Goal: Task Accomplishment & Management: Manage account settings

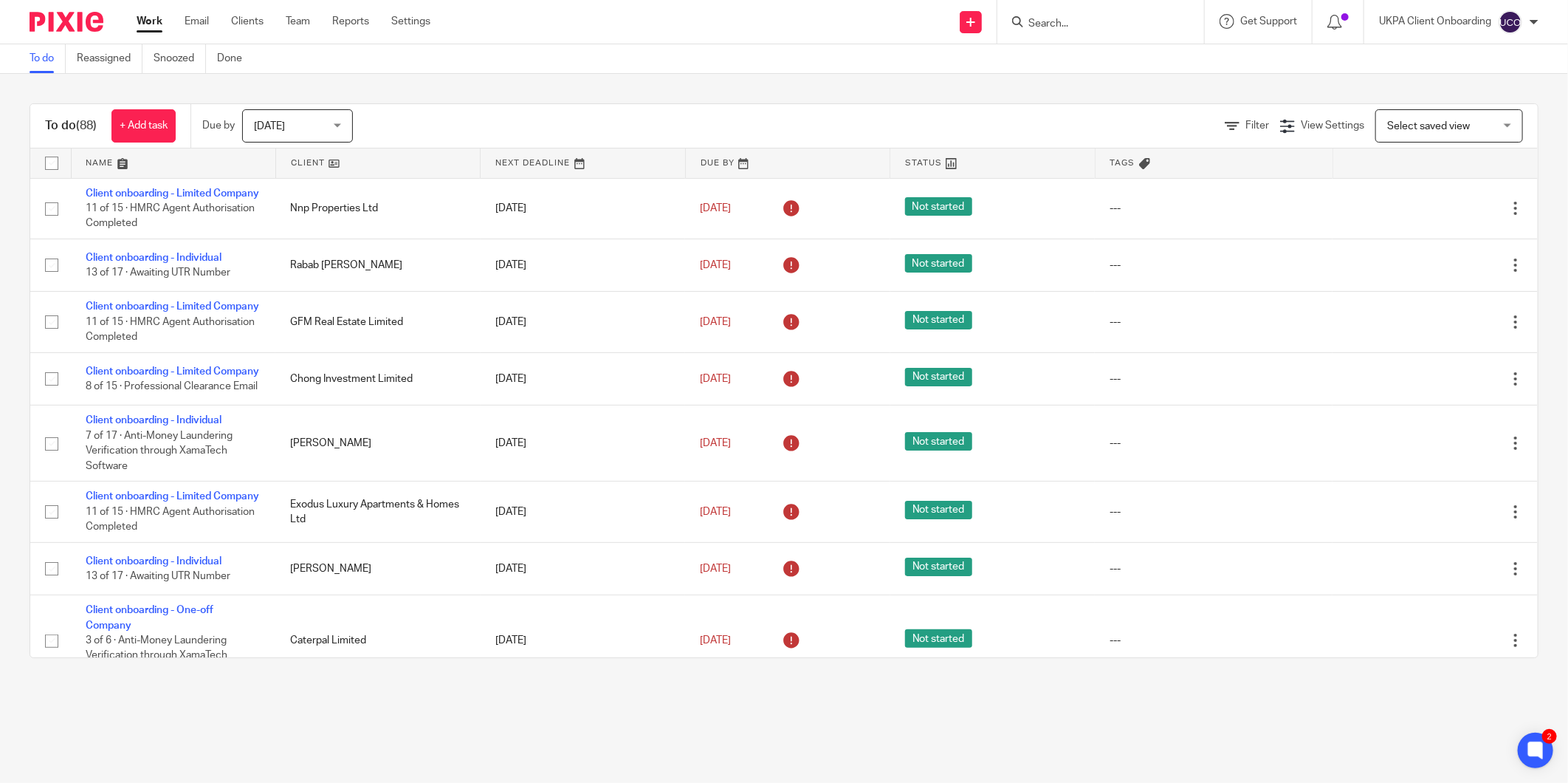
click at [1057, 21] on input "Search" at bounding box center [1093, 25] width 133 height 14
type input "sedgwi"
click at [1101, 55] on link at bounding box center [1218, 63] width 388 height 34
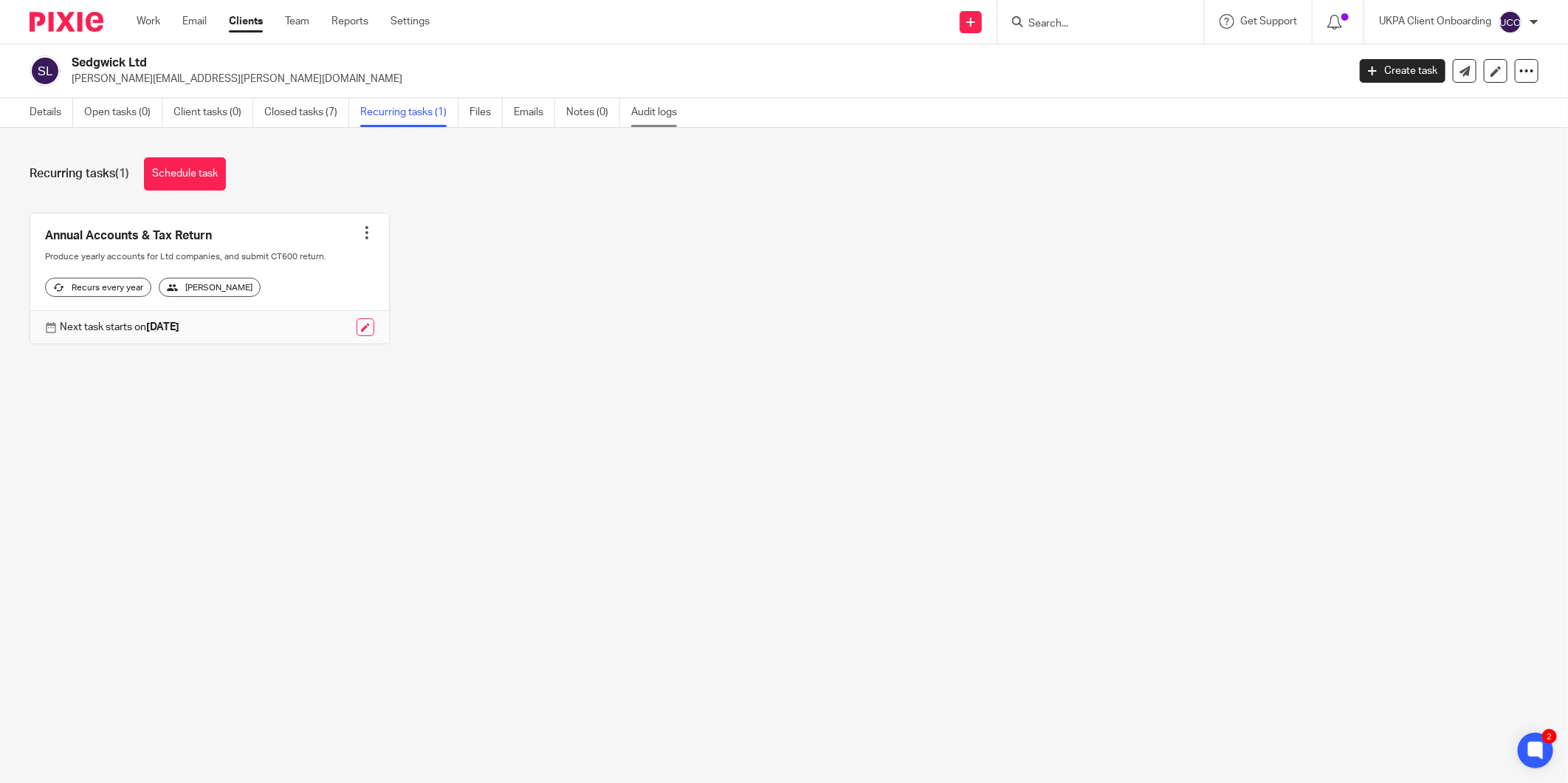
click at [642, 111] on link "Audit logs" at bounding box center [660, 112] width 57 height 29
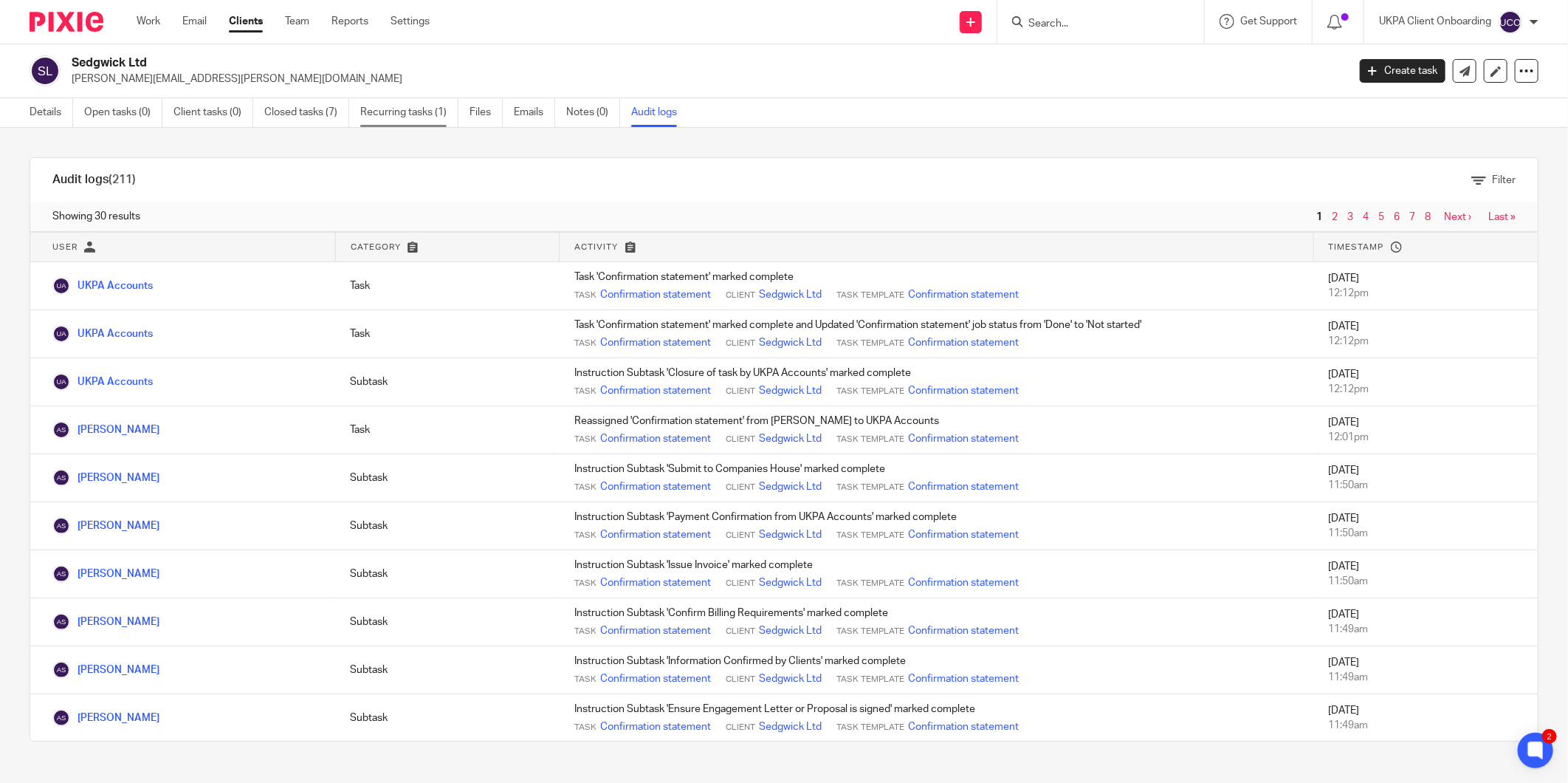
click at [449, 105] on link "Recurring tasks (1)" at bounding box center [409, 112] width 98 height 29
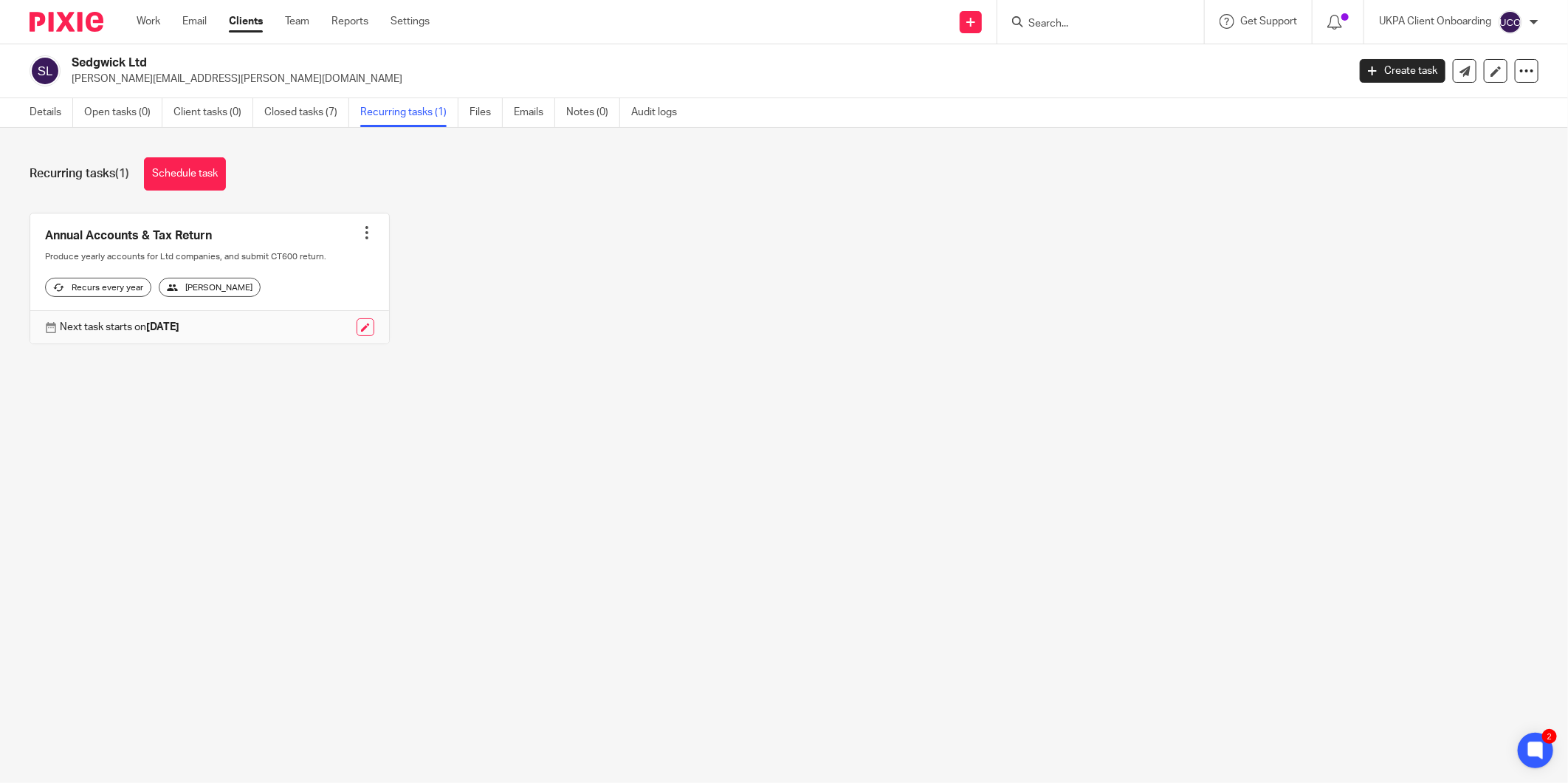
drag, startPoint x: 1034, startPoint y: 11, endPoint x: 1037, endPoint y: 19, distance: 8.5
click at [1034, 11] on div at bounding box center [1101, 22] width 207 height 43
click at [1037, 20] on input "Search" at bounding box center [1093, 25] width 133 height 14
paste input "[PERSON_NAME][EMAIL_ADDRESS][DOMAIN_NAME]"
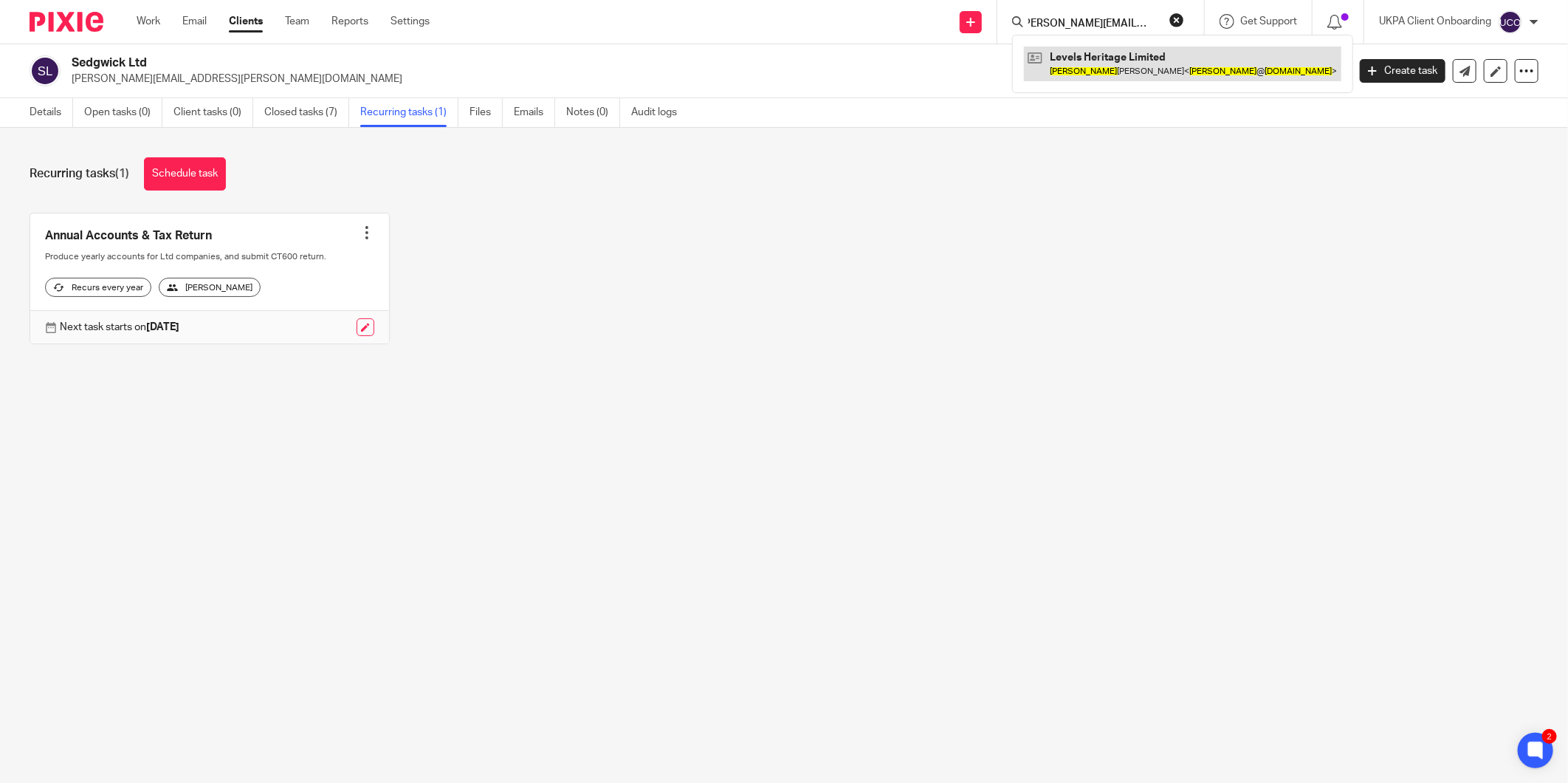
type input "[PERSON_NAME][EMAIL_ADDRESS][DOMAIN_NAME]"
click at [1071, 62] on link at bounding box center [1182, 63] width 318 height 34
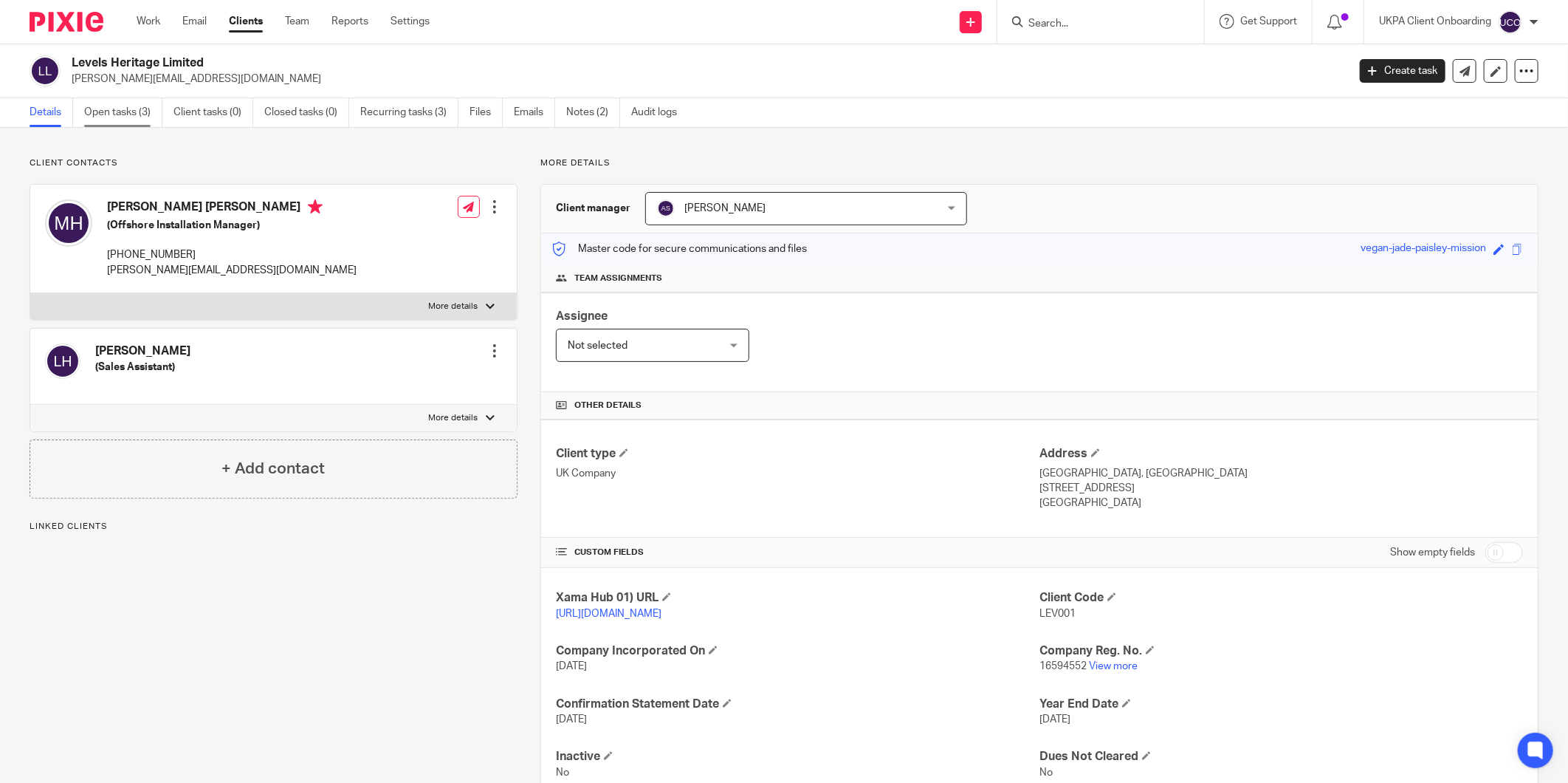
click at [145, 114] on link "Open tasks (3)" at bounding box center [124, 112] width 79 height 29
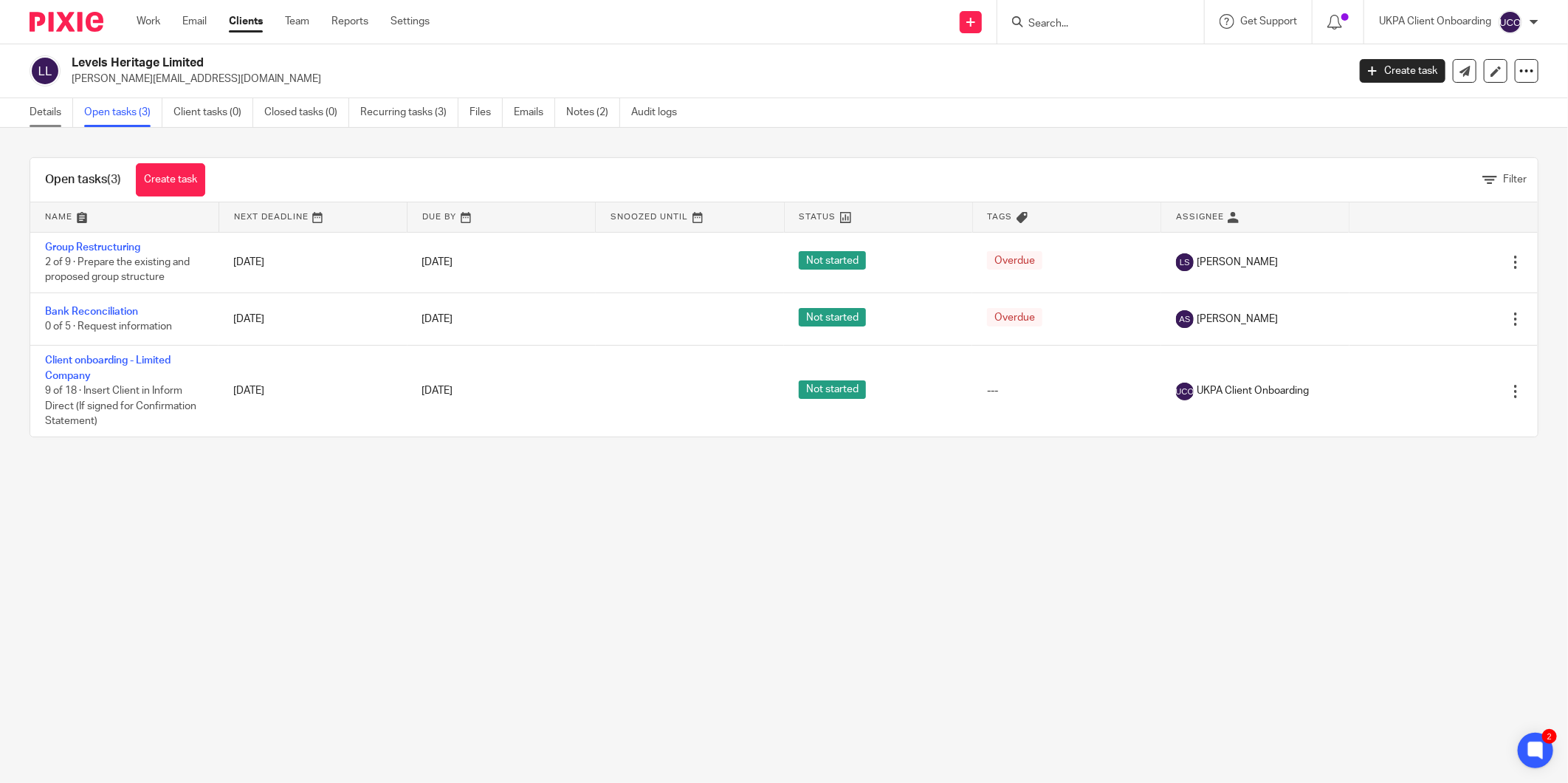
click at [31, 111] on link "Details" at bounding box center [51, 112] width 43 height 29
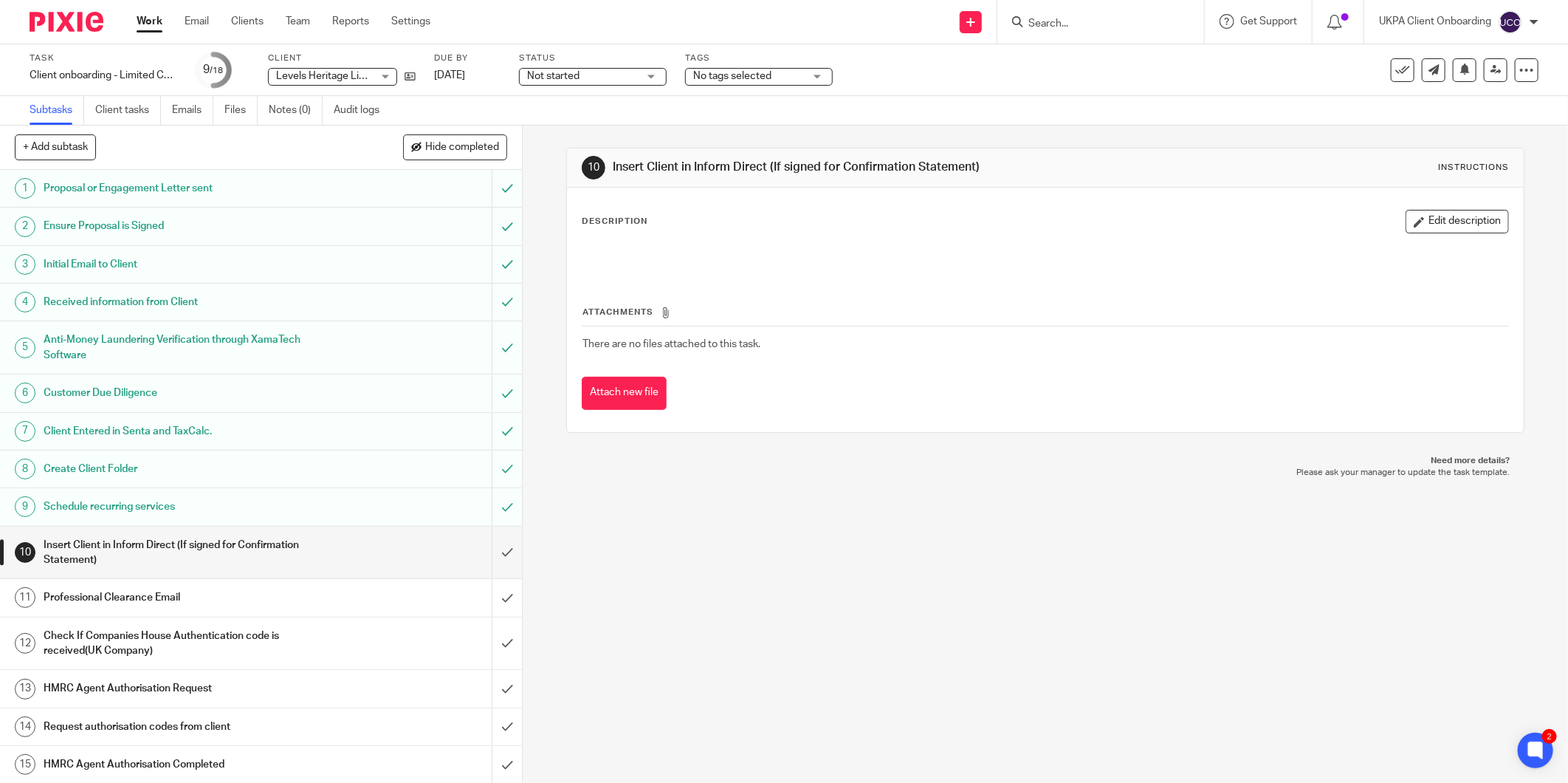
scroll to position [132, 0]
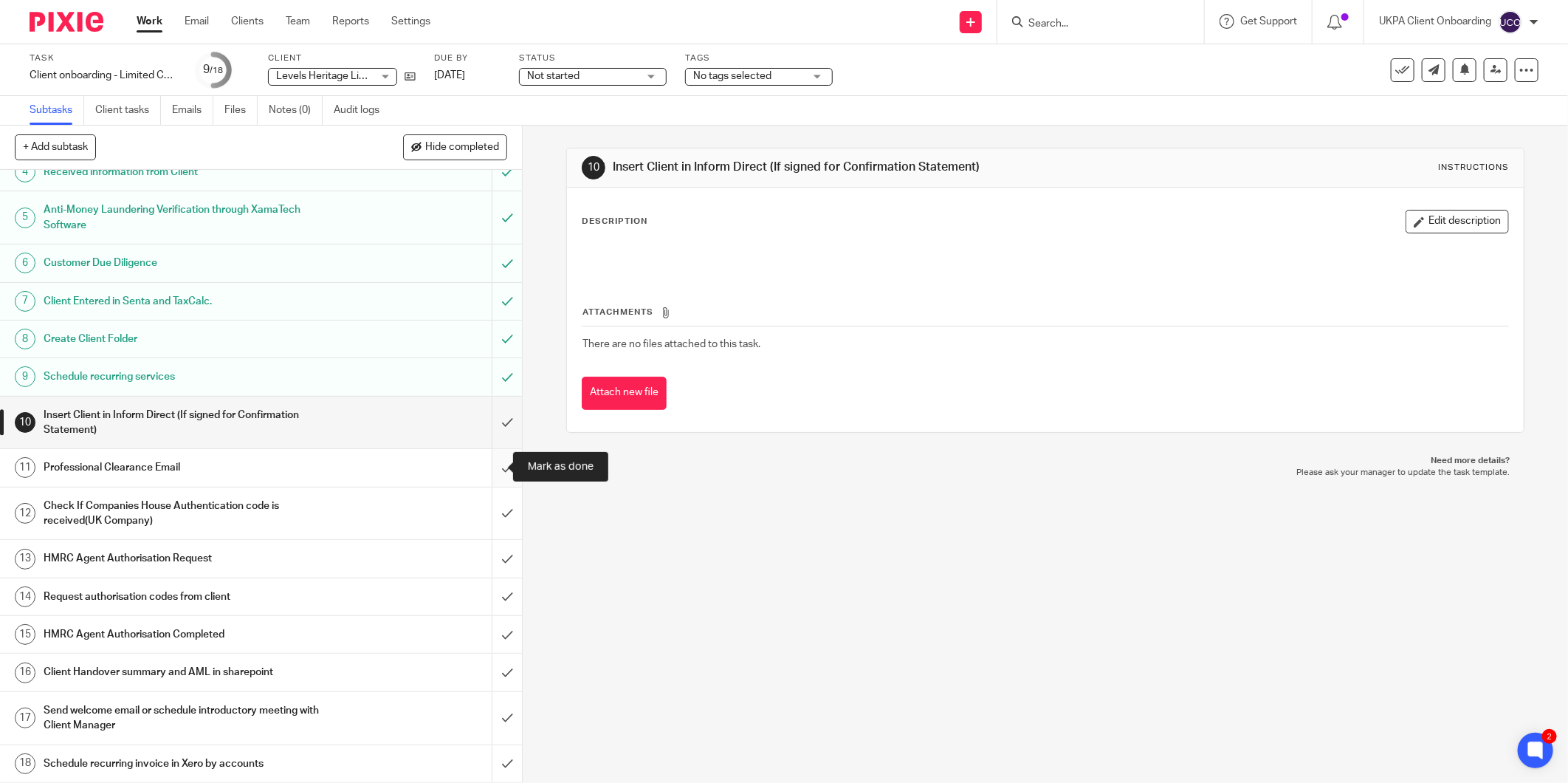
click at [487, 465] on input "submit" at bounding box center [261, 467] width 522 height 37
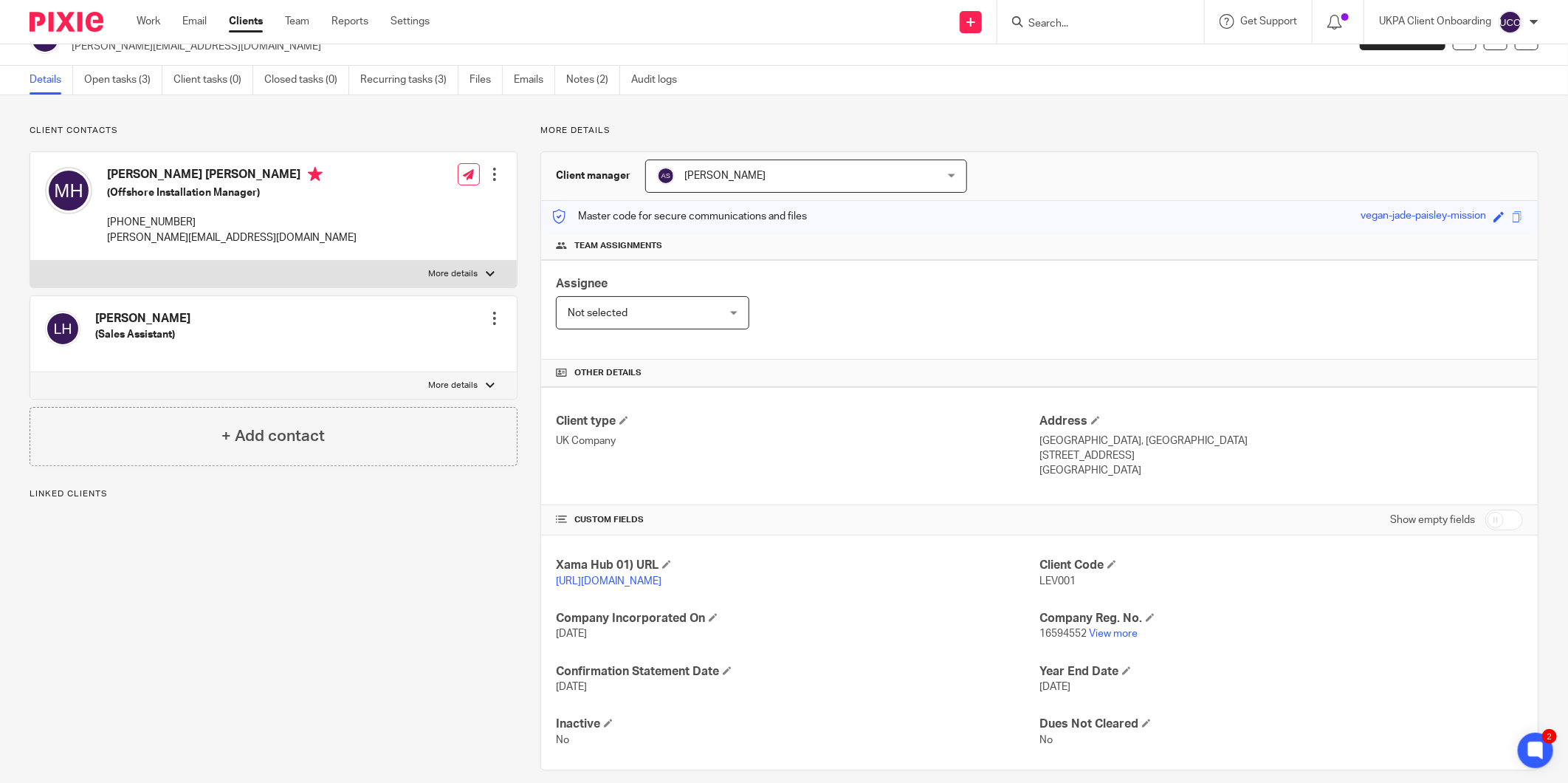
scroll to position [50, 0]
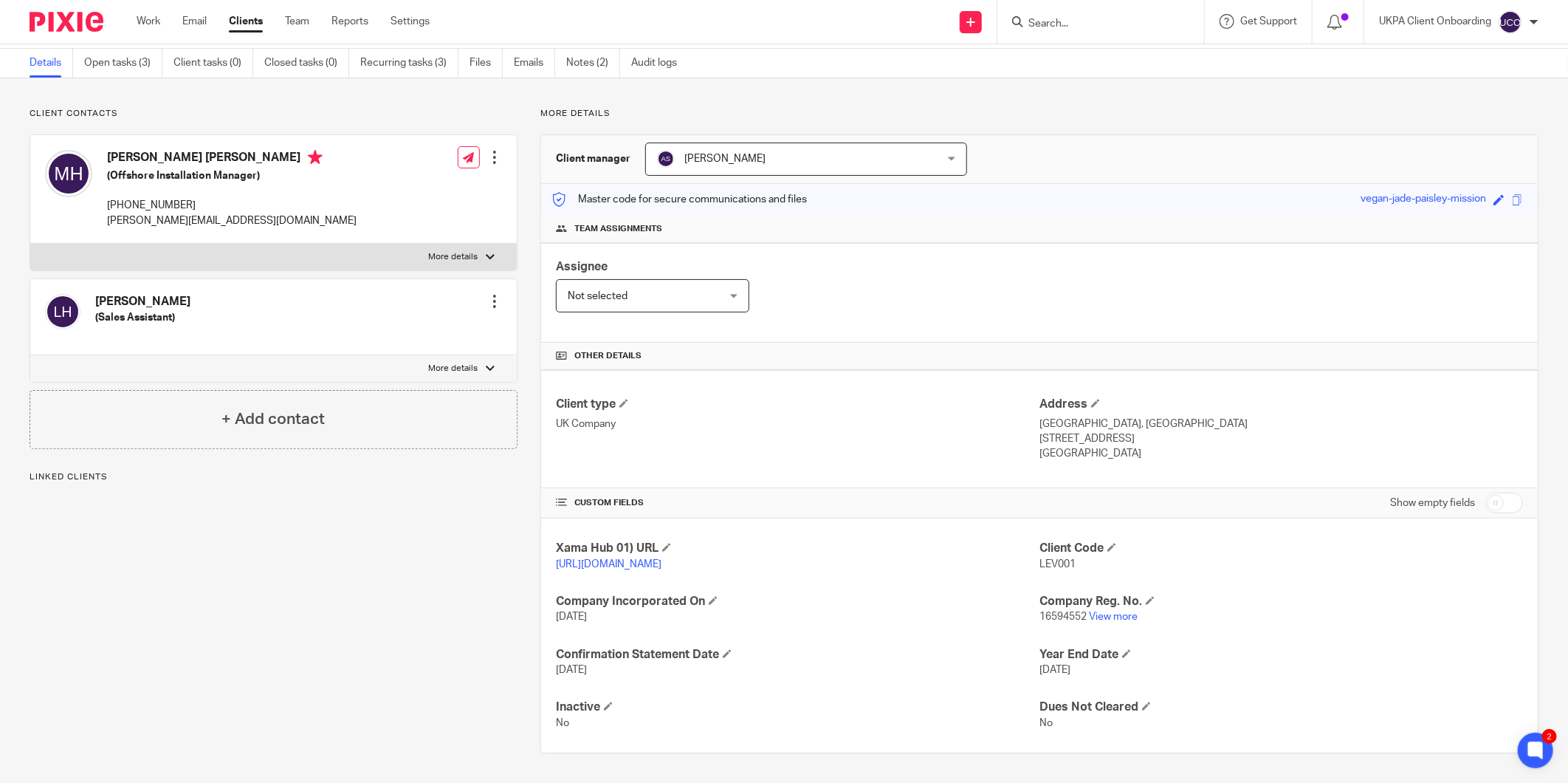
click at [1500, 510] on input "checkbox" at bounding box center [1504, 503] width 37 height 21
checkbox input "true"
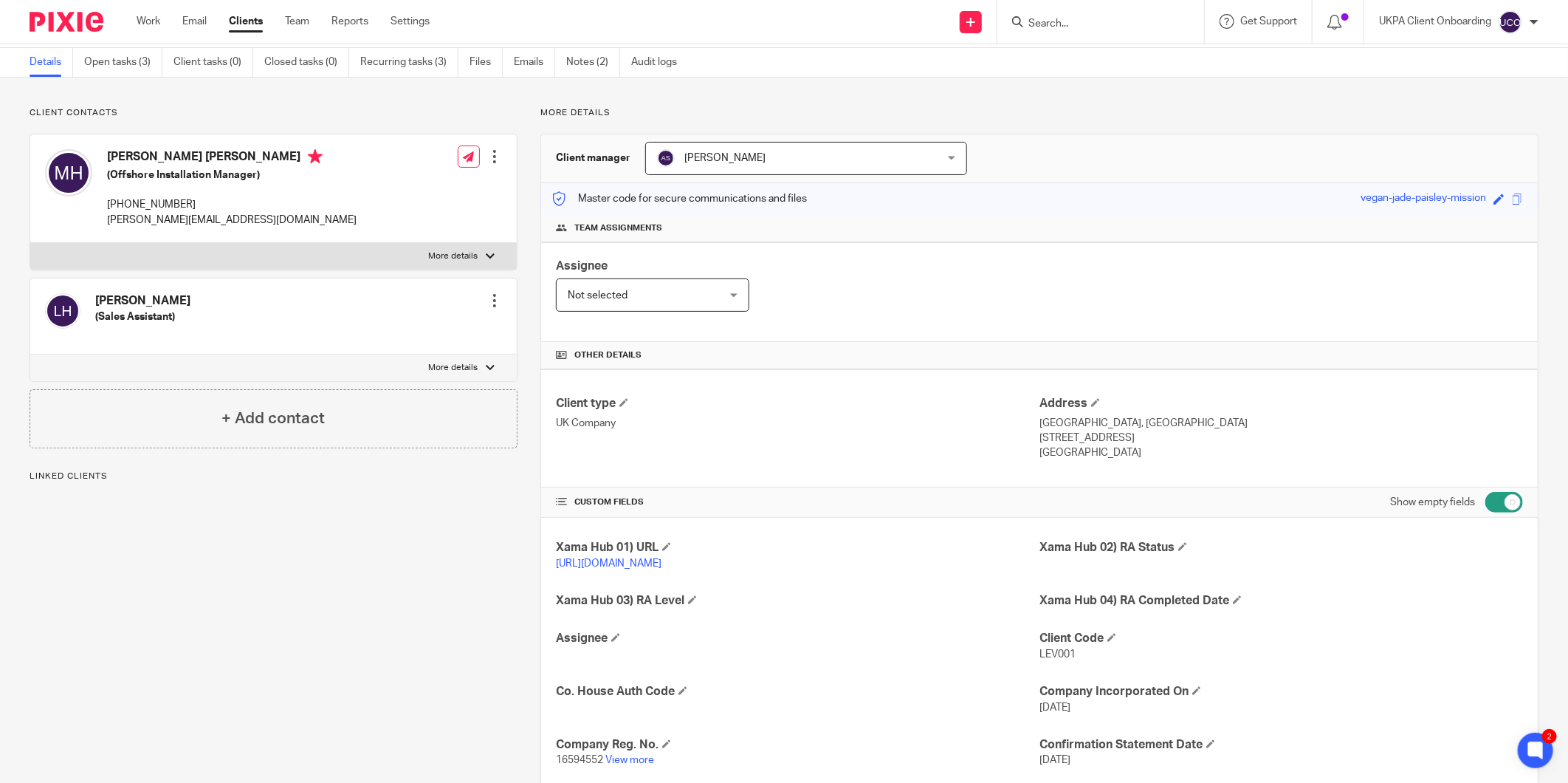
scroll to position [379, 0]
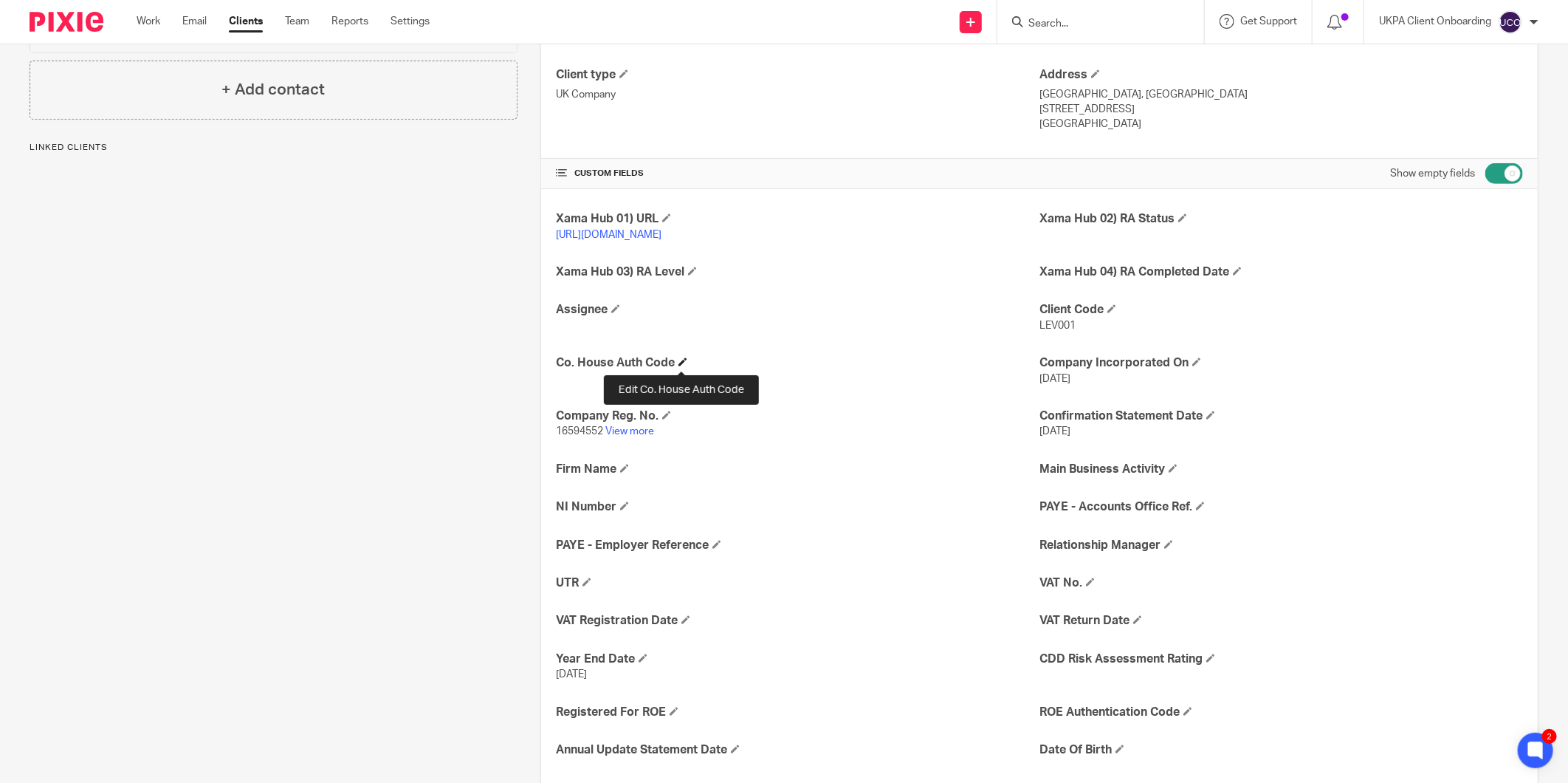
click at [685, 364] on span at bounding box center [683, 361] width 9 height 9
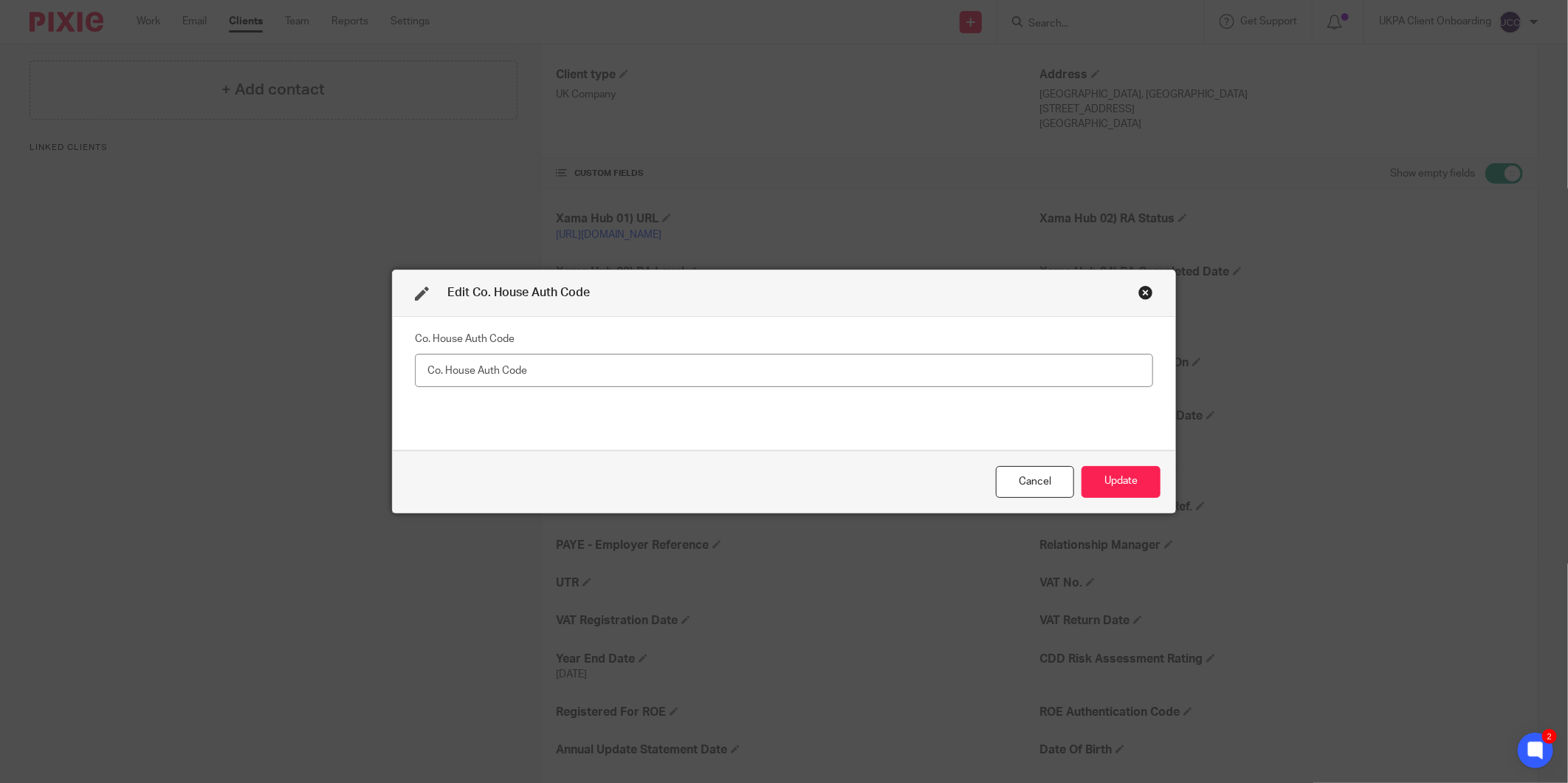
click at [629, 371] on input "text" at bounding box center [784, 370] width 738 height 33
type input "KLJ6WV"
click at [1132, 488] on button "Update" at bounding box center [1120, 482] width 79 height 31
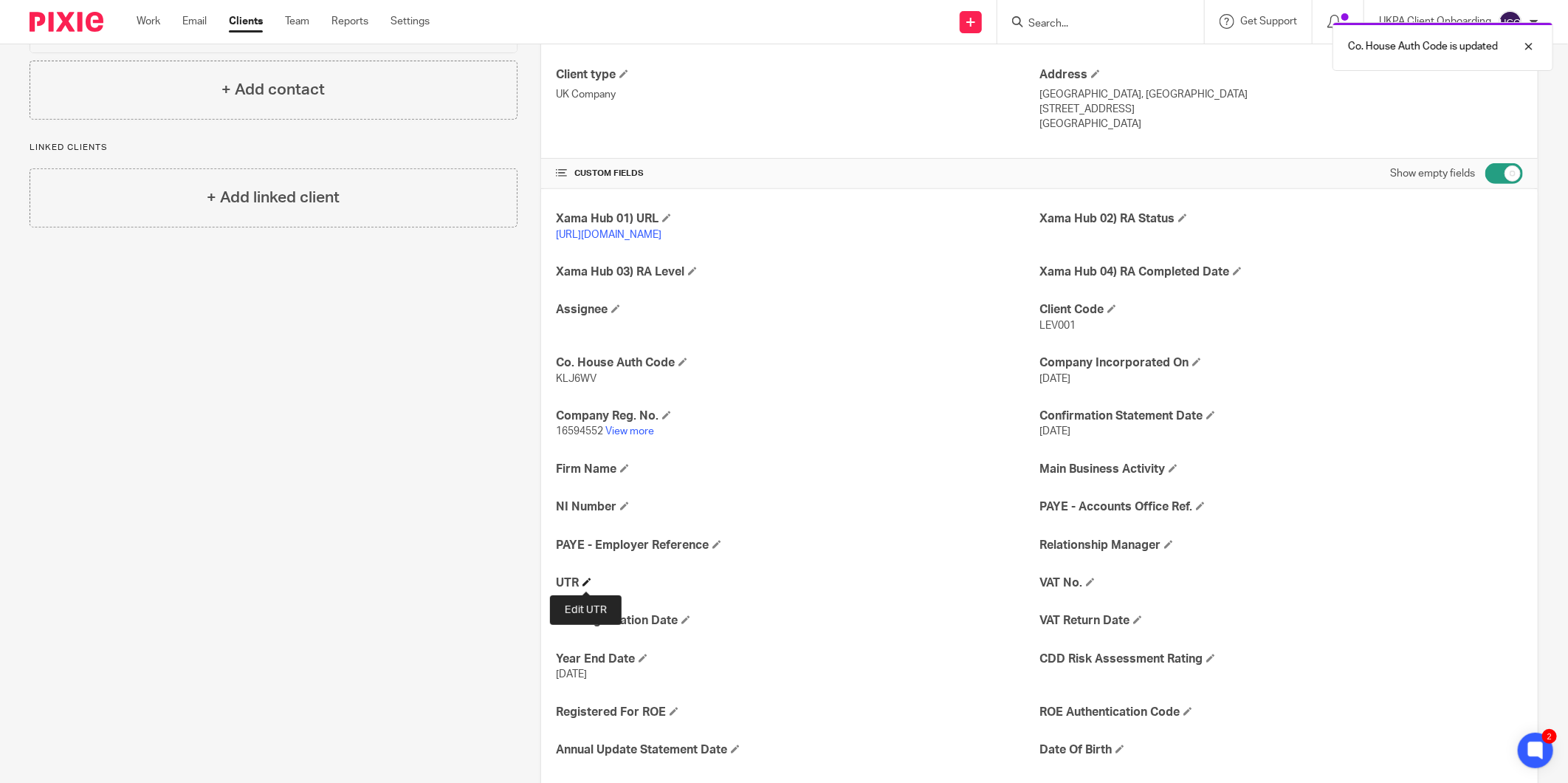
click at [587, 580] on span at bounding box center [586, 581] width 9 height 9
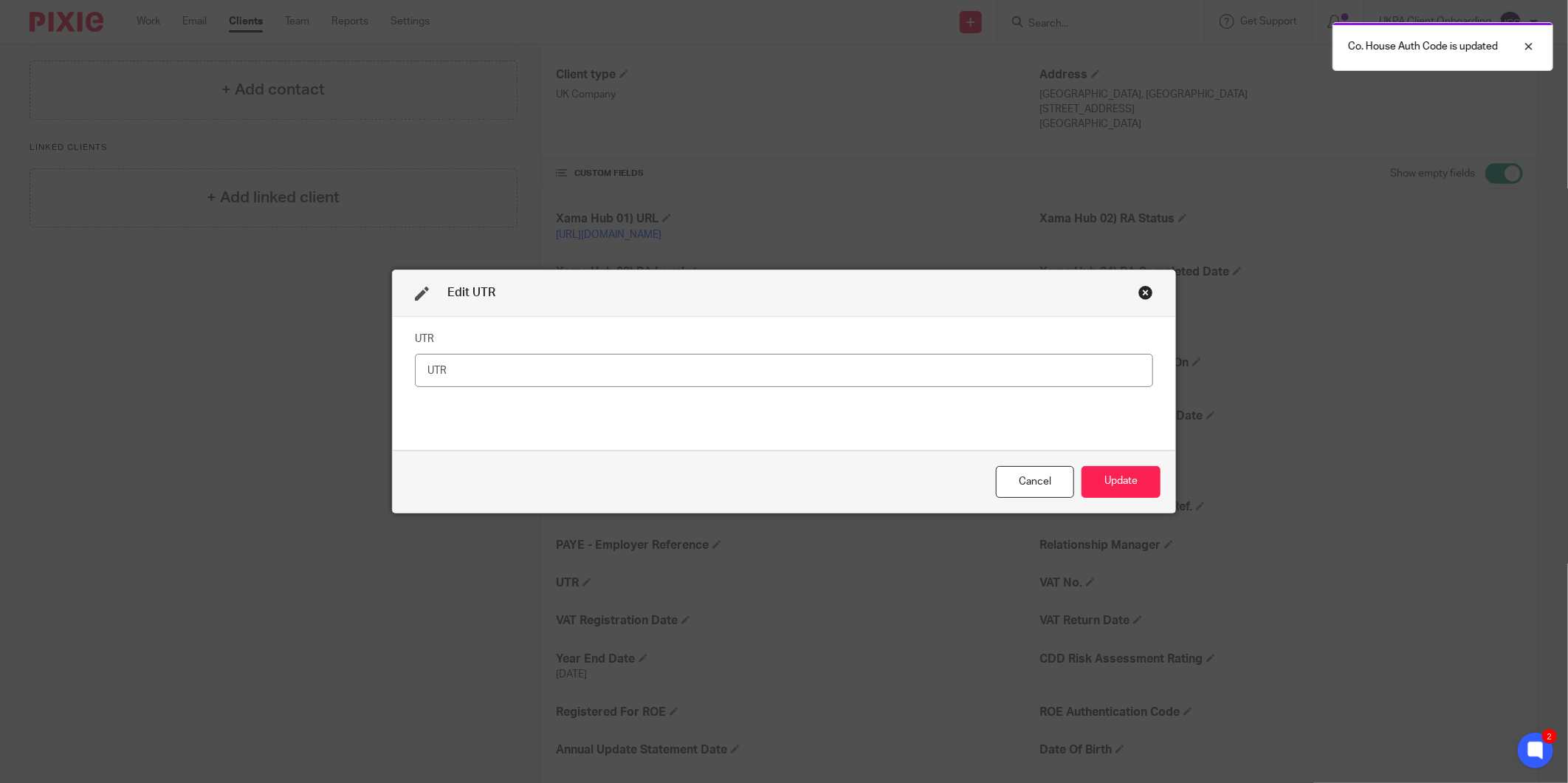
click at [629, 373] on input "text" at bounding box center [784, 370] width 738 height 33
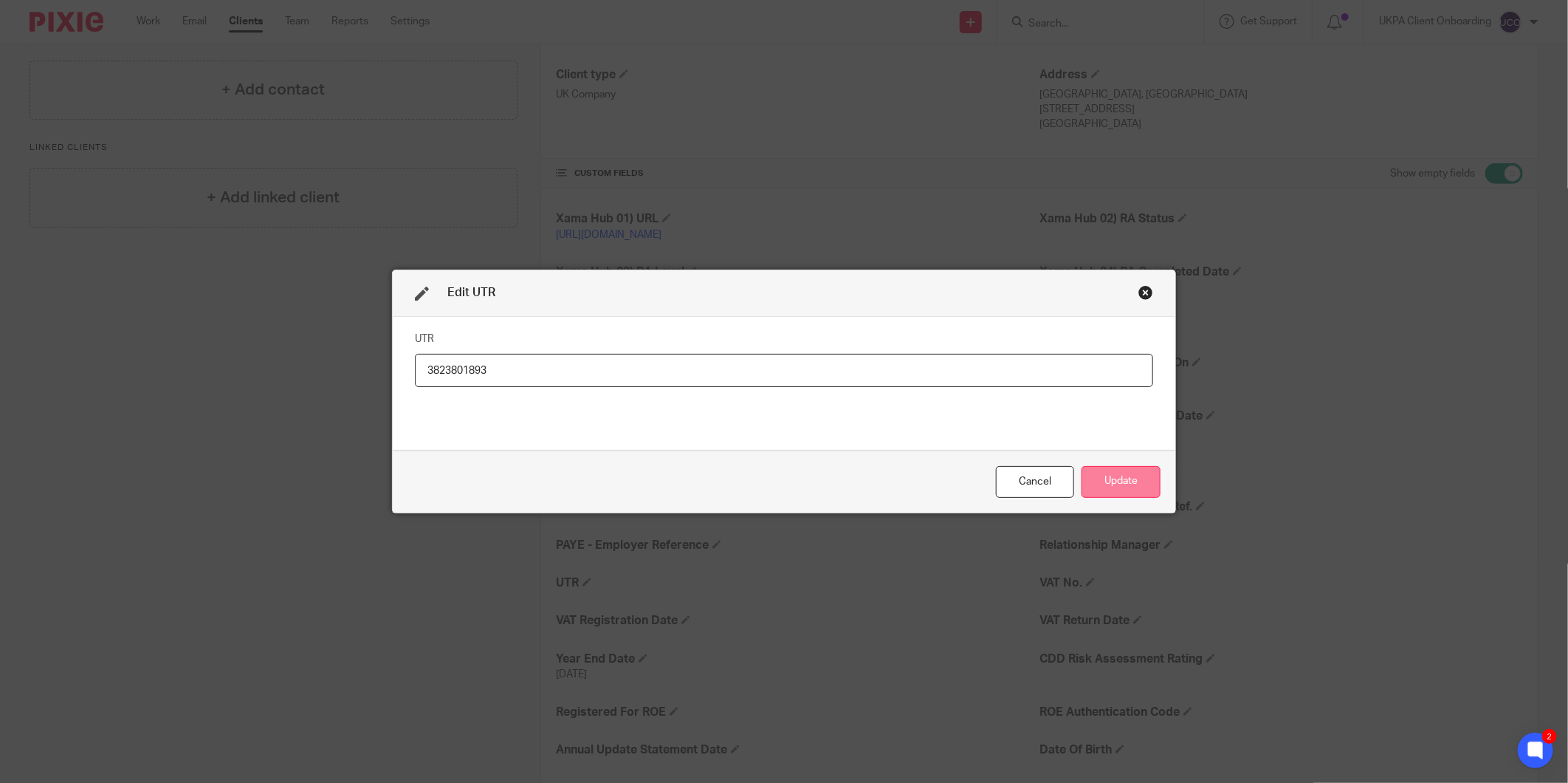
type input "3823801893"
click at [1128, 484] on button "Update" at bounding box center [1120, 482] width 79 height 31
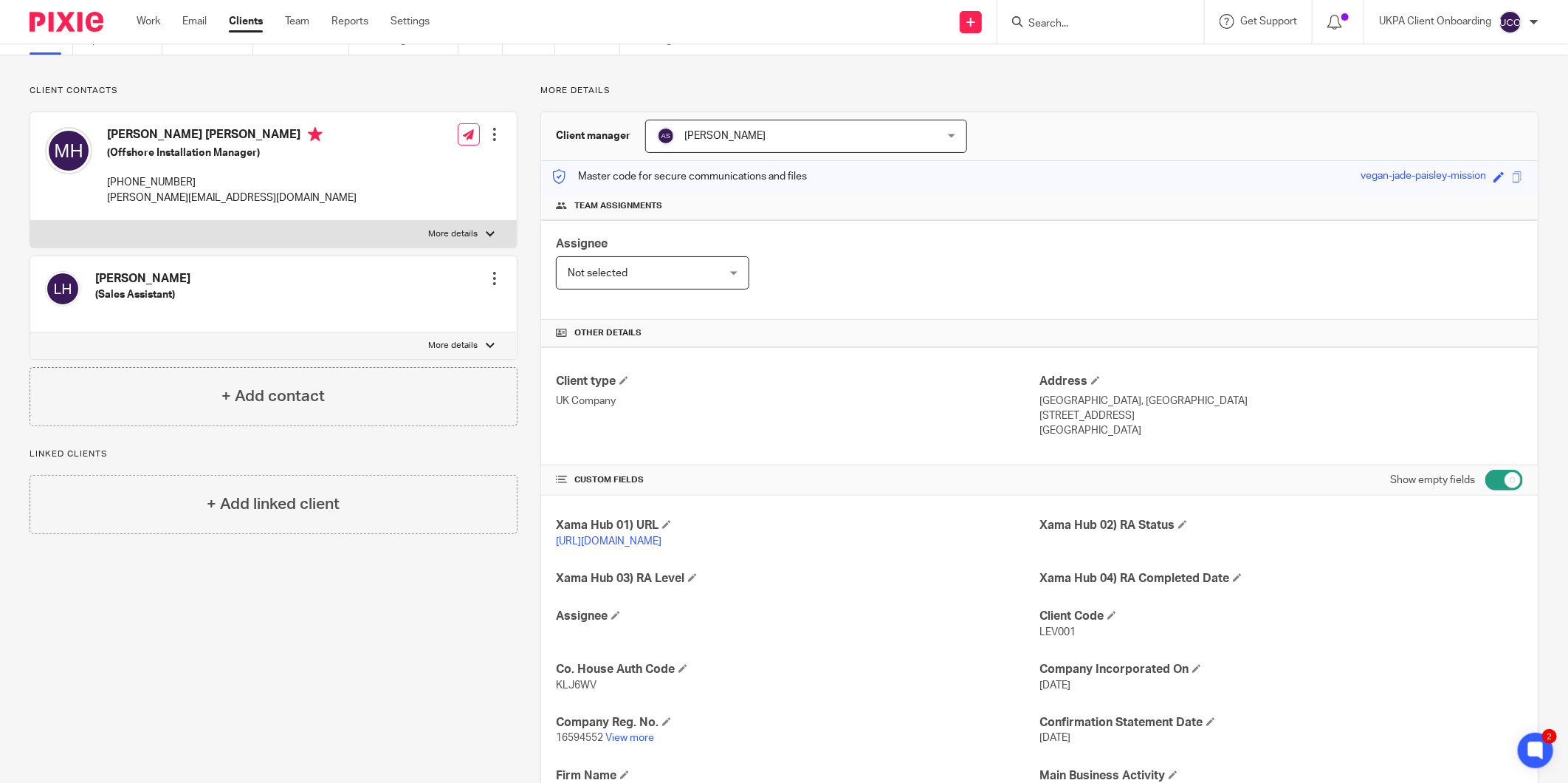
scroll to position [164, 0]
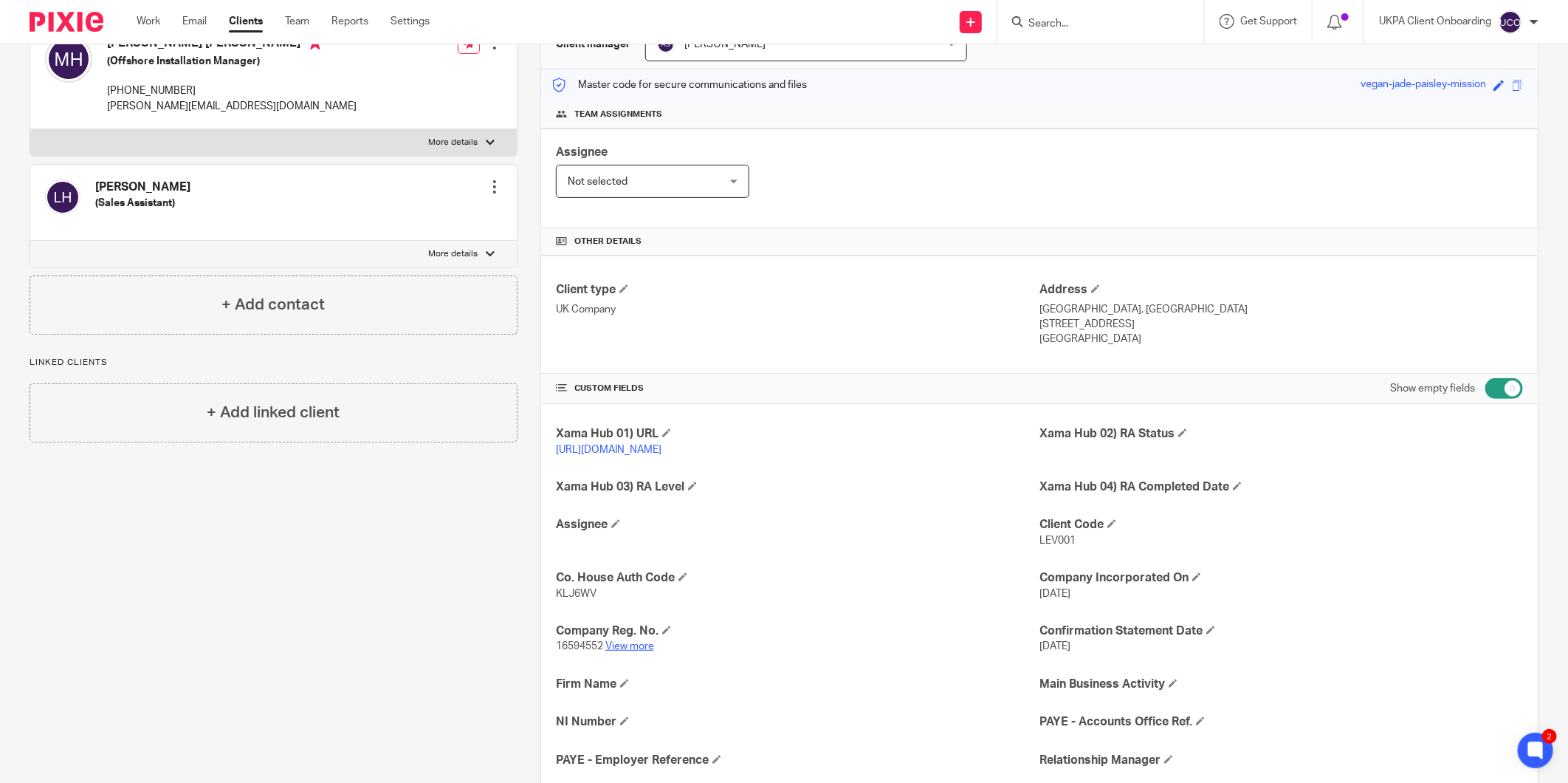
click at [618, 647] on link "View more" at bounding box center [630, 645] width 49 height 11
click at [1059, 25] on input "Search" at bounding box center [1093, 25] width 133 height 14
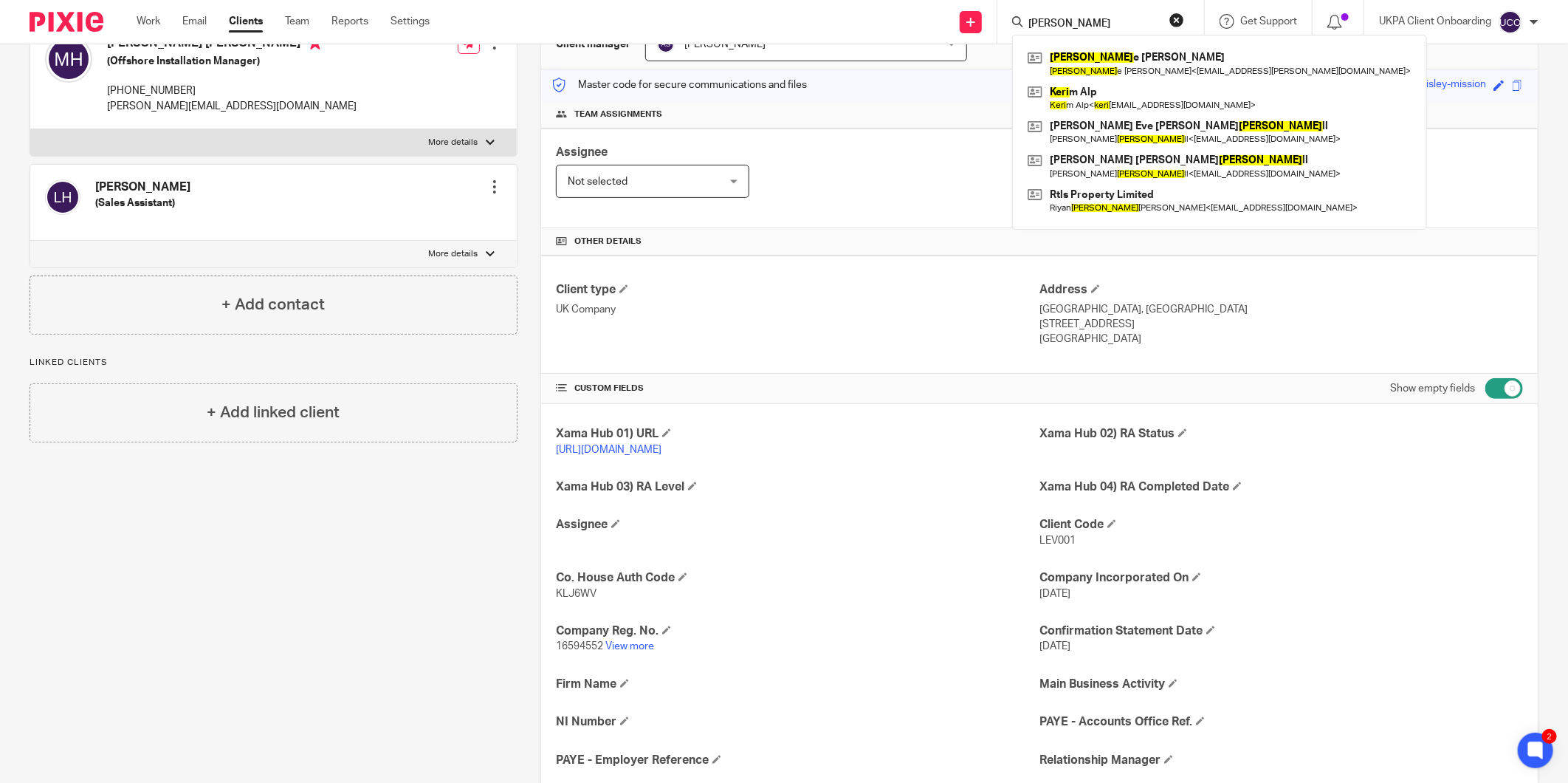
click at [1073, 18] on input "kerri" at bounding box center [1093, 25] width 133 height 14
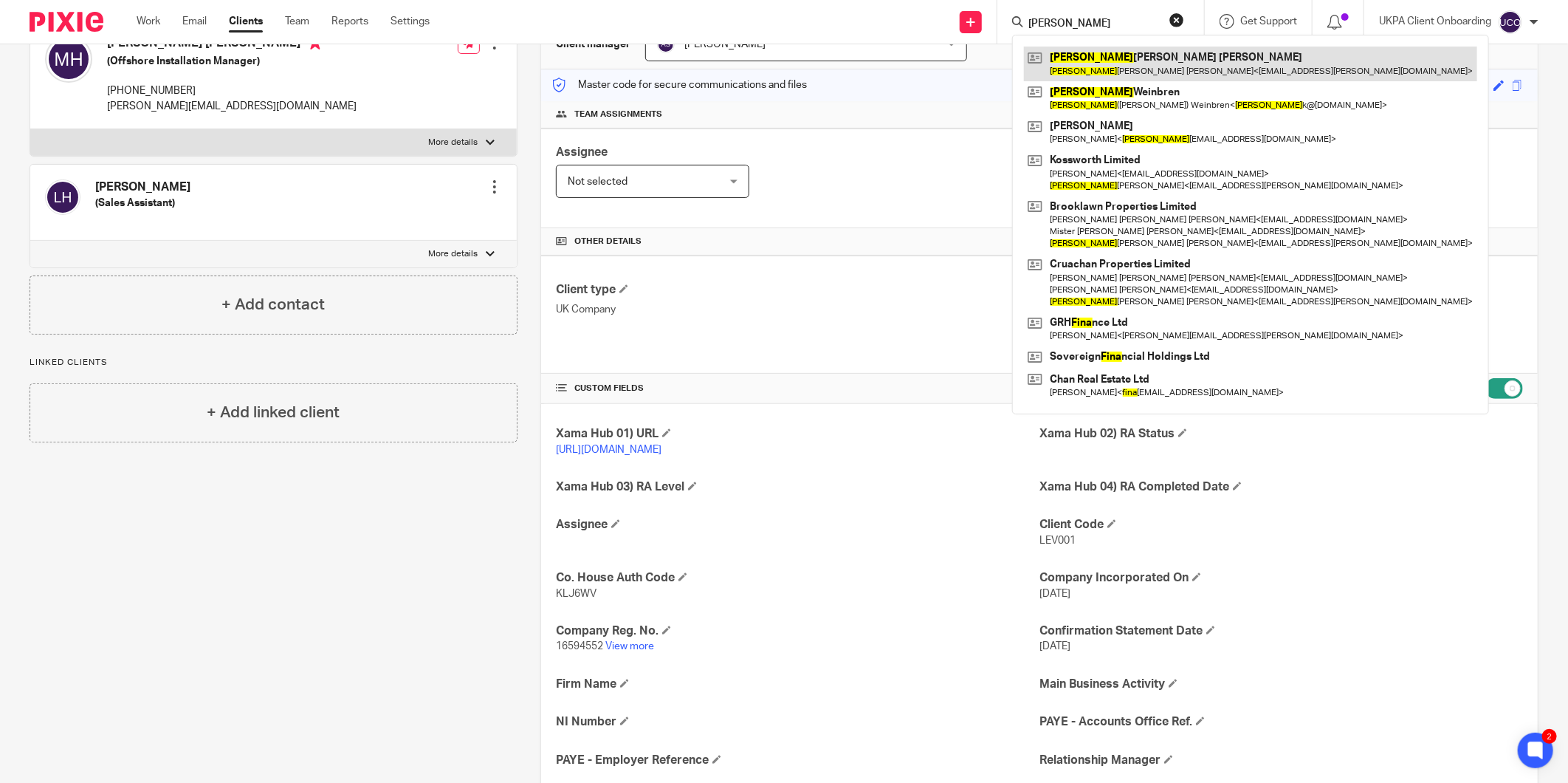
type input "fiona"
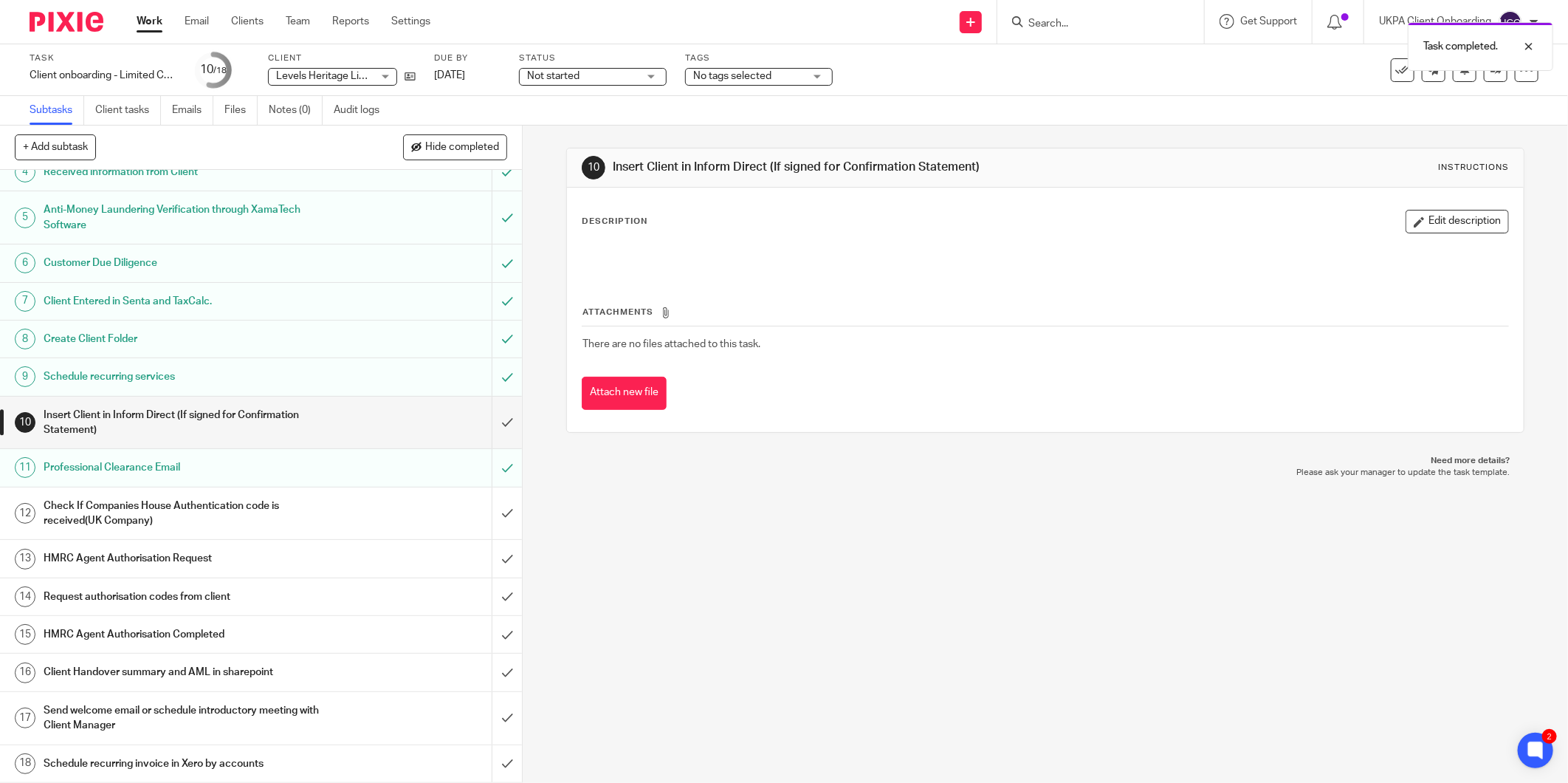
scroll to position [132, 0]
click at [490, 508] on input "submit" at bounding box center [261, 512] width 522 height 52
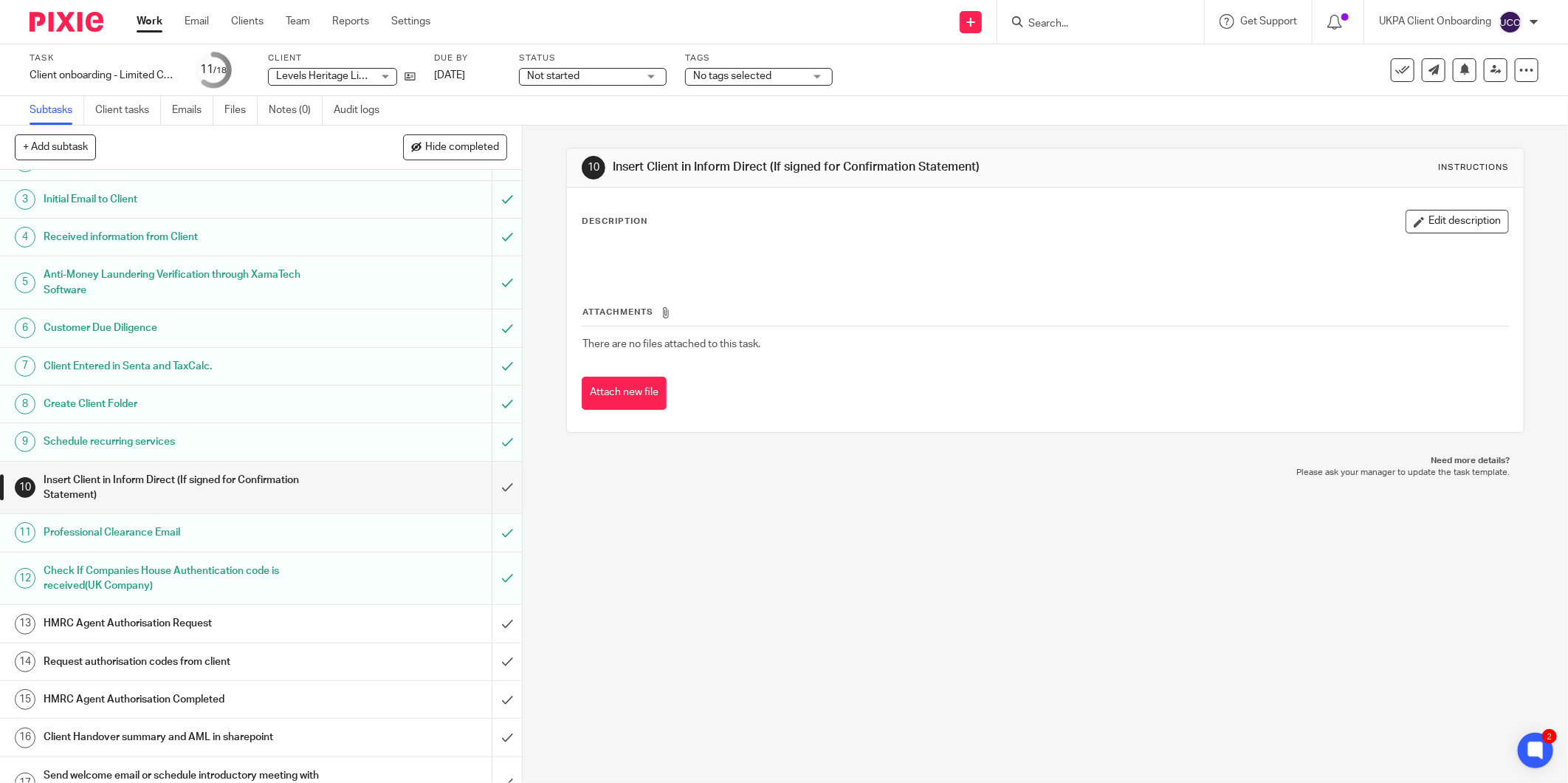
scroll to position [132, 0]
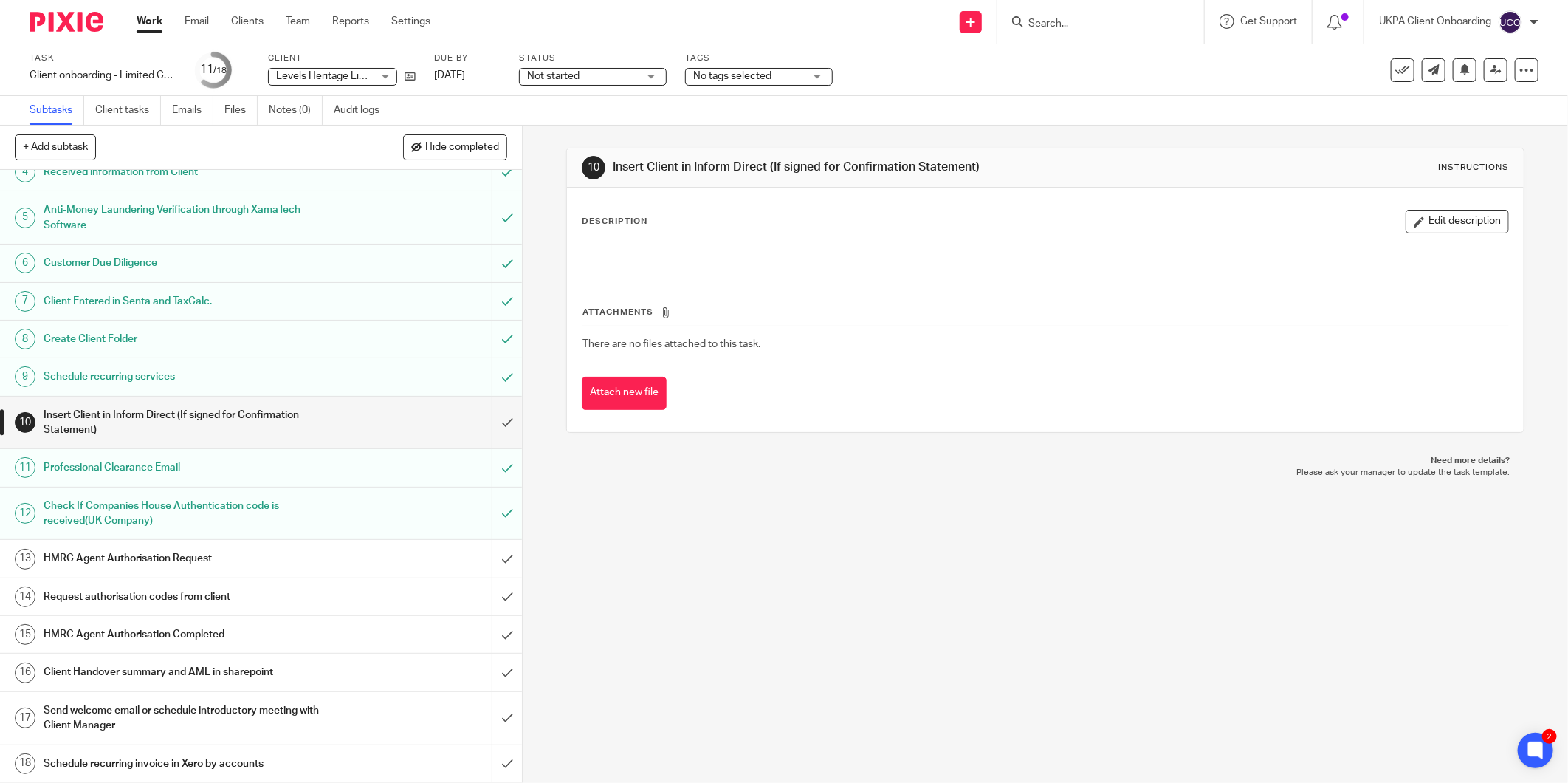
click at [1056, 31] on div at bounding box center [1101, 22] width 207 height 43
click at [1055, 23] on input "Search" at bounding box center [1093, 25] width 133 height 14
click at [1070, 21] on input "azmel" at bounding box center [1093, 25] width 133 height 14
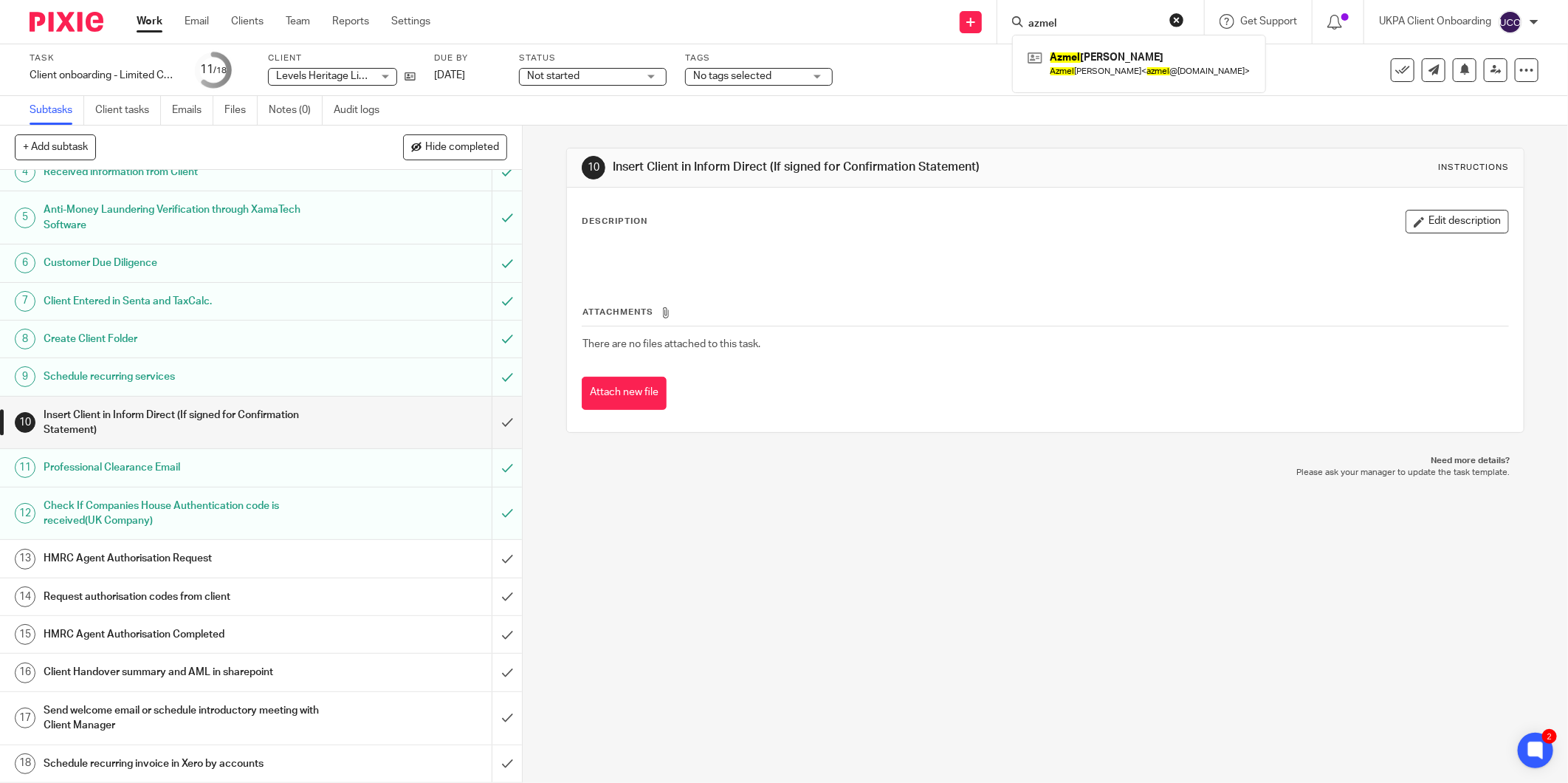
paste input "pakwong@outlook.com"
type input "pakwong@outlook.com"
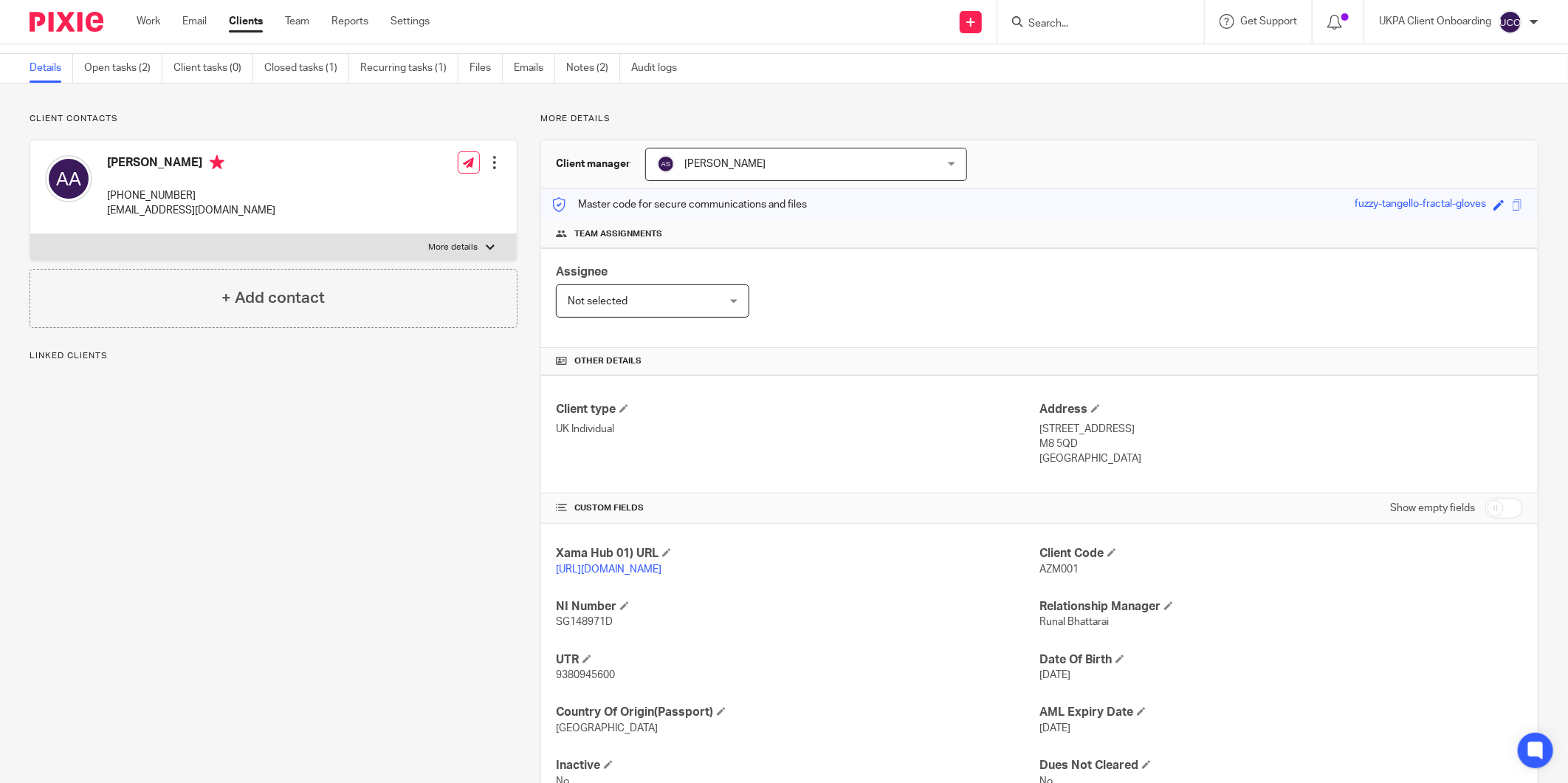
scroll to position [82, 0]
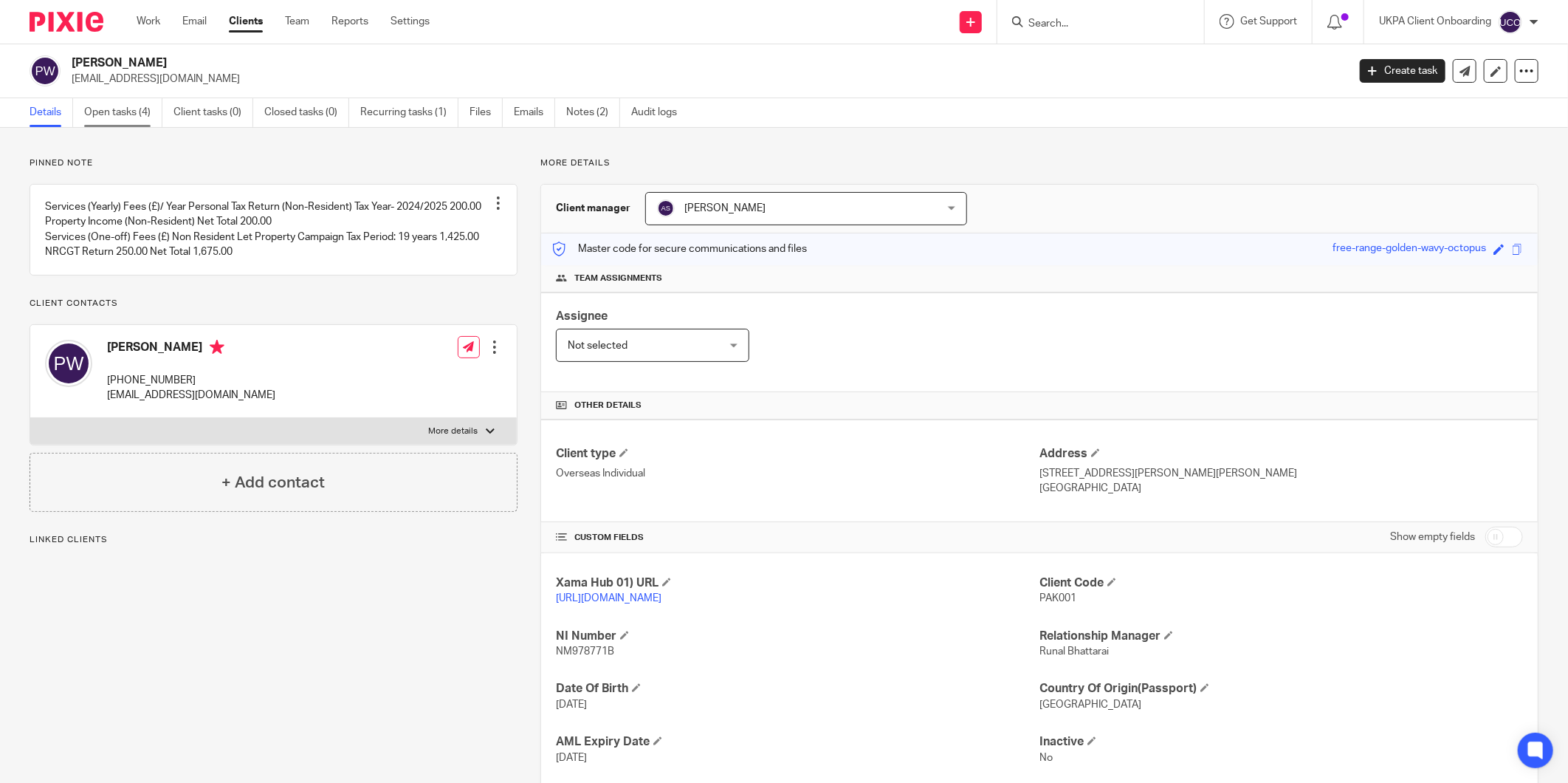
click at [107, 106] on link "Open tasks (4)" at bounding box center [124, 112] width 79 height 29
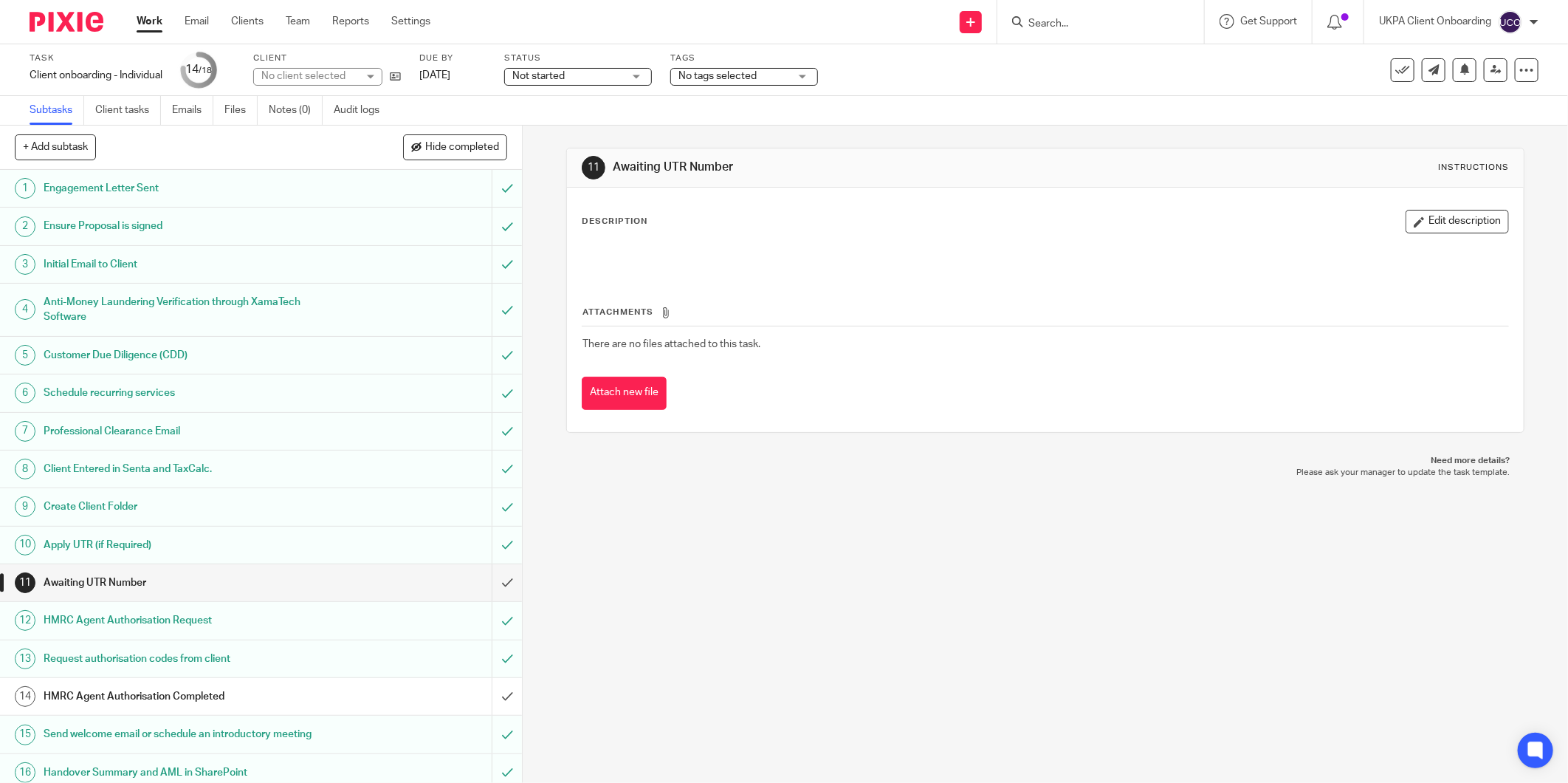
scroll to position [87, 0]
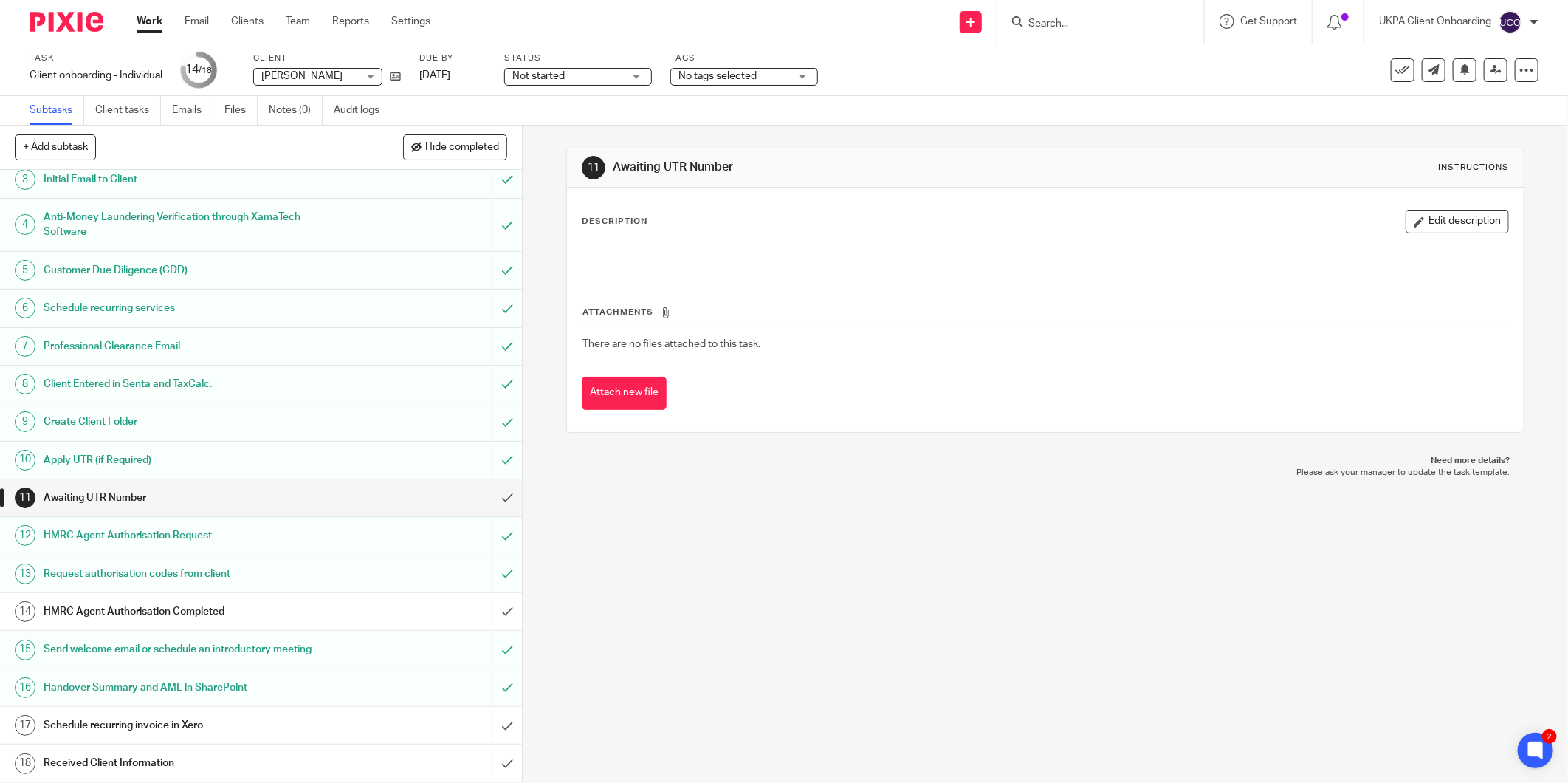
click at [1042, 24] on input "Search" at bounding box center [1093, 25] width 133 height 14
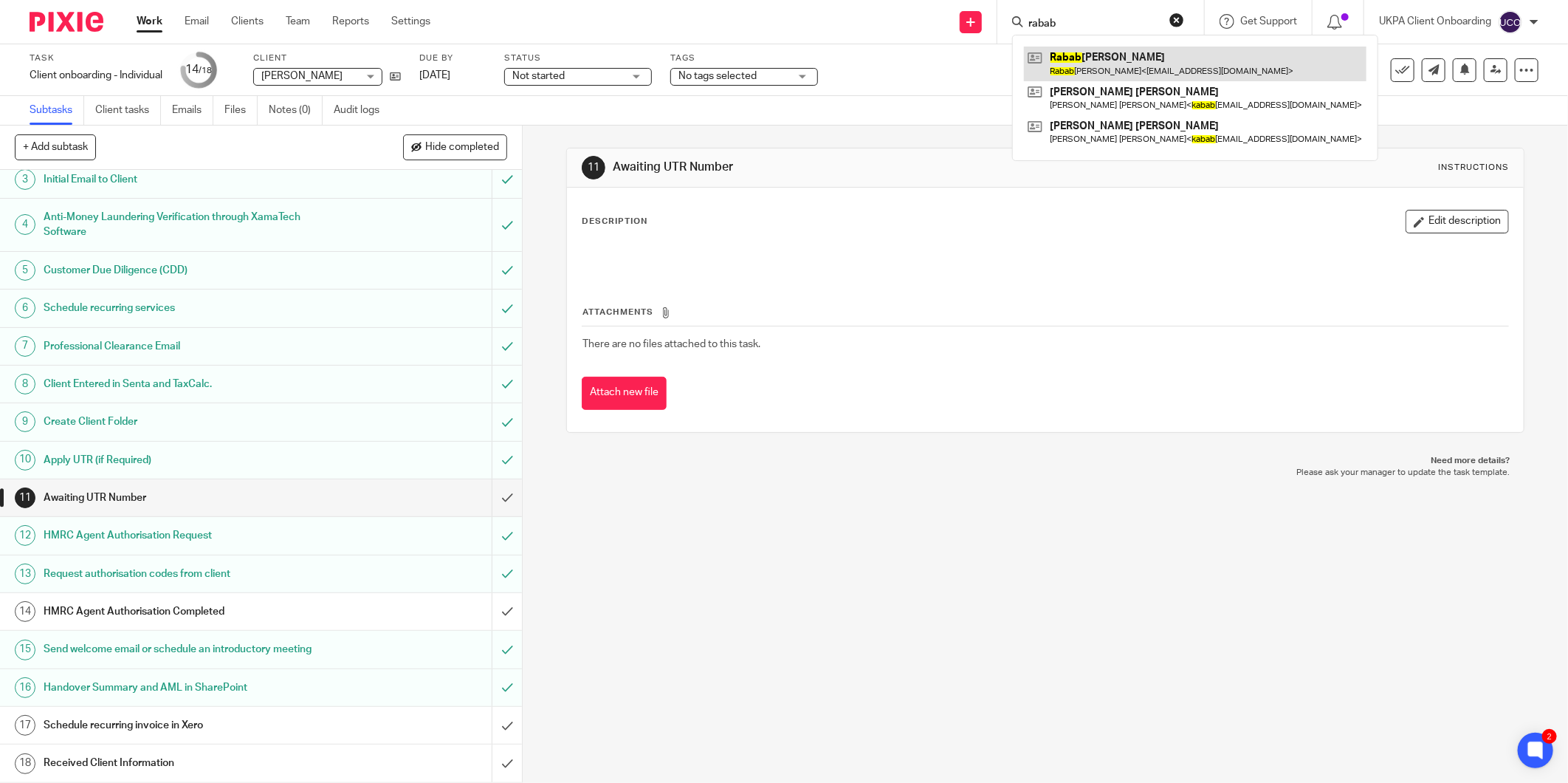
type input "rabab"
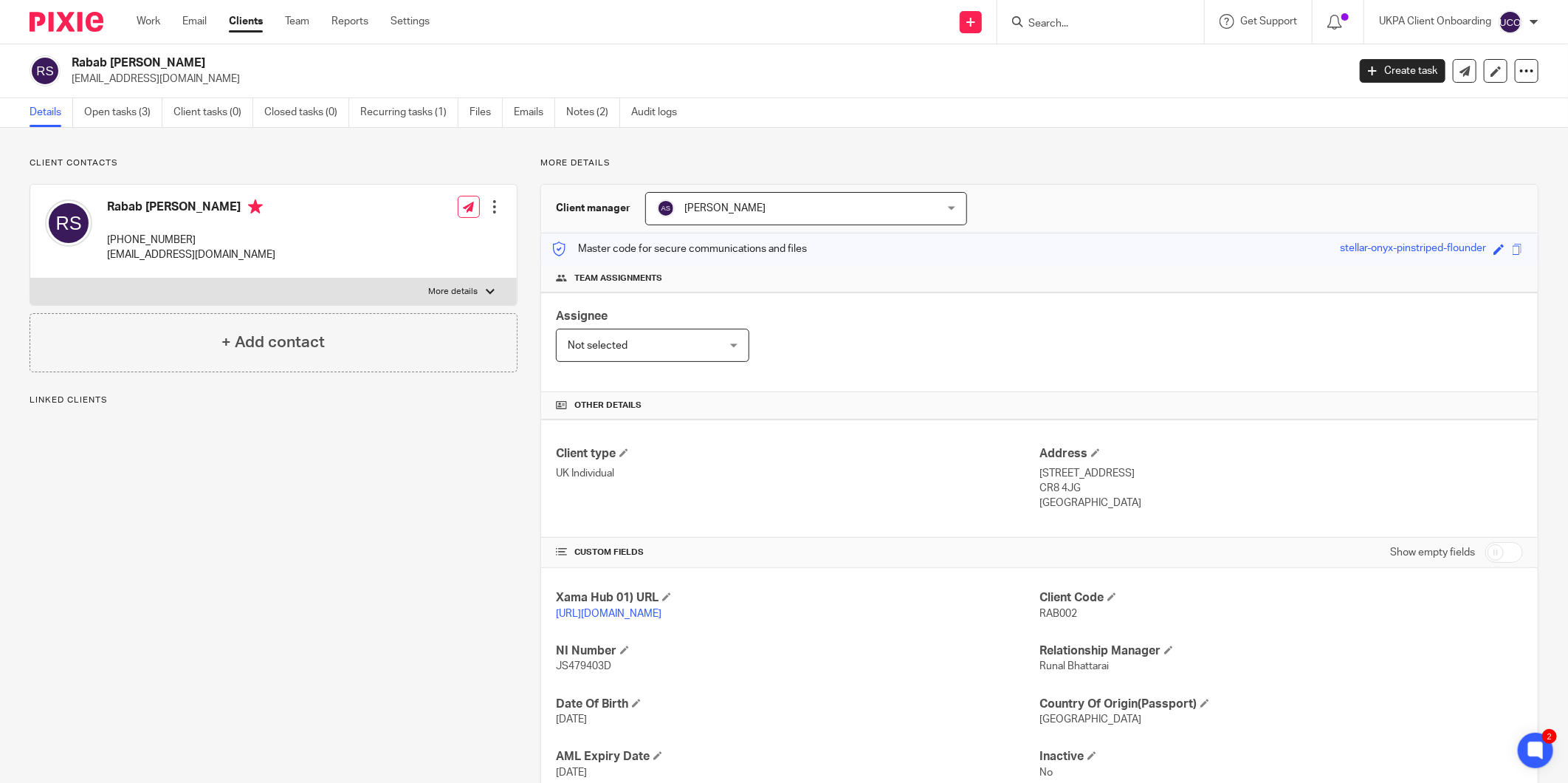
click at [1108, 23] on input "Search" at bounding box center [1093, 25] width 133 height 14
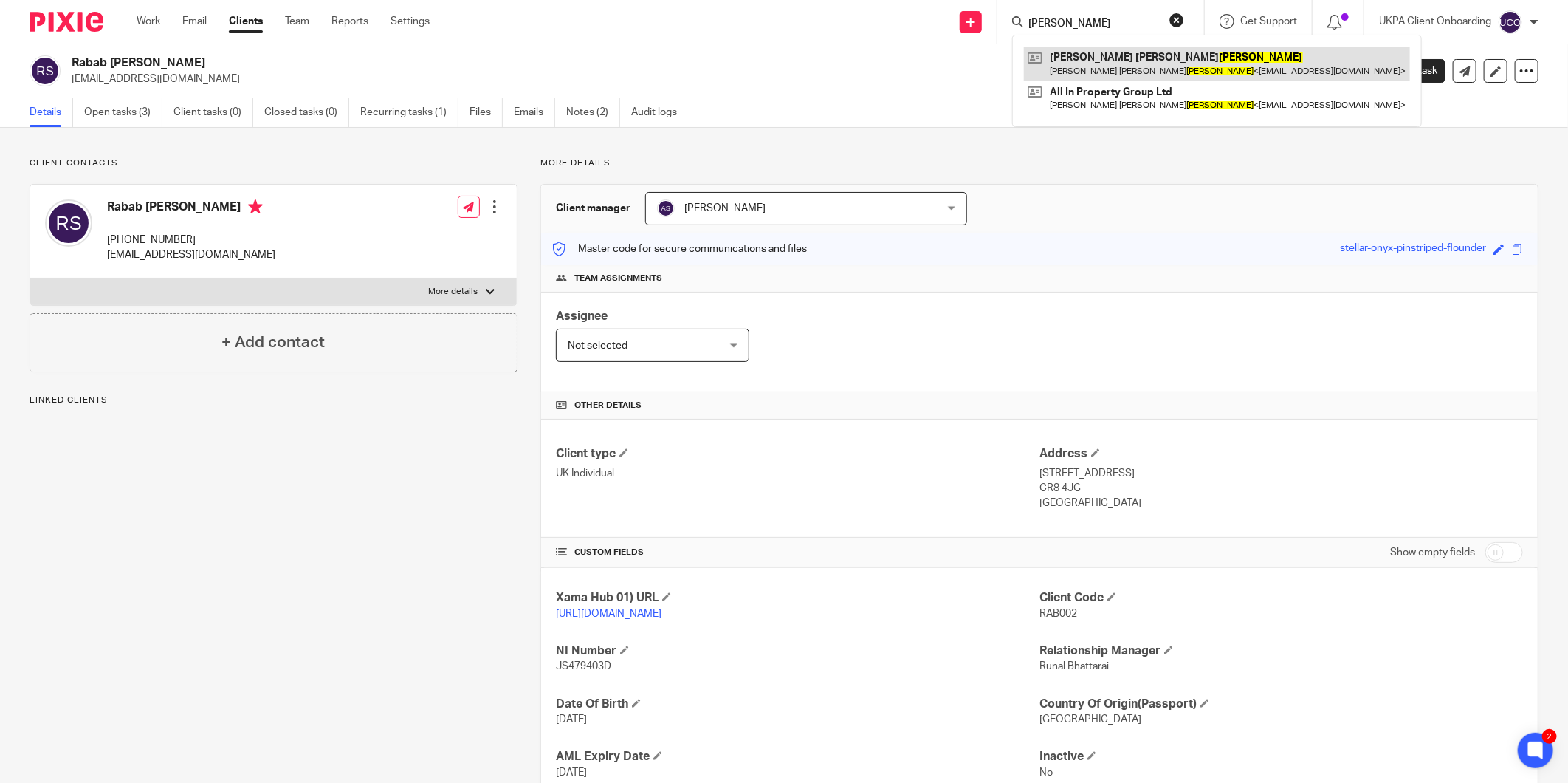
type input "[PERSON_NAME]"
click at [911, 160] on p "More details" at bounding box center [1039, 163] width 998 height 12
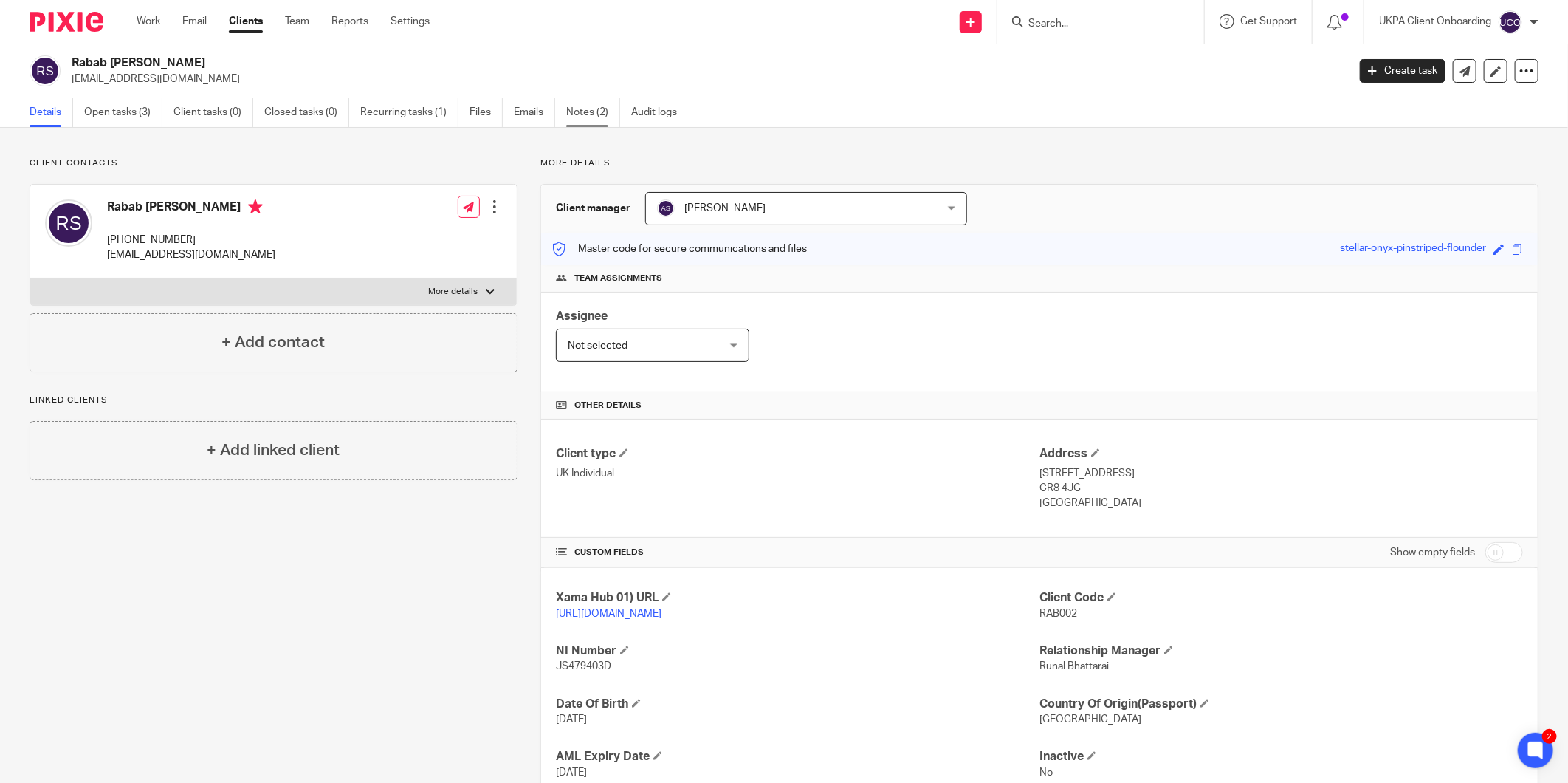
click at [573, 108] on link "Notes (2)" at bounding box center [593, 112] width 54 height 29
click at [1060, 26] on input "Search" at bounding box center [1093, 25] width 133 height 14
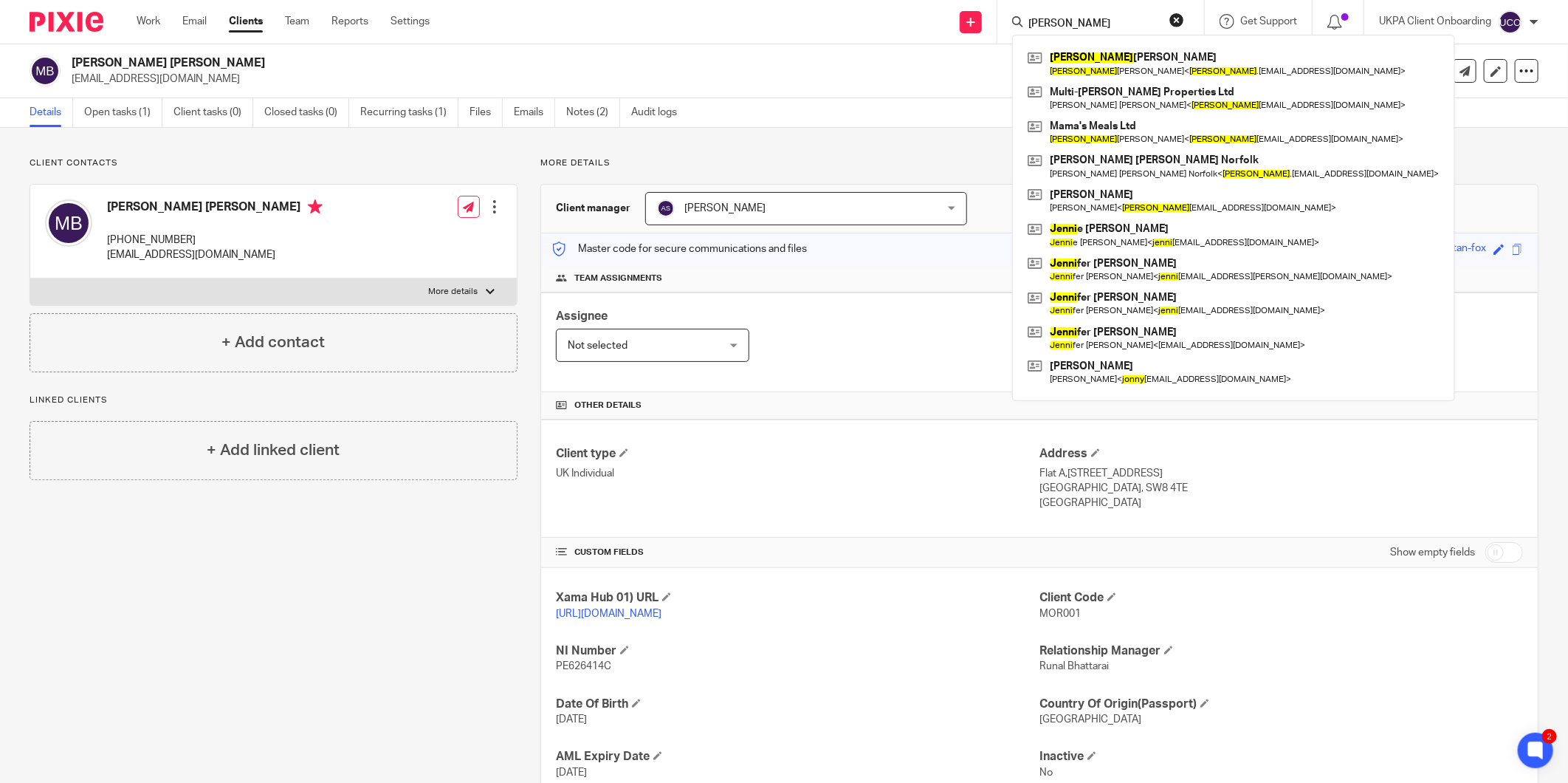
click at [1057, 23] on input "[PERSON_NAME]" at bounding box center [1093, 25] width 133 height 14
paste input "[PERSON_NAME] [PERSON_NAME]"
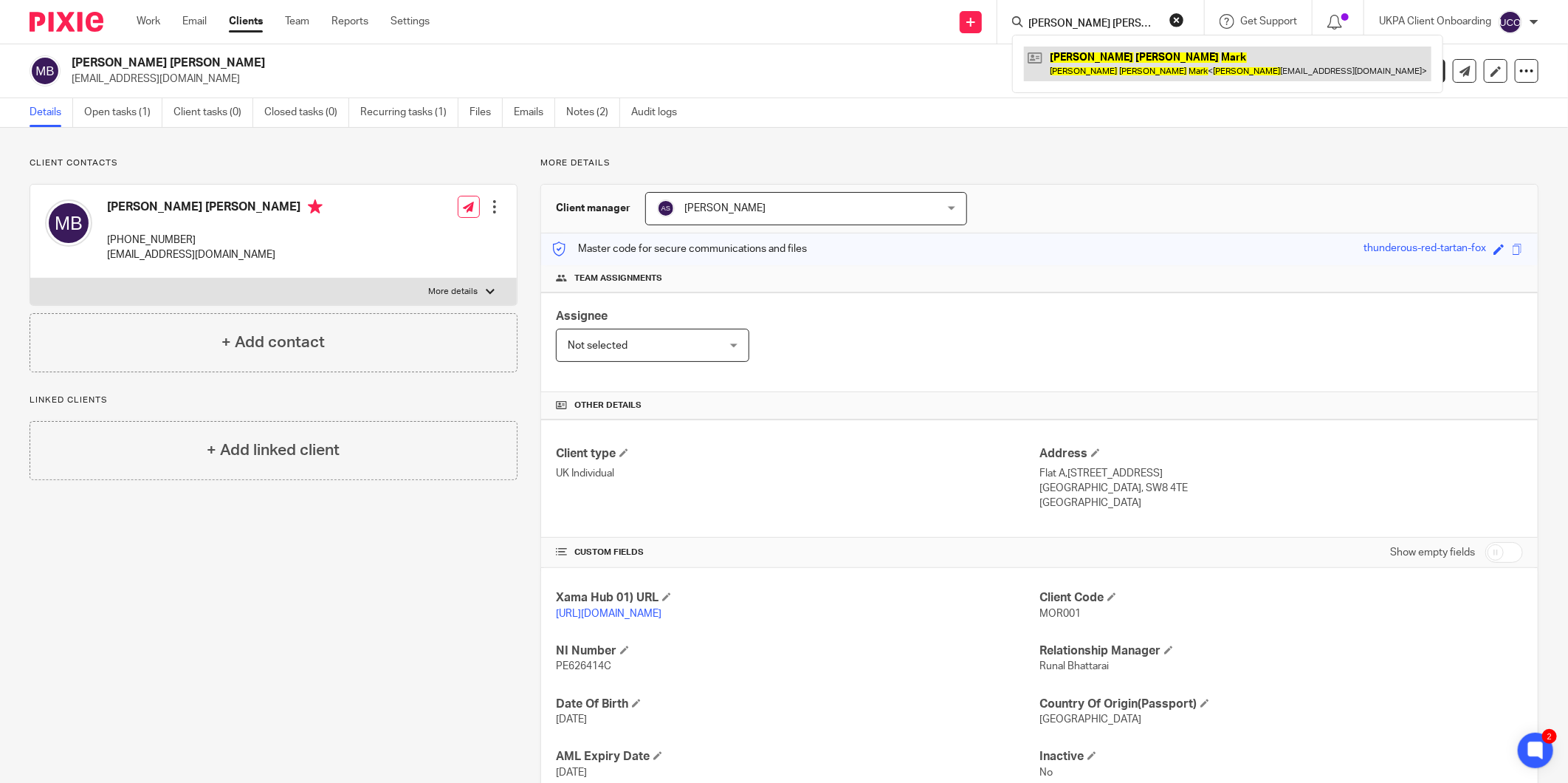
type input "[PERSON_NAME] [PERSON_NAME]"
click at [1102, 133] on div "Client contacts [PERSON_NAME] [PERSON_NAME] [PHONE_NUMBER] [EMAIL_ADDRESS][DOMA…" at bounding box center [784, 507] width 1568 height 757
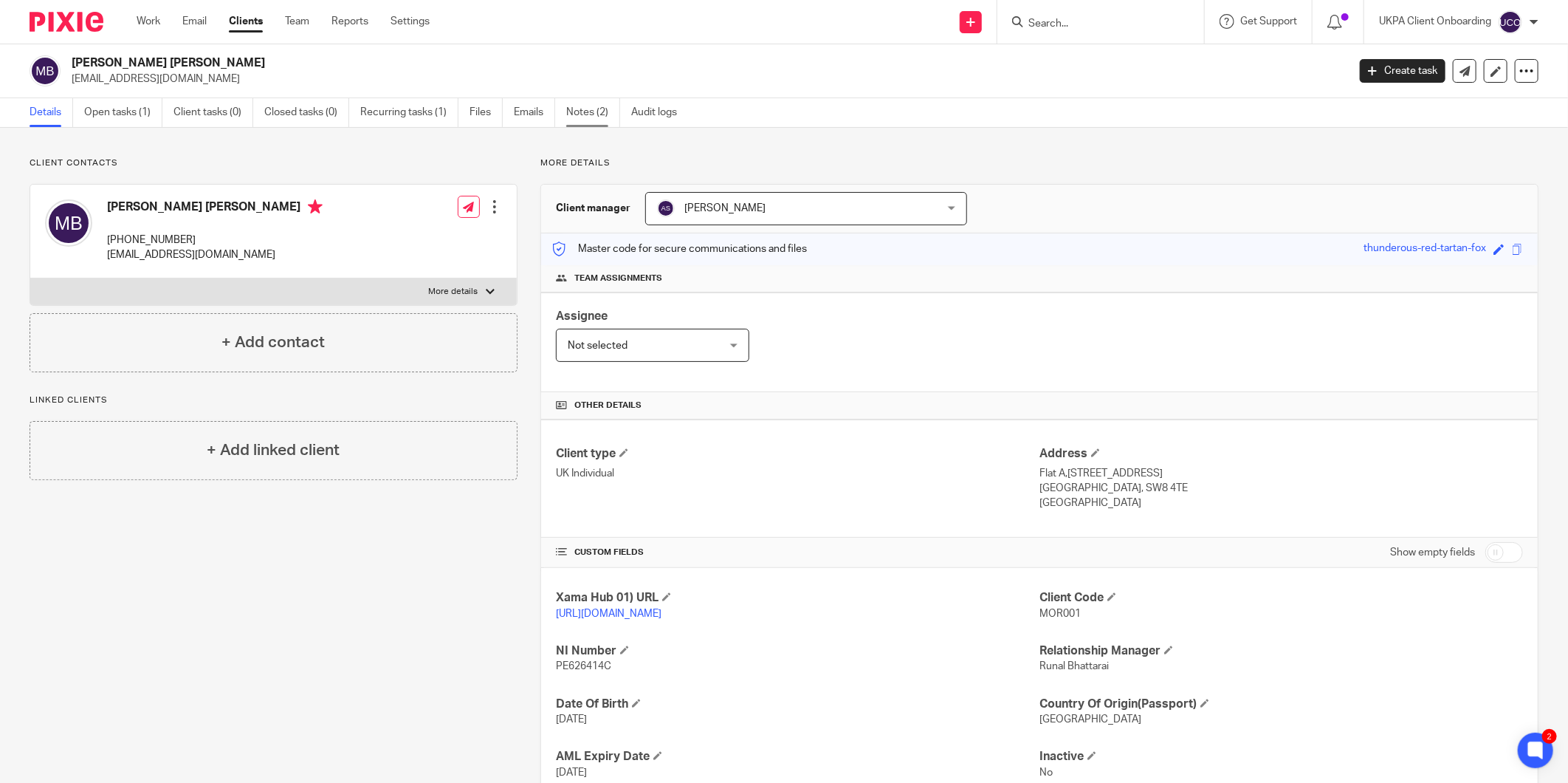
click at [602, 109] on link "Notes (2)" at bounding box center [593, 112] width 54 height 29
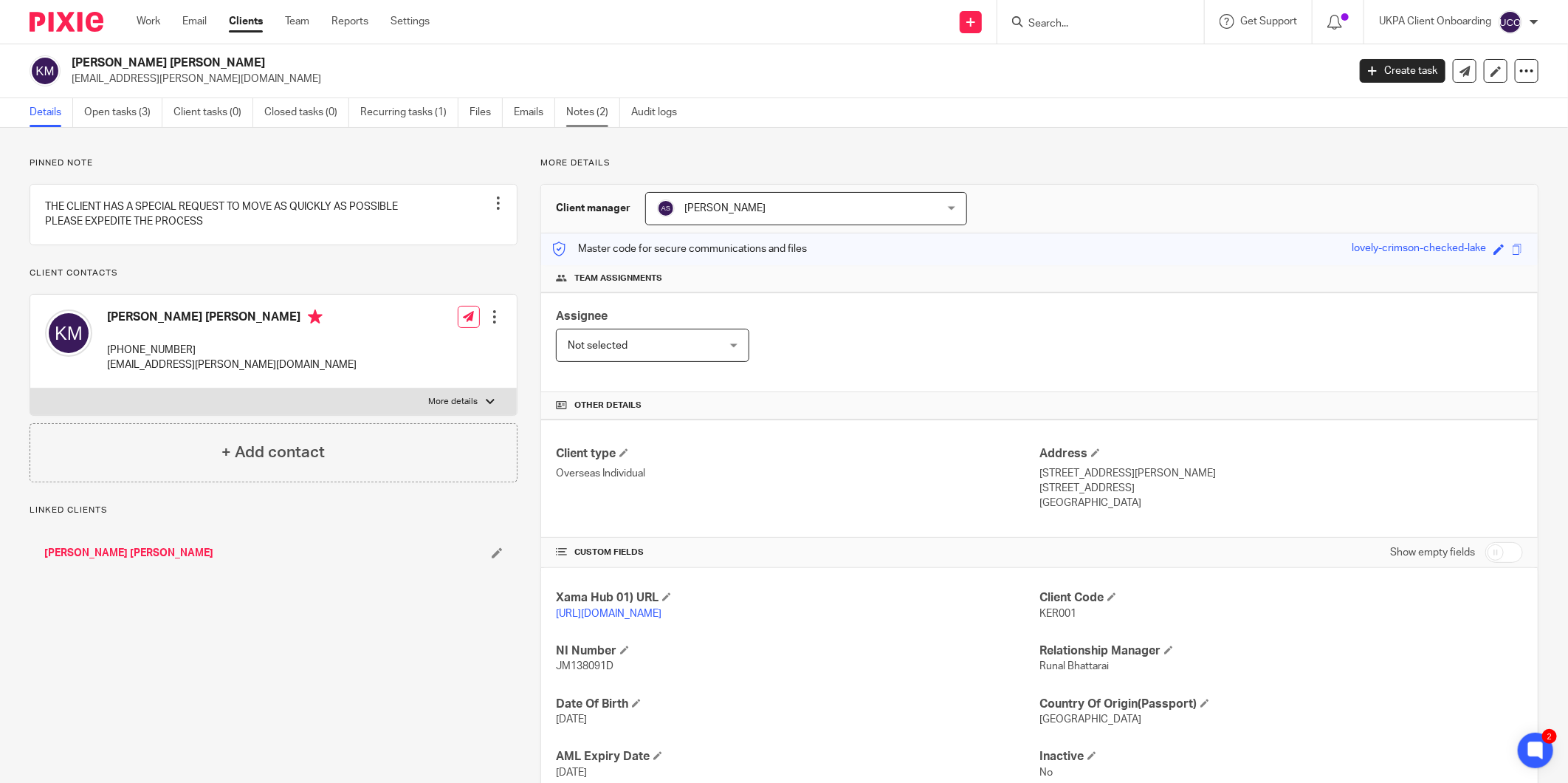
click at [575, 105] on link "Notes (2)" at bounding box center [593, 112] width 54 height 29
click at [581, 108] on link "Notes (2)" at bounding box center [593, 112] width 54 height 29
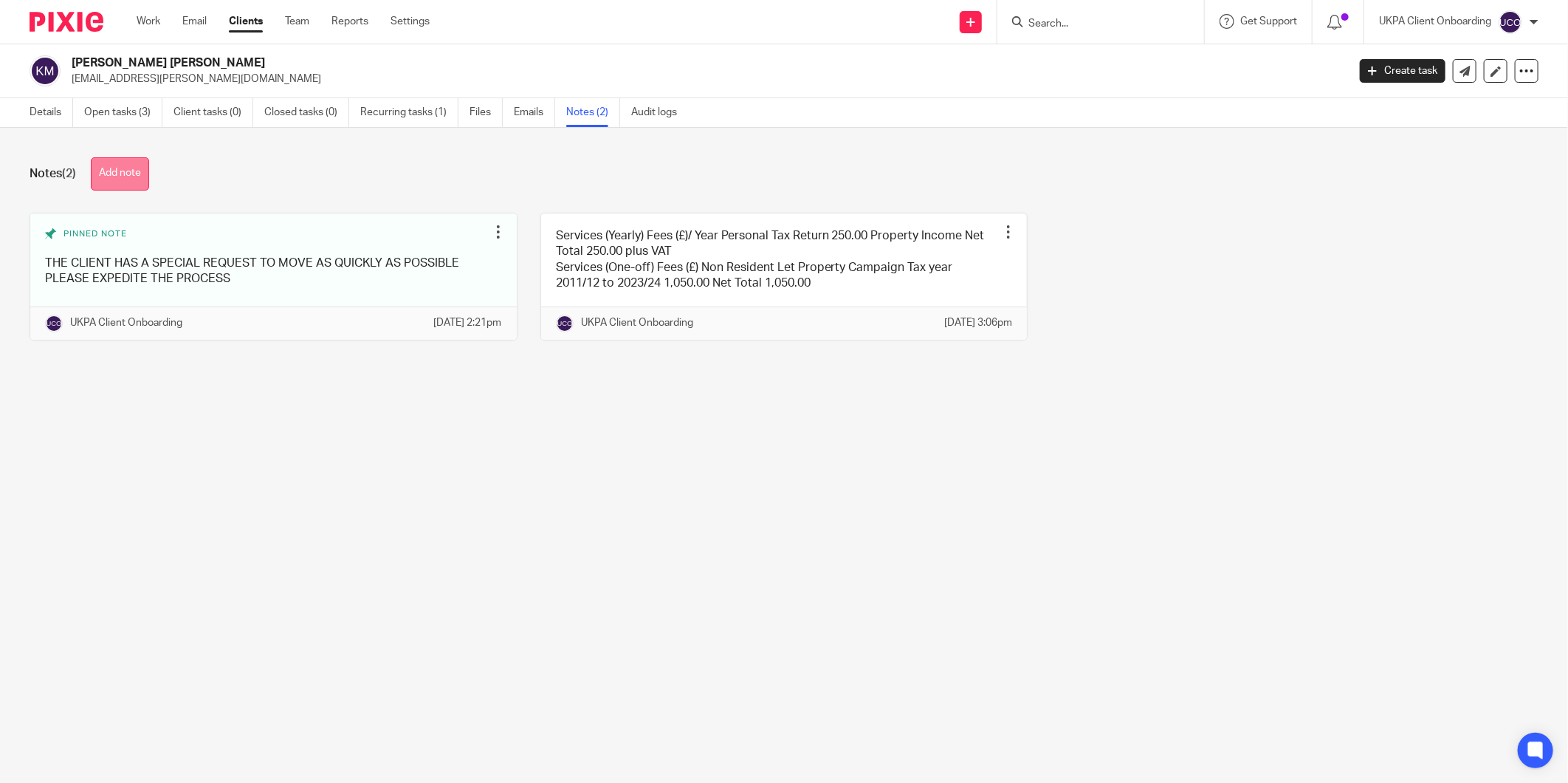
click at [120, 179] on button "Add note" at bounding box center [119, 174] width 58 height 33
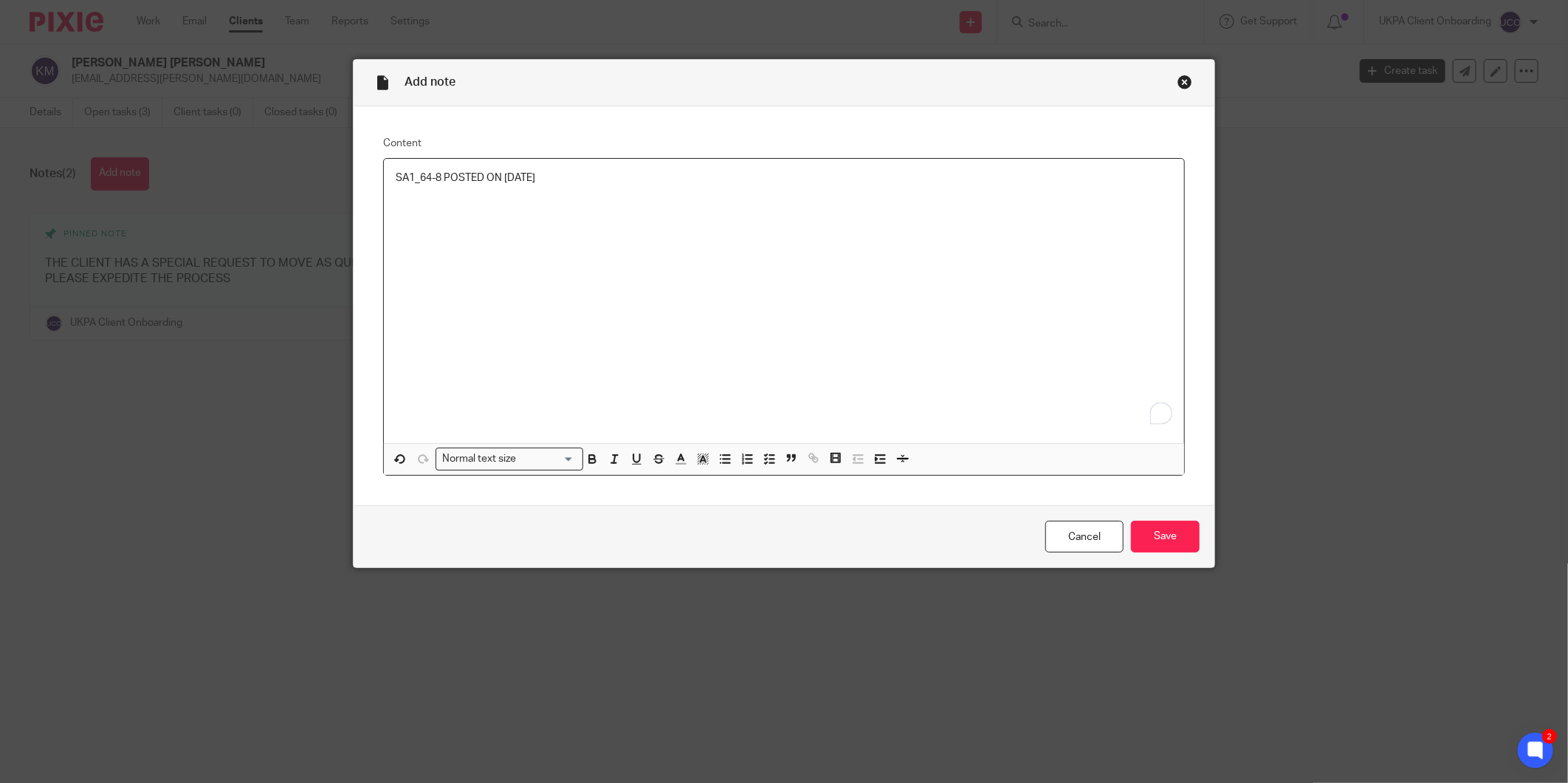
click at [606, 185] on p "SA1_64-8 POSTED ON [DATE]" at bounding box center [784, 177] width 777 height 15
click at [606, 185] on p "SA1_64-8 POSTED ON 18TH SEPTEMBER 2025" at bounding box center [784, 177] width 777 height 15
copy p "SA1_64-8 POSTED ON 18TH SEPTEMBER 2025"
click at [1150, 540] on input "Save" at bounding box center [1166, 536] width 69 height 31
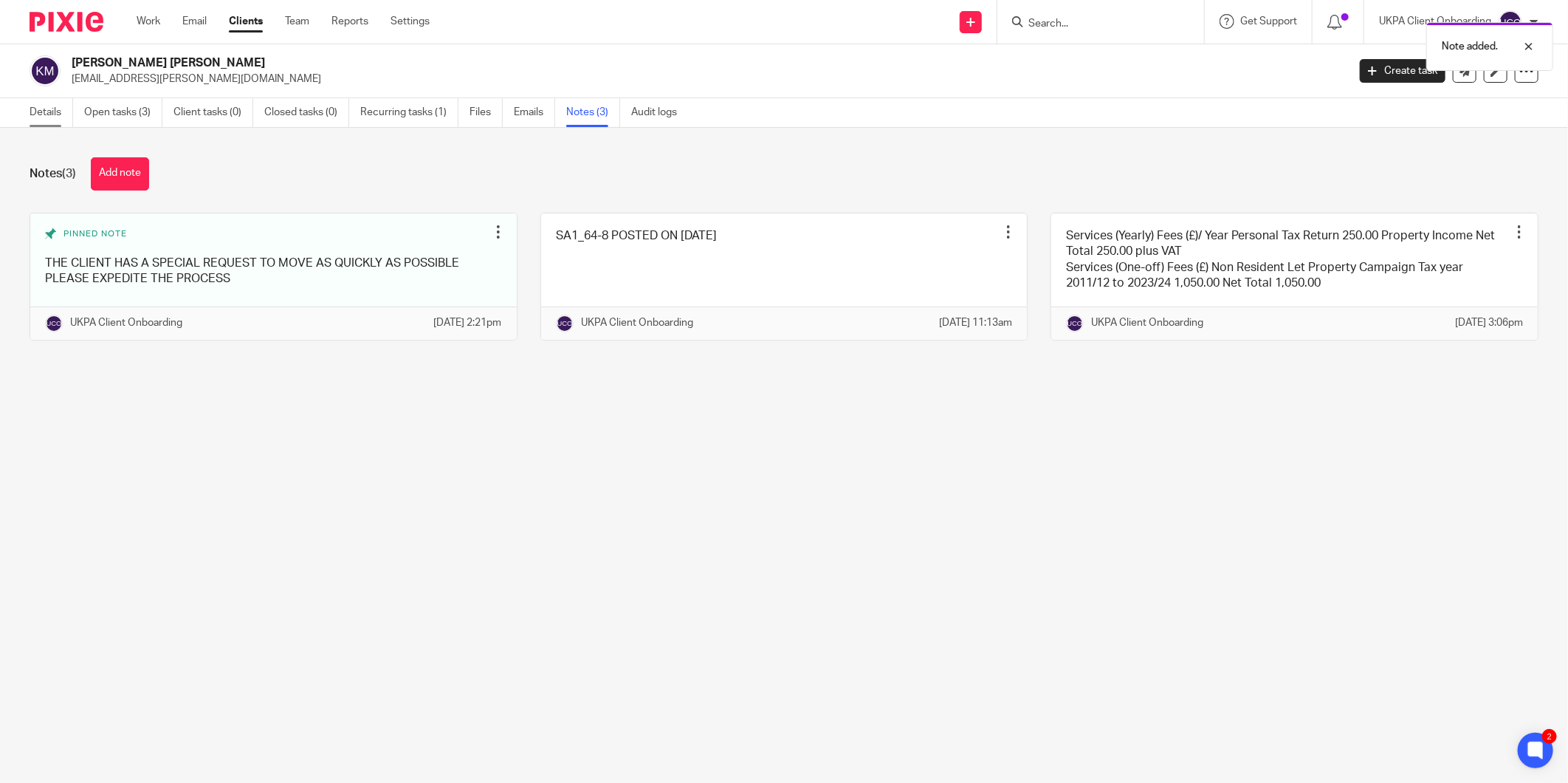
click at [45, 111] on link "Details" at bounding box center [51, 112] width 43 height 29
click at [121, 114] on link "Open tasks (3)" at bounding box center [124, 112] width 79 height 29
drag, startPoint x: 173, startPoint y: 108, endPoint x: 155, endPoint y: 111, distance: 18.2
click at [155, 111] on ul "Details Open tasks (3) Client tasks (0) Closed tasks (0) Recurring tasks (1) Fi…" at bounding box center [364, 112] width 670 height 29
click at [155, 111] on link "Open tasks (3)" at bounding box center [124, 112] width 79 height 29
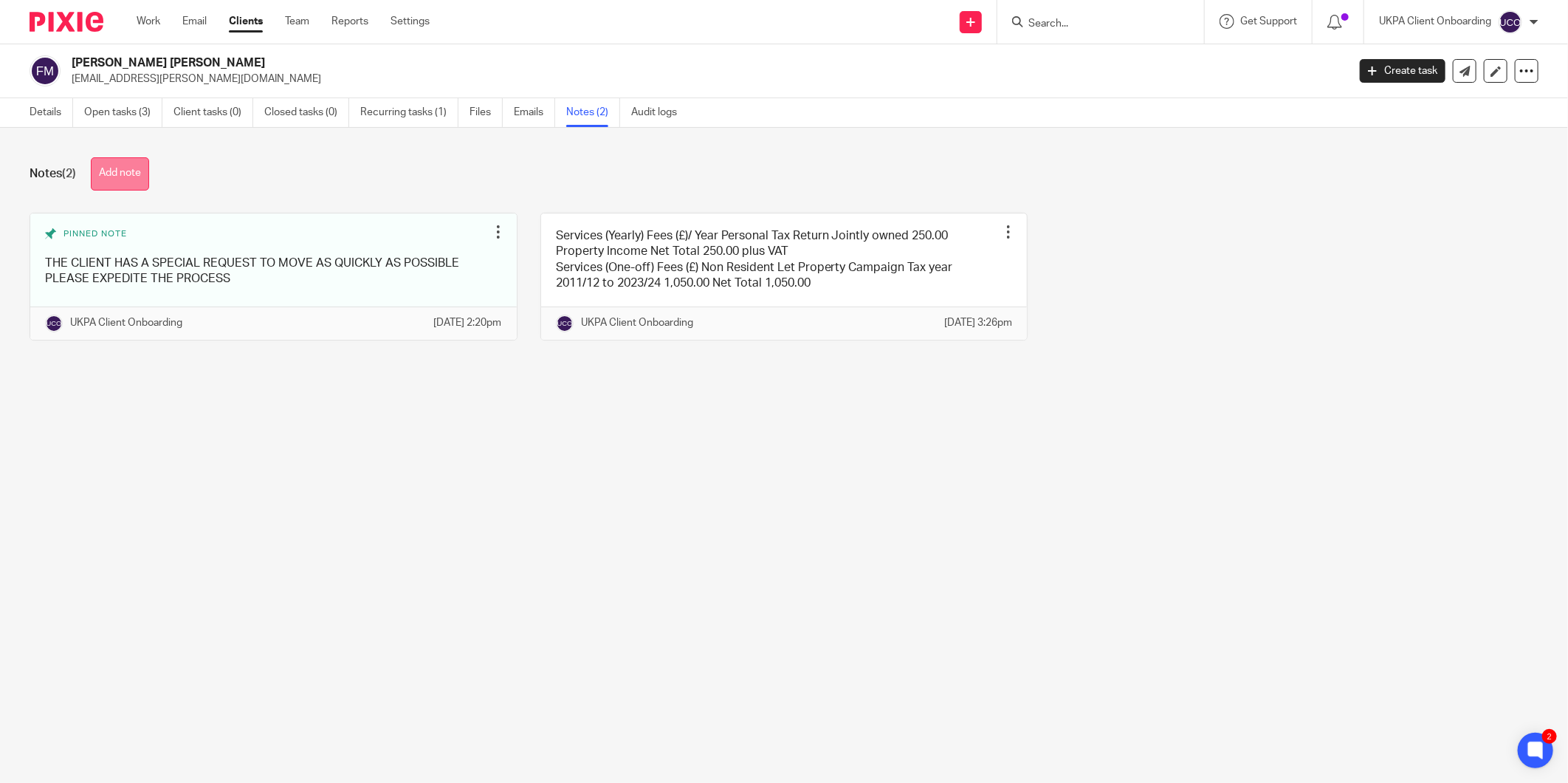
click at [128, 176] on button "Add note" at bounding box center [119, 174] width 58 height 33
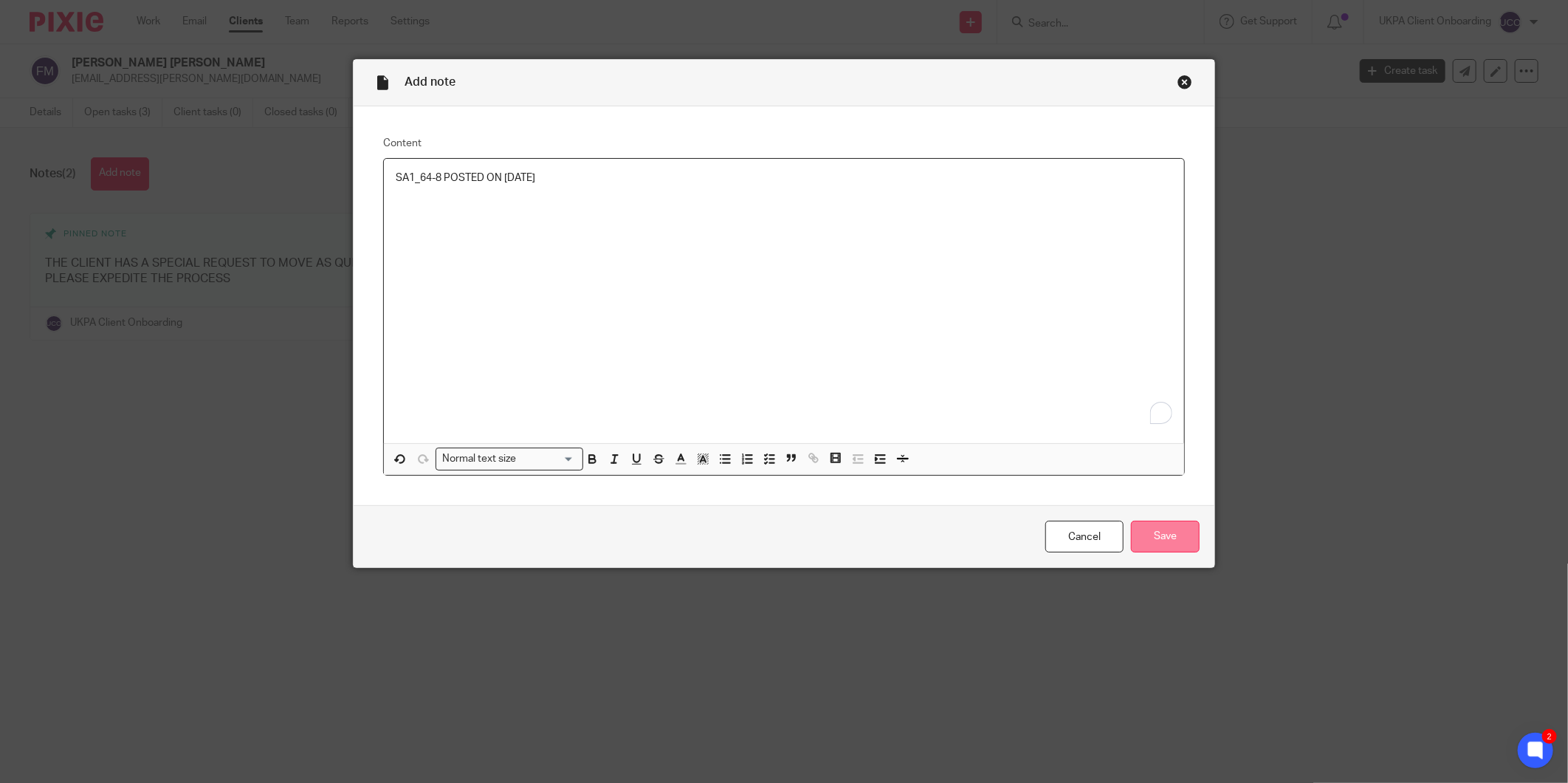
click at [1182, 544] on input "Save" at bounding box center [1166, 536] width 69 height 31
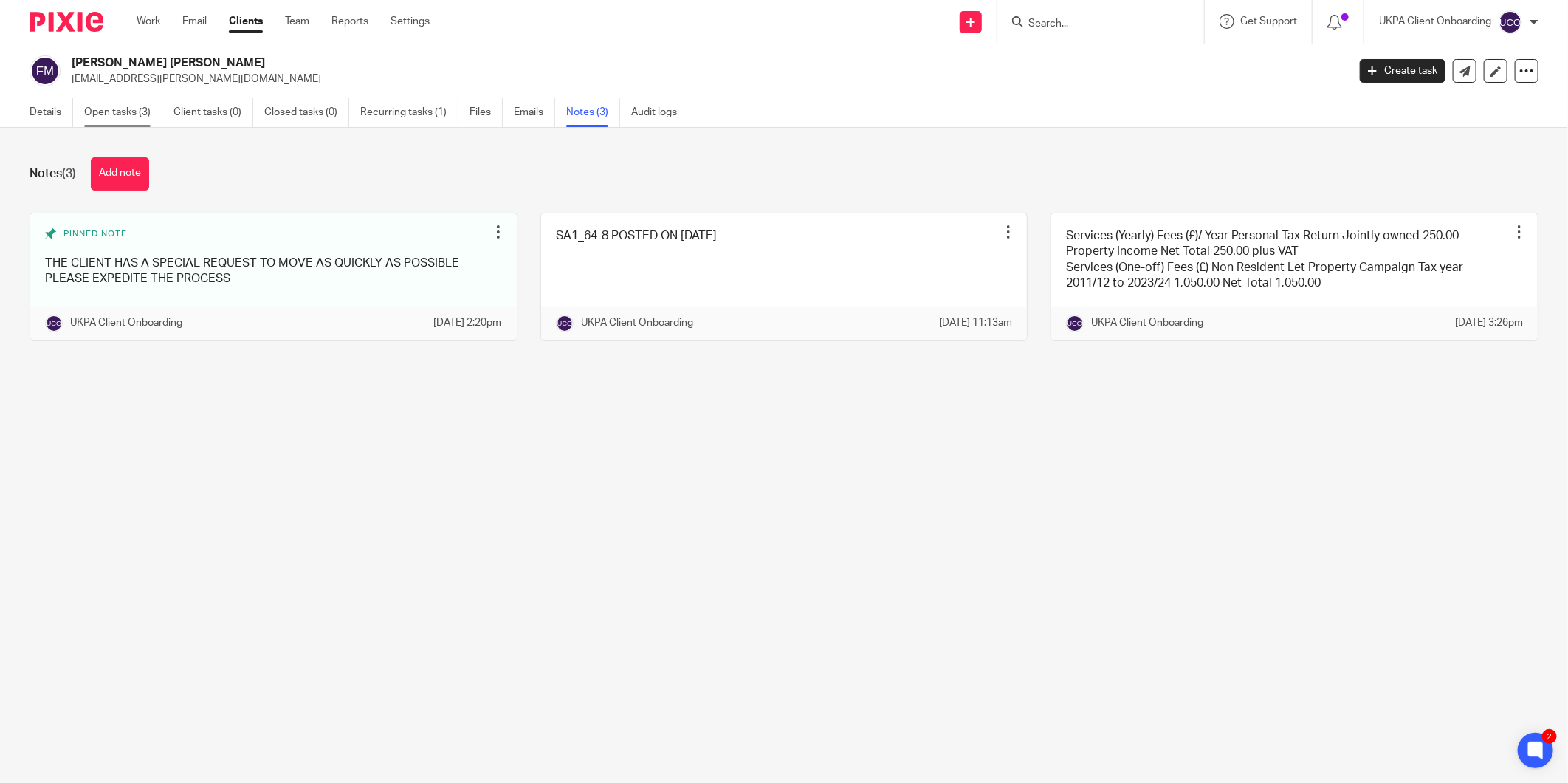
click at [117, 123] on link "Open tasks (3)" at bounding box center [124, 112] width 79 height 29
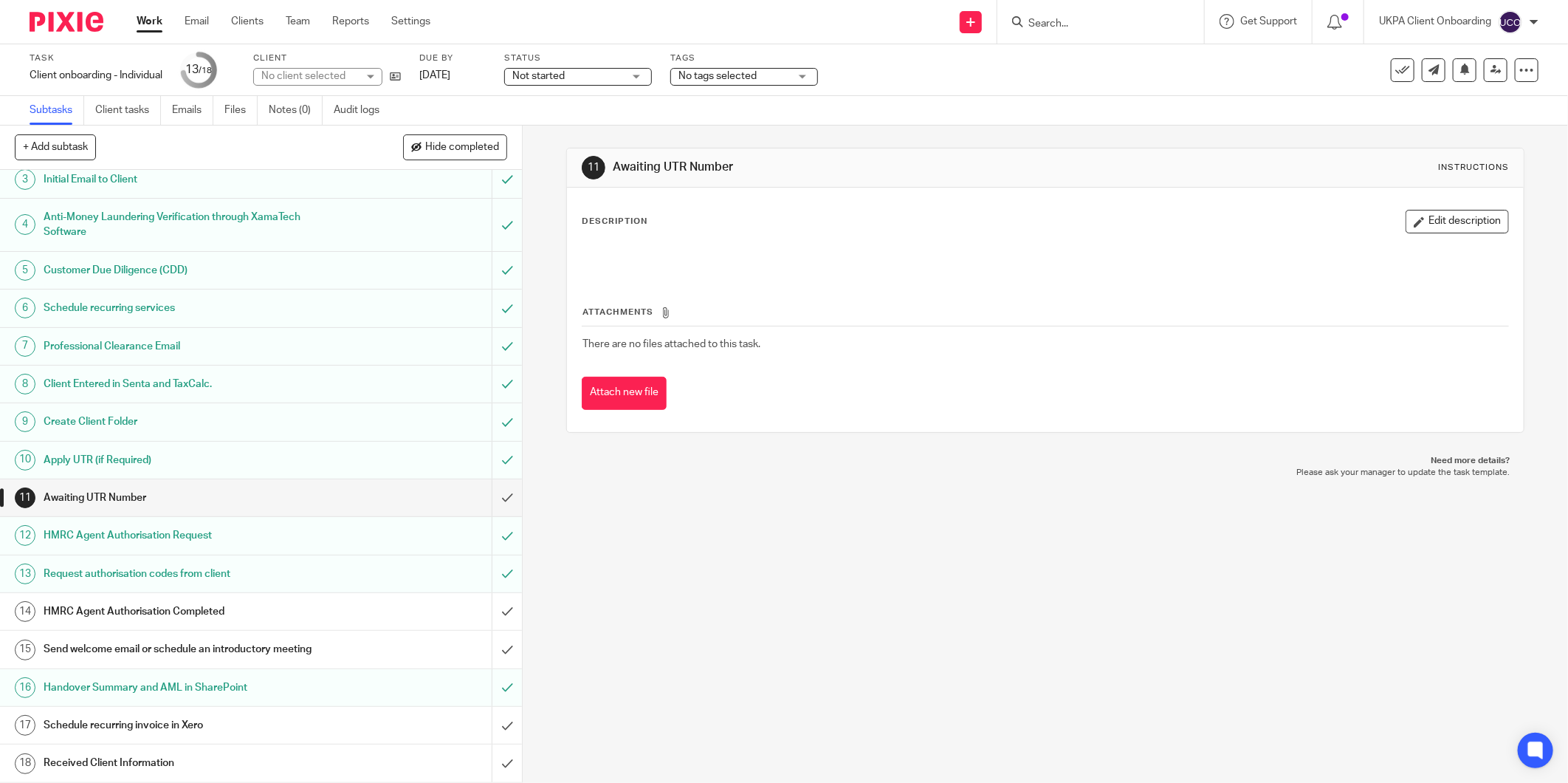
scroll to position [87, 0]
click at [385, 655] on div "Send welcome email or schedule an introductory meeting" at bounding box center [260, 648] width 434 height 23
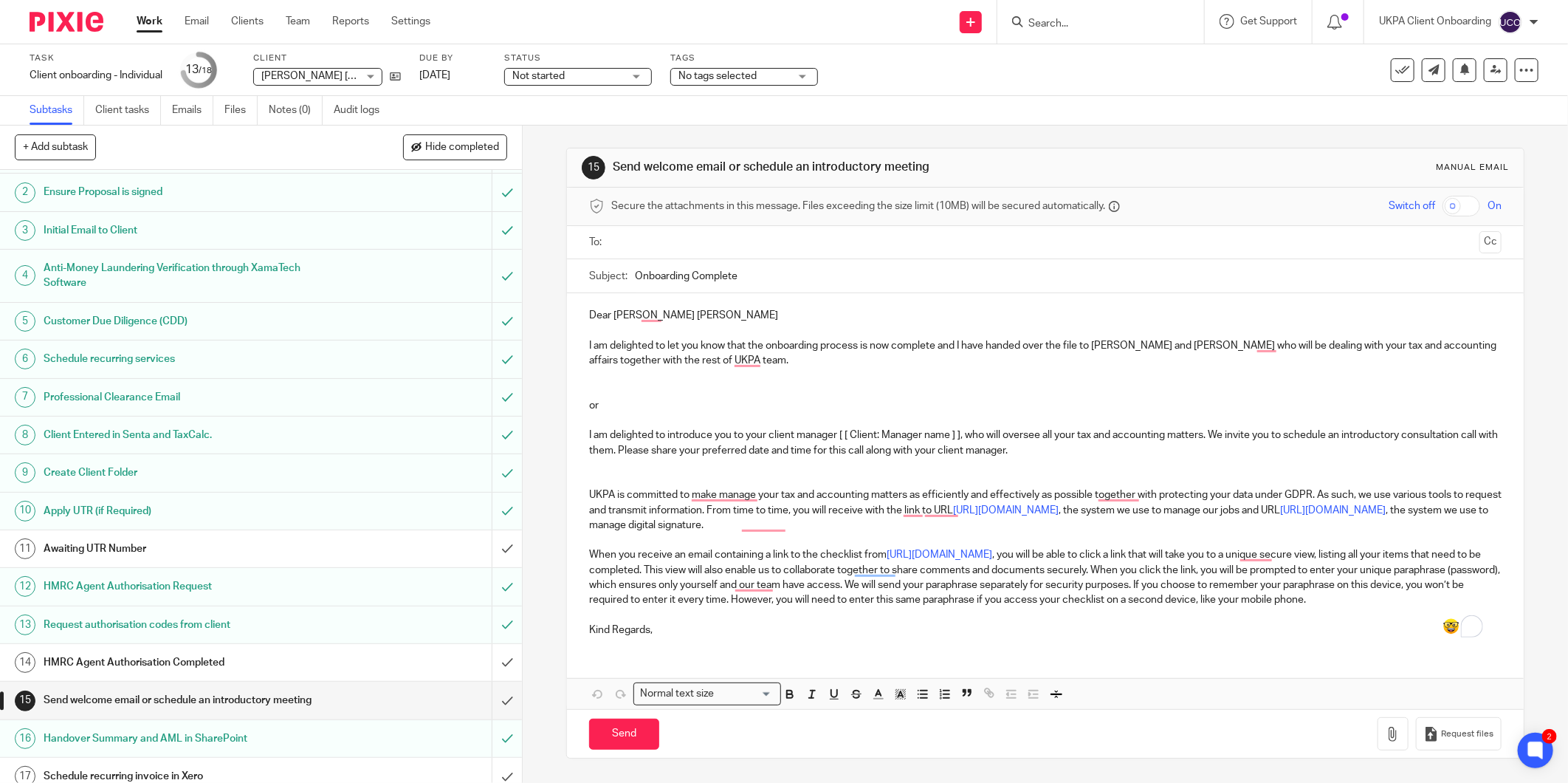
scroll to position [87, 0]
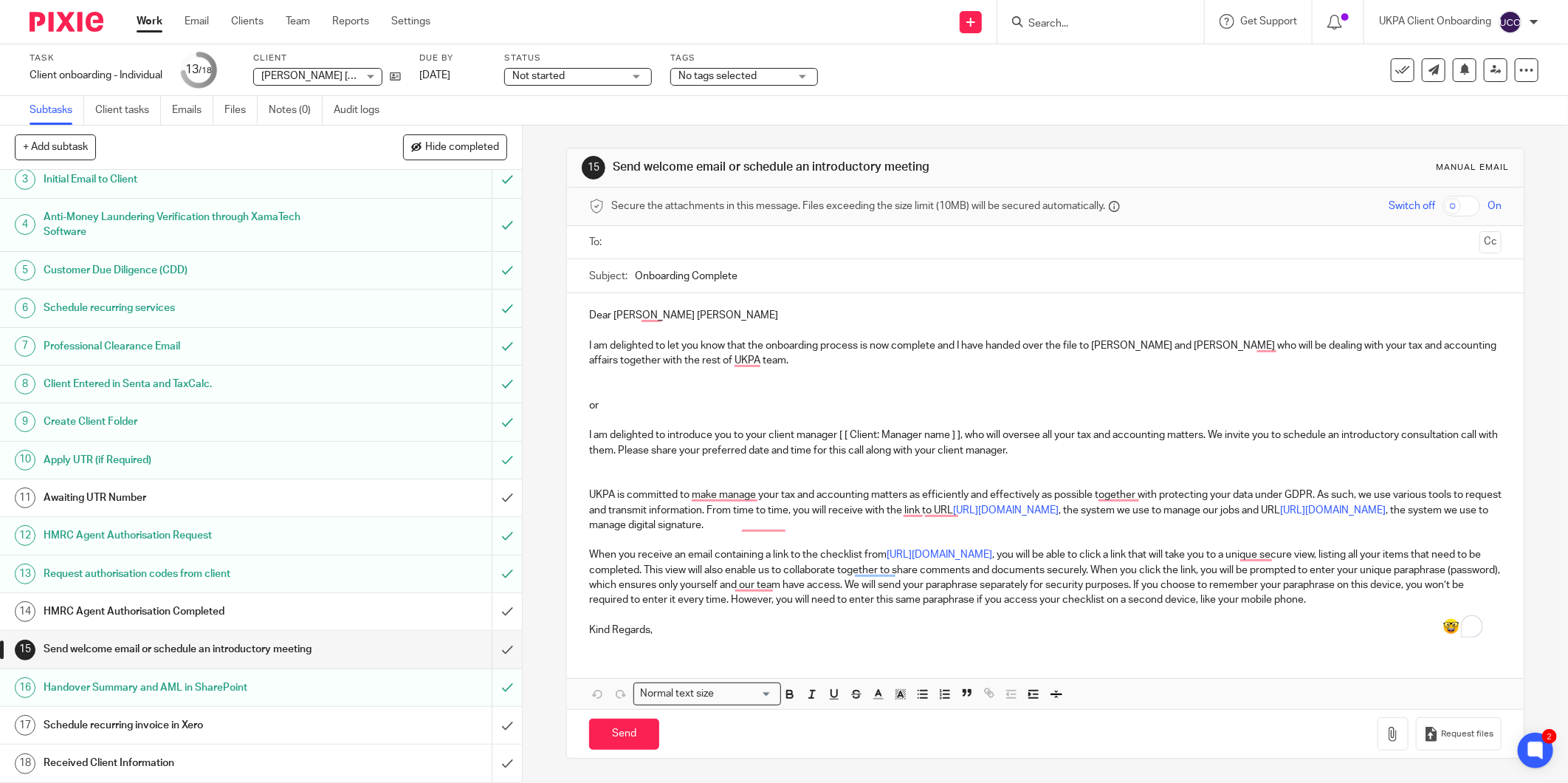
click at [791, 360] on p "I am delighted to let you know that the onboarding process is now complete and …" at bounding box center [1046, 353] width 913 height 30
drag, startPoint x: 791, startPoint y: 360, endPoint x: 580, endPoint y: 301, distance: 219.1
click at [580, 301] on div "Dear [PERSON_NAME] [PERSON_NAME] I am delighted to let you know that the onboar…" at bounding box center [1045, 470] width 957 height 355
copy div "Dear [PERSON_NAME] [PERSON_NAME] I am delighted to let you know that the onboar…"
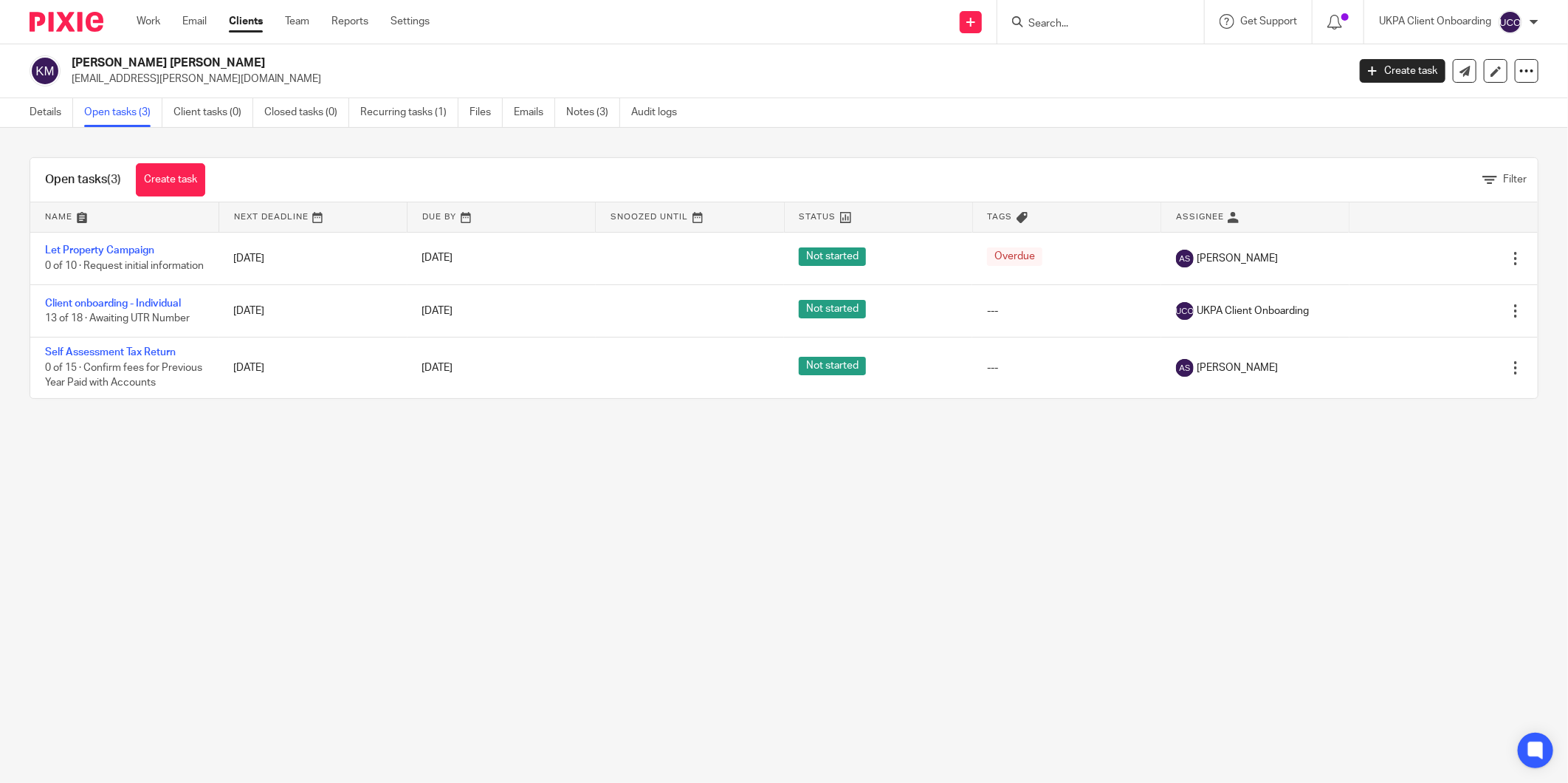
click at [21, 112] on div "Details Open tasks (3) Client tasks (0) Closed tasks (0) Recurring tasks (1) Fi…" at bounding box center [357, 112] width 714 height 29
click at [52, 105] on link "Details" at bounding box center [51, 112] width 43 height 29
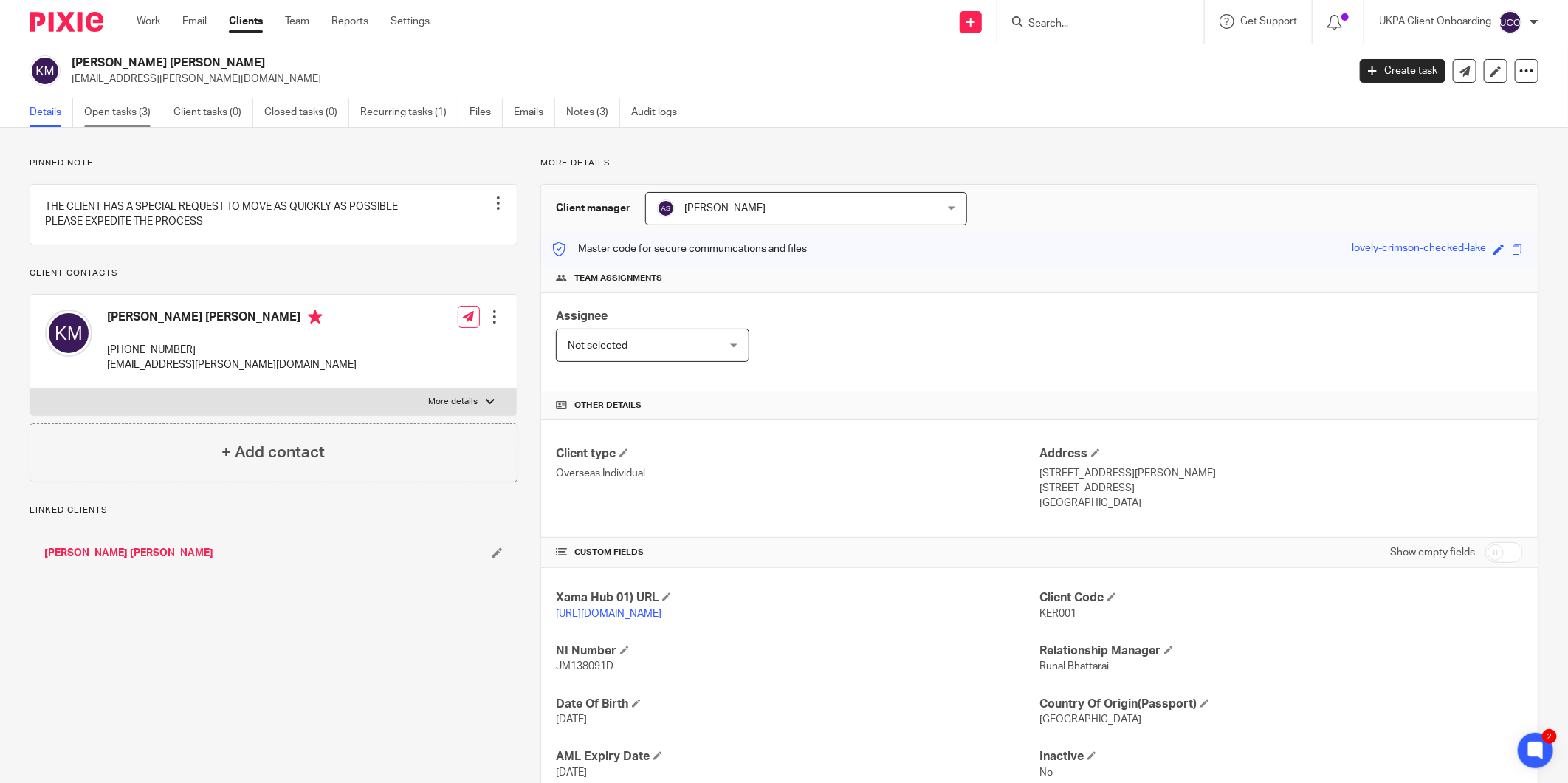
click at [106, 114] on link "Open tasks (3)" at bounding box center [124, 112] width 79 height 29
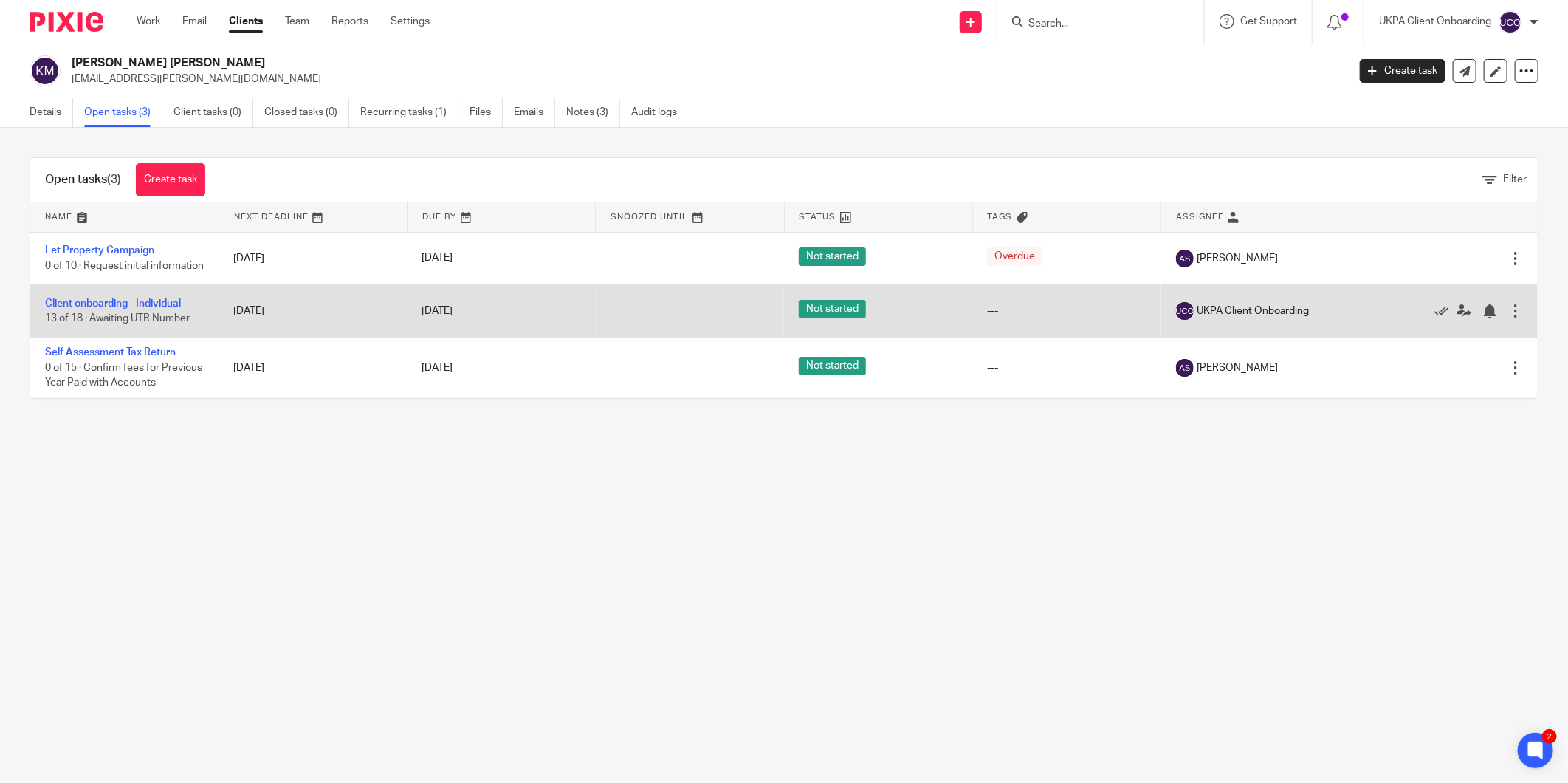
drag, startPoint x: 131, startPoint y: 304, endPoint x: 113, endPoint y: 318, distance: 22.8
drag, startPoint x: 113, startPoint y: 318, endPoint x: 107, endPoint y: 312, distance: 8.5
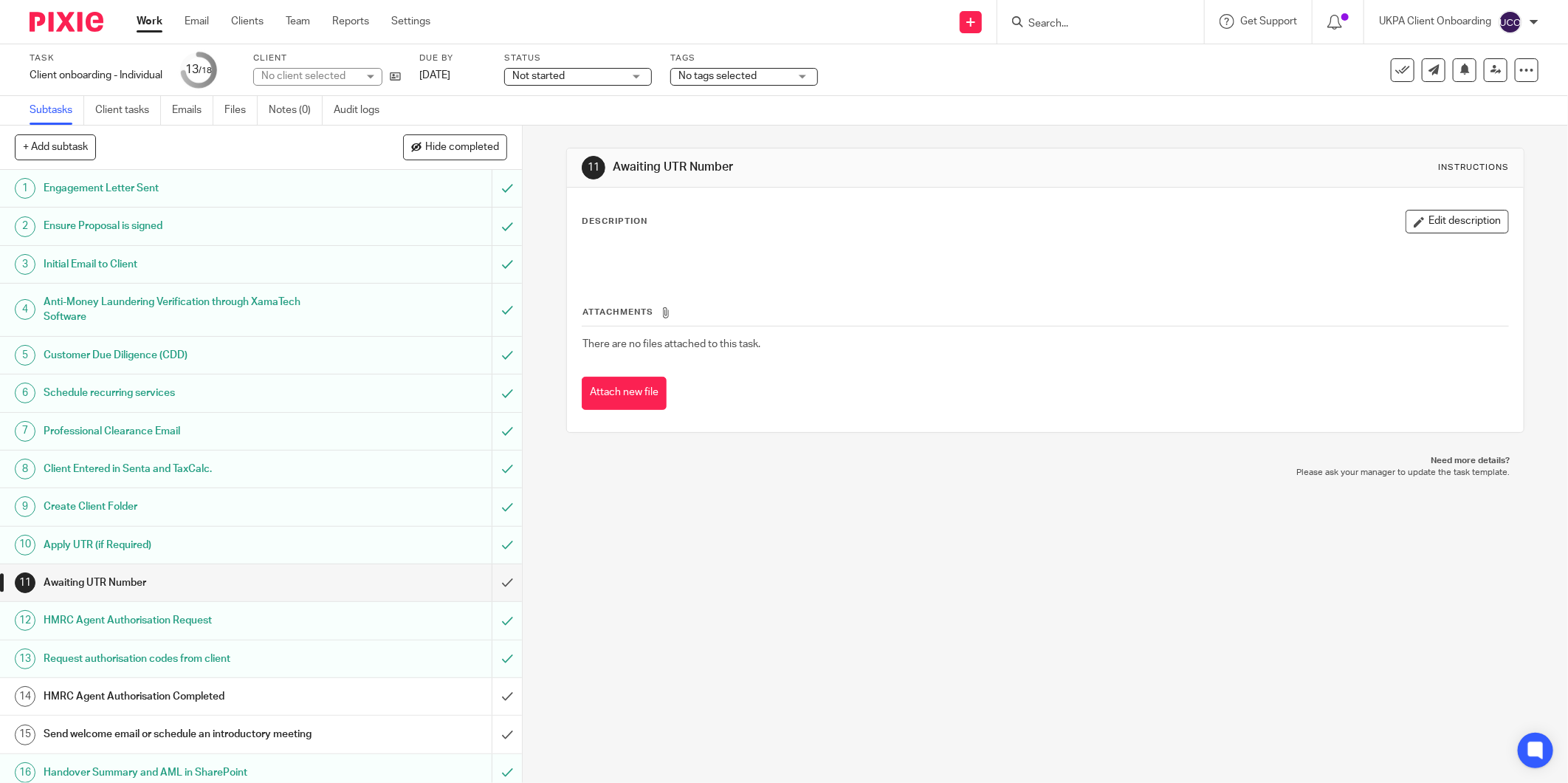
scroll to position [87, 0]
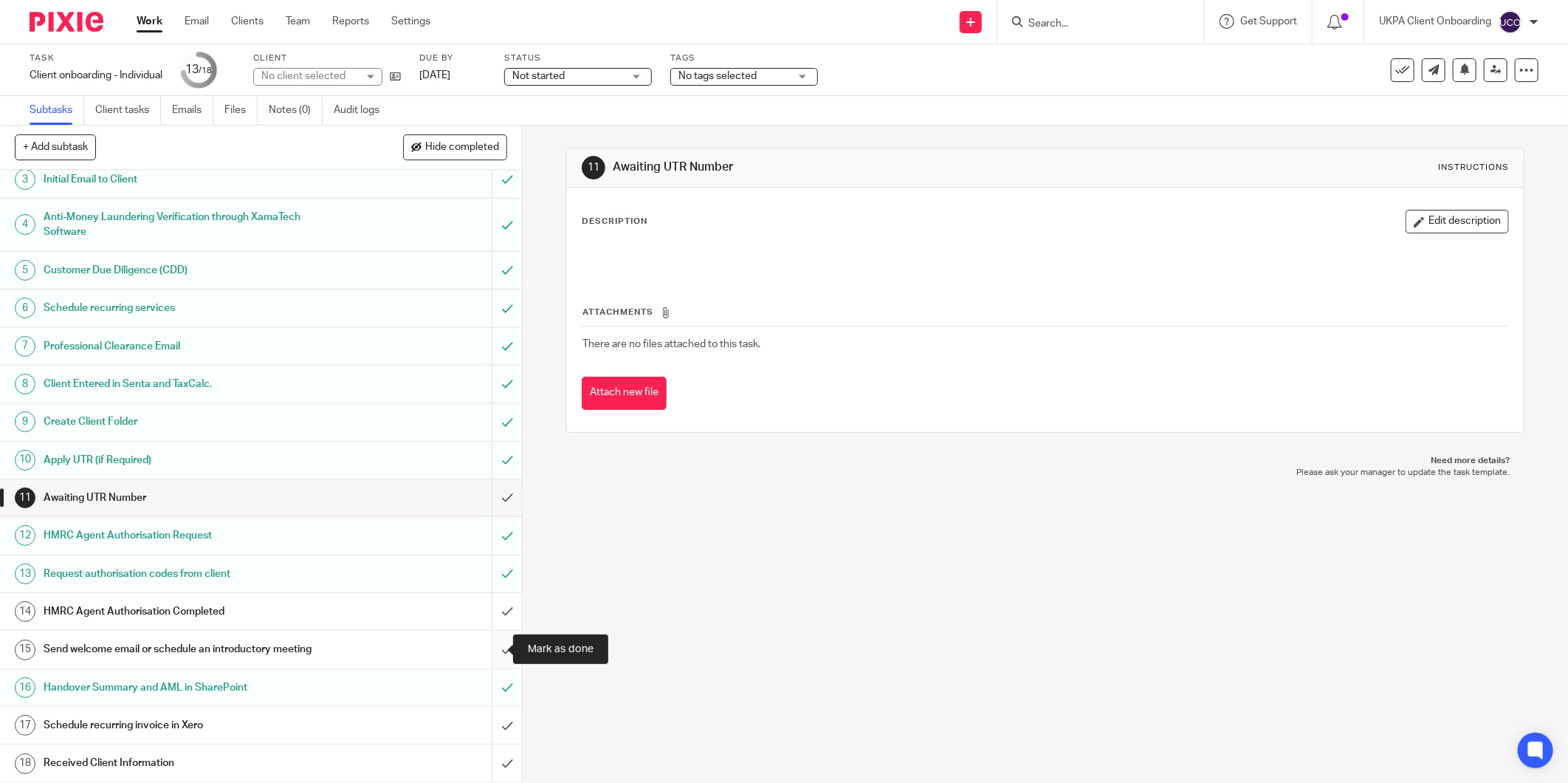
click at [492, 644] on input "submit" at bounding box center [261, 649] width 522 height 37
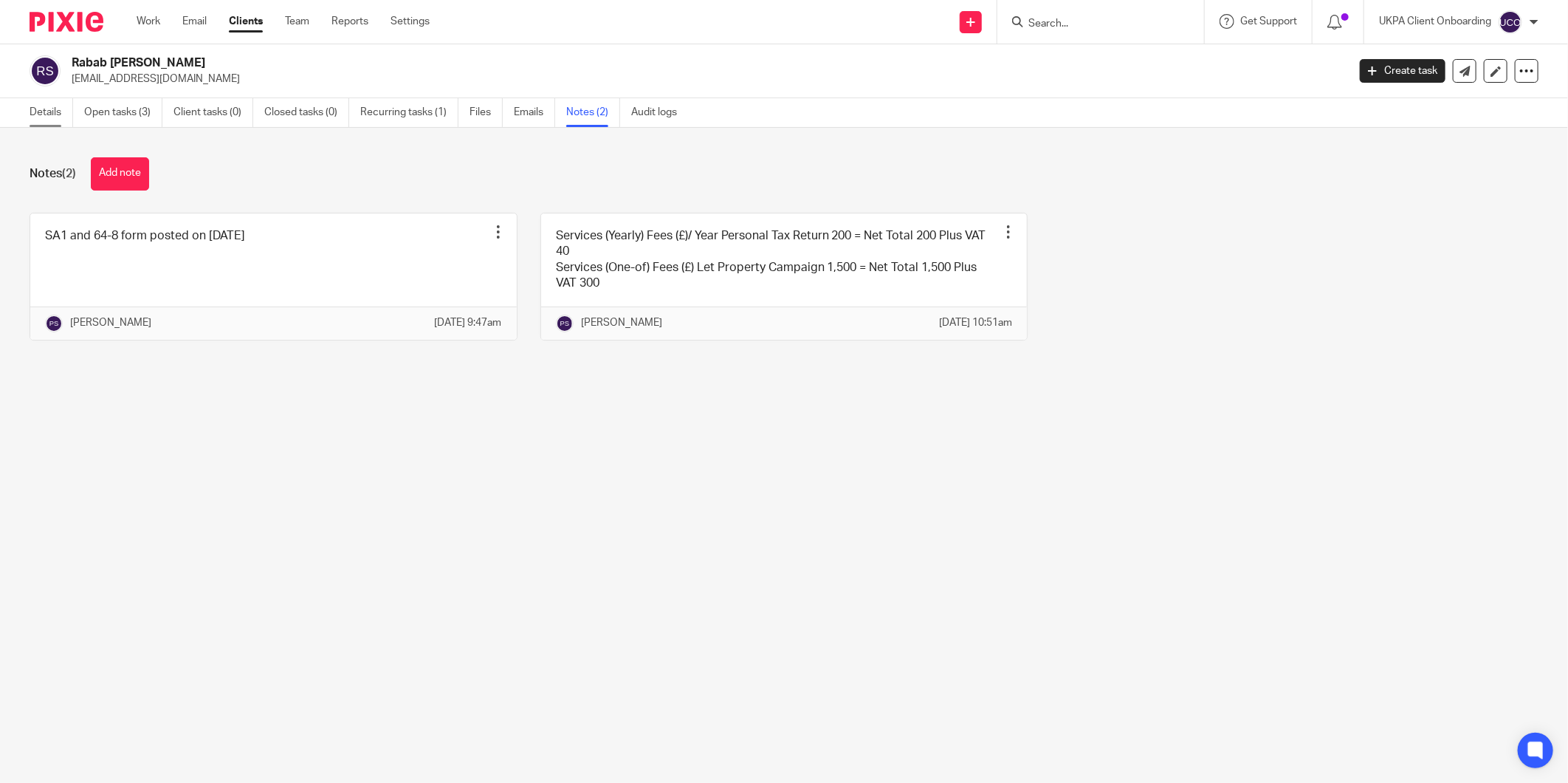
click at [42, 113] on link "Details" at bounding box center [51, 112] width 43 height 29
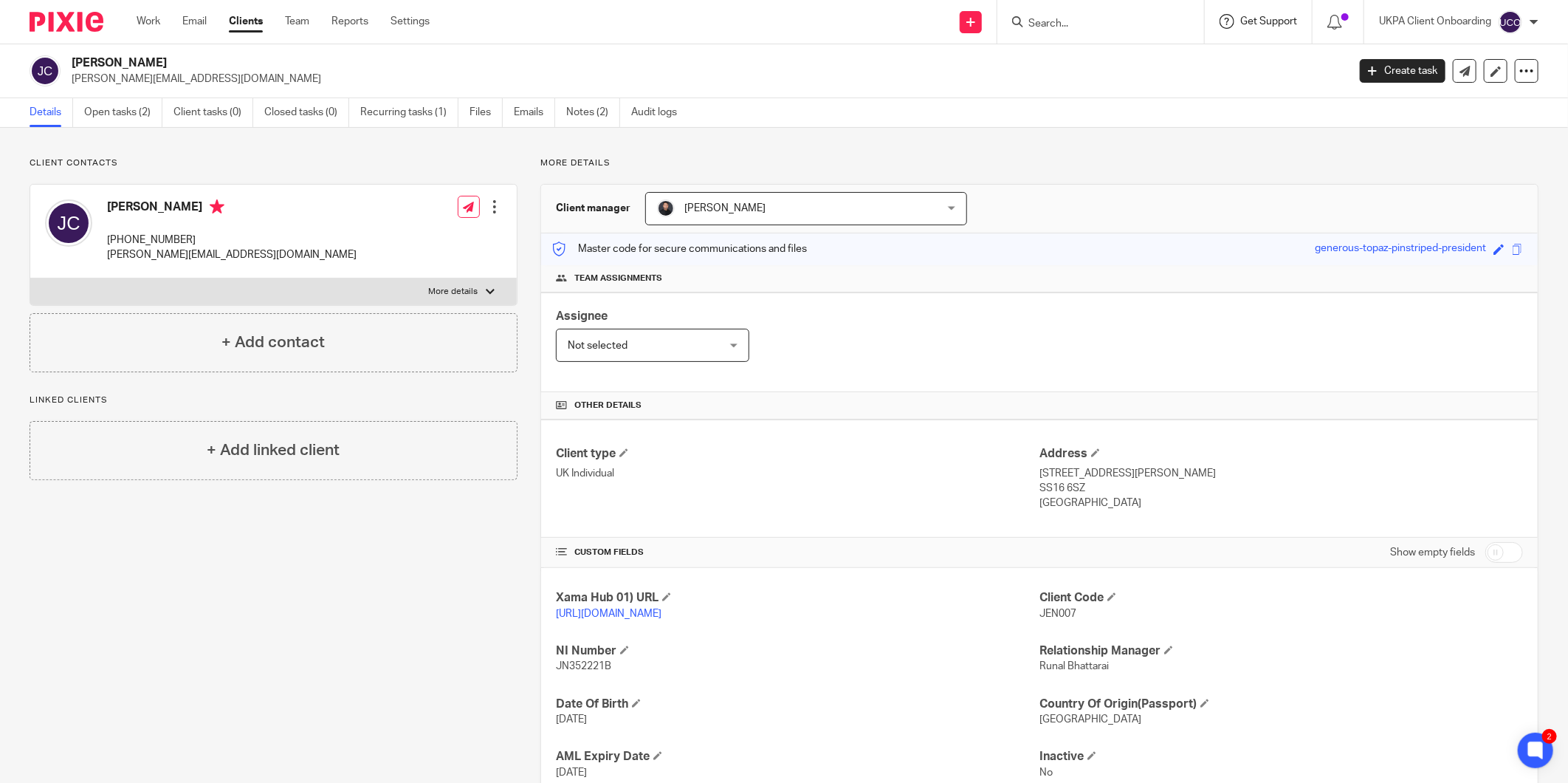
click at [1270, 26] on span "Get Support" at bounding box center [1269, 22] width 57 height 11
click at [1101, 30] on input "Search" at bounding box center [1093, 25] width 133 height 14
type input "[PERSON_NAME]"
click at [1123, 617] on p "JEN007" at bounding box center [1282, 613] width 484 height 15
click at [588, 108] on link "Notes (2)" at bounding box center [593, 112] width 54 height 29
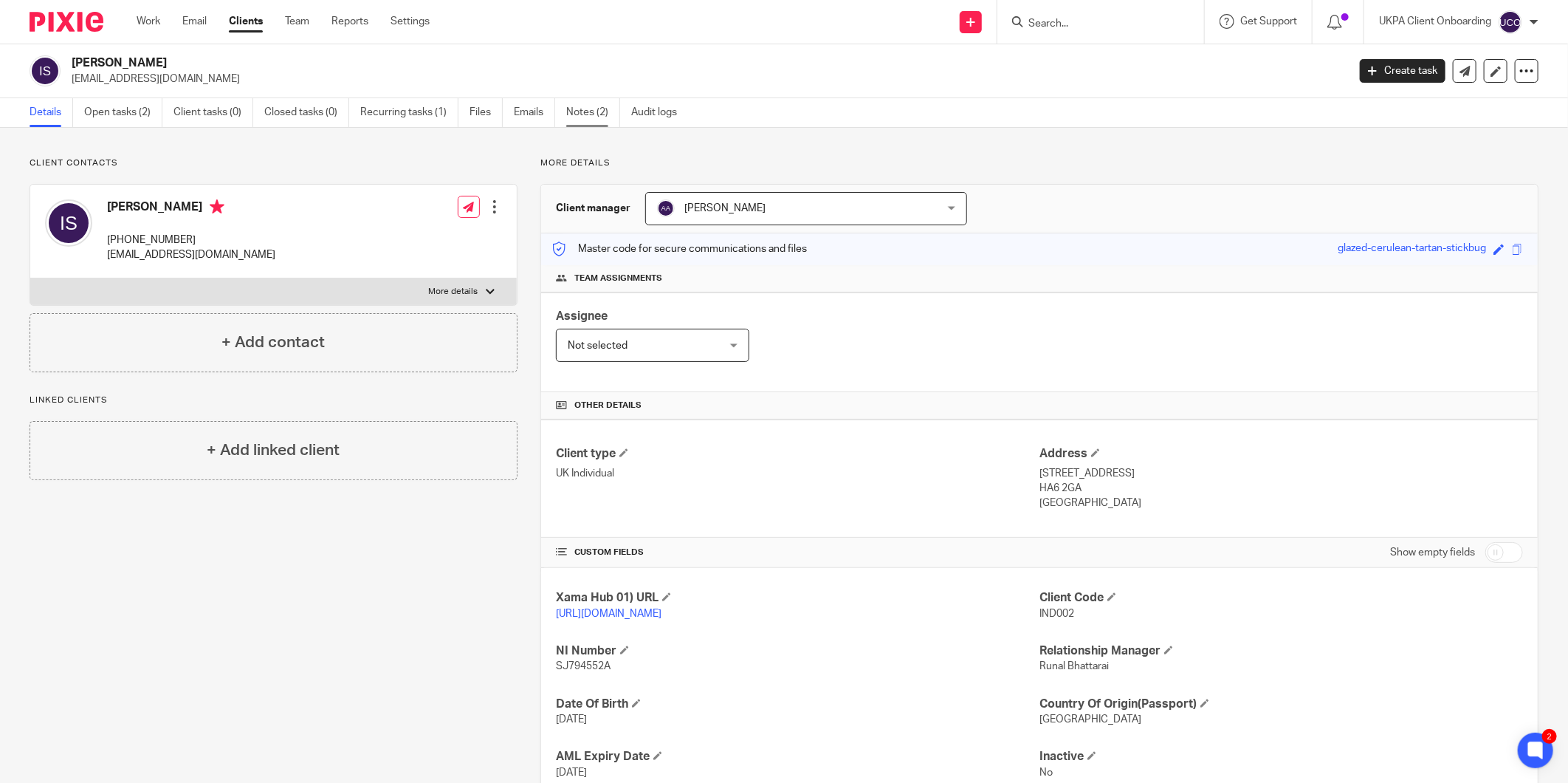
click at [593, 117] on link "Notes (2)" at bounding box center [593, 112] width 54 height 29
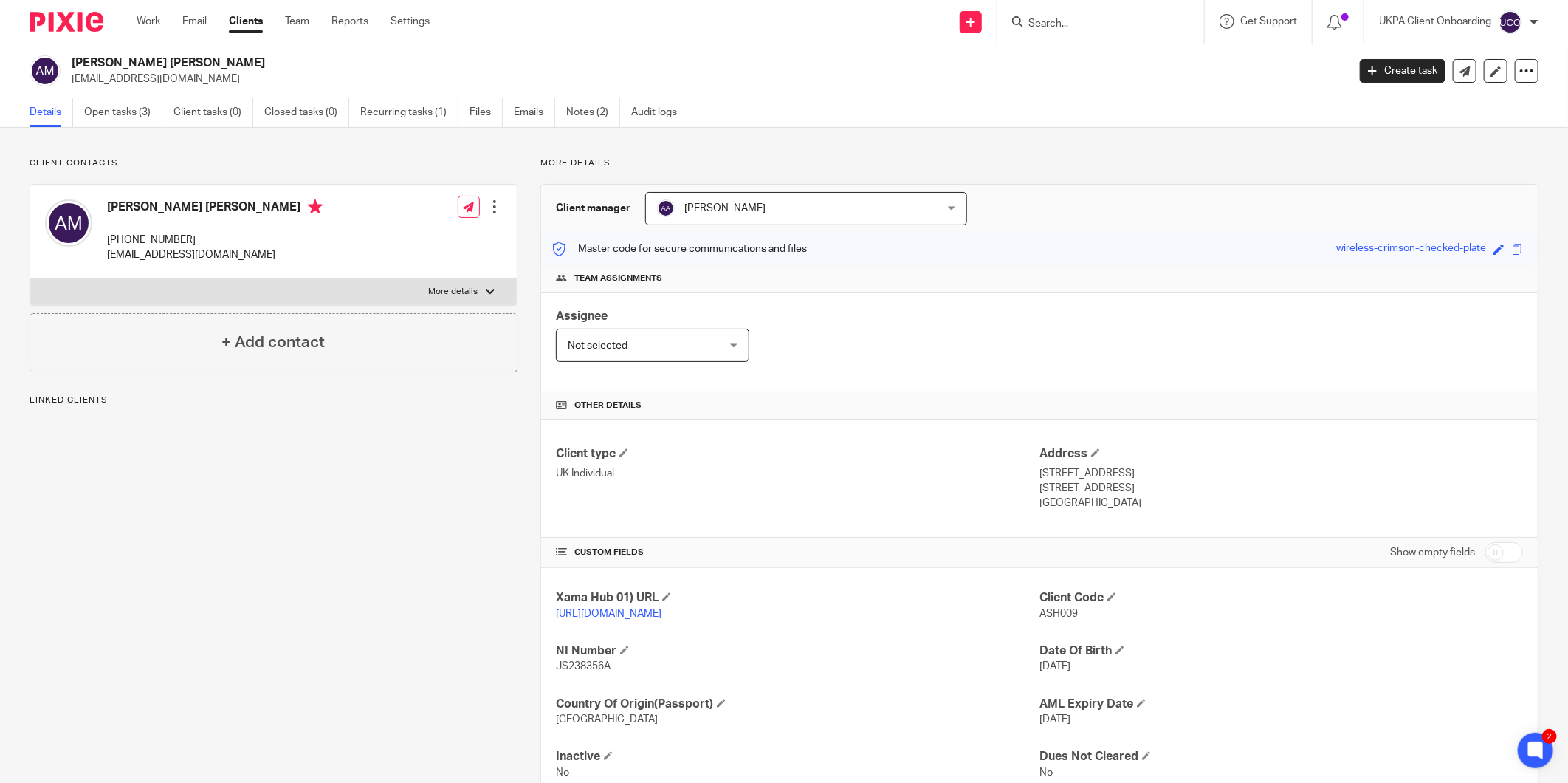
click at [602, 133] on div "Client contacts Ashley Steven Mark +44 794 356 8080 ashley_mark89@yahoo.com Edi…" at bounding box center [784, 480] width 1568 height 704
click at [609, 117] on link "Notes (2)" at bounding box center [593, 112] width 54 height 29
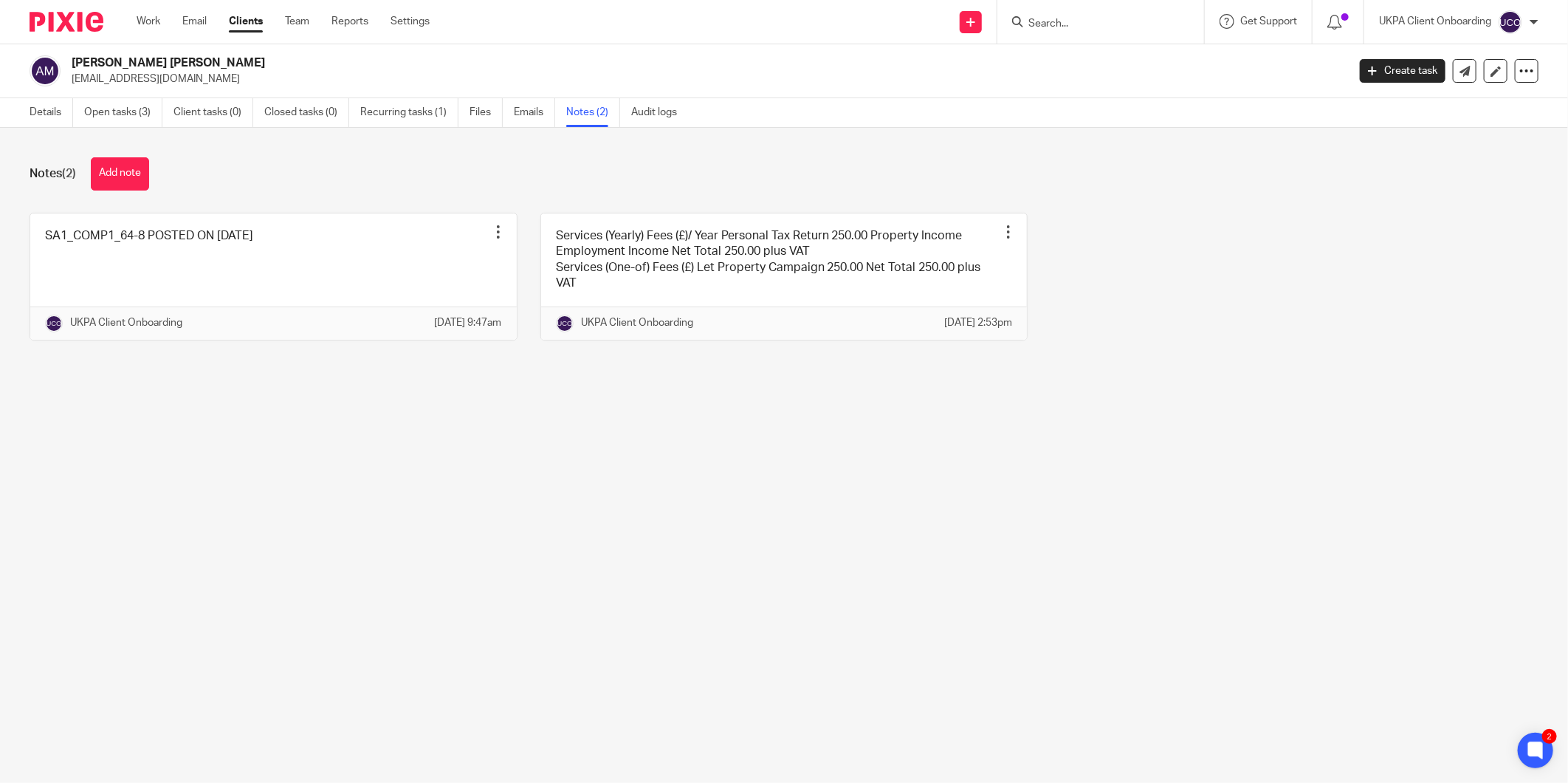
click at [1045, 25] on input "Search" at bounding box center [1093, 25] width 133 height 14
paste input "Michale George Larter"
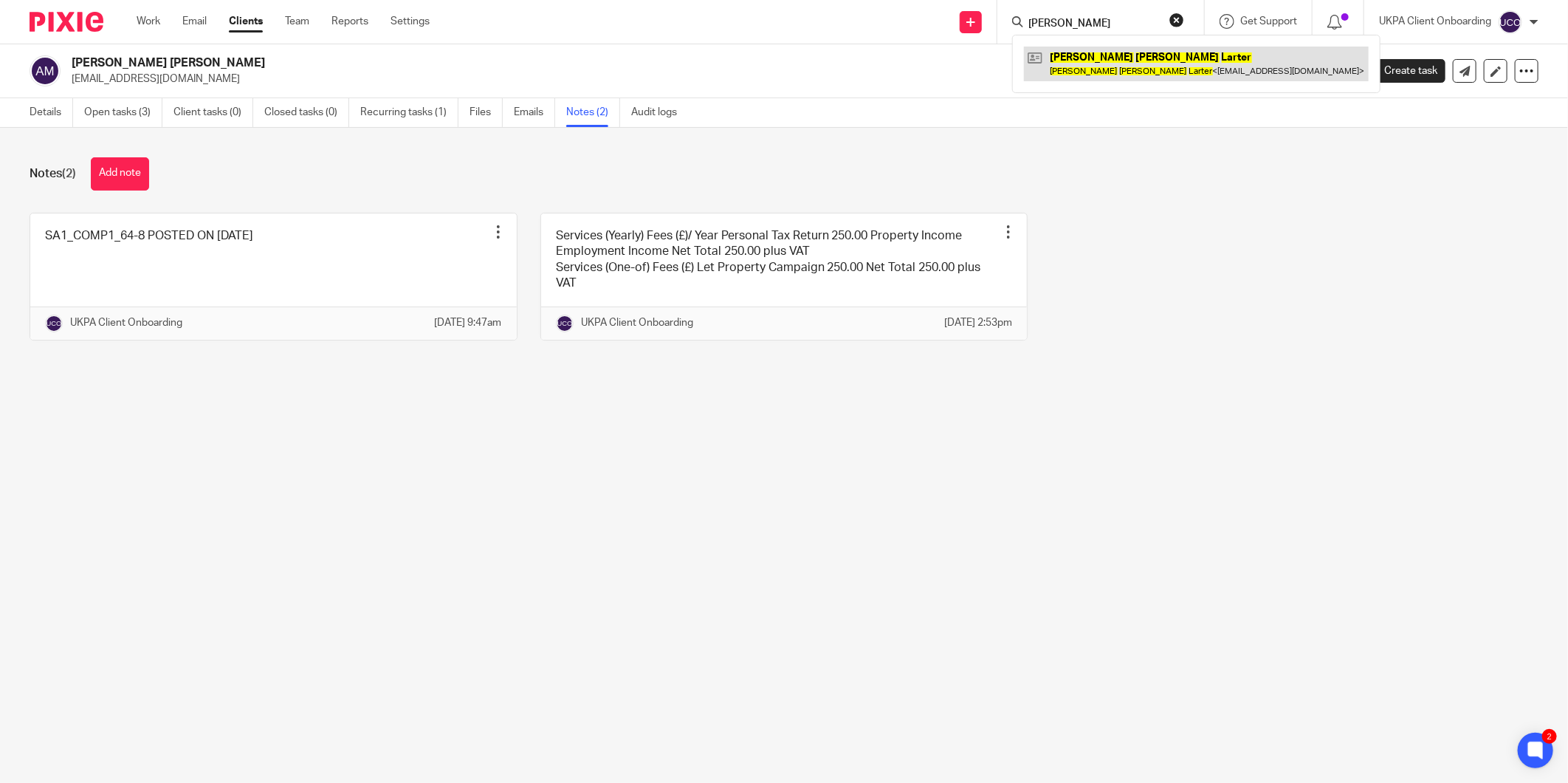
type input "Michale George Larter"
click at [1276, 227] on div "SA1_COMP1_64-8 POSTED ON 11TH AUGUST Pin note Edit note Delete note UKPA Client…" at bounding box center [772, 287] width 1532 height 150
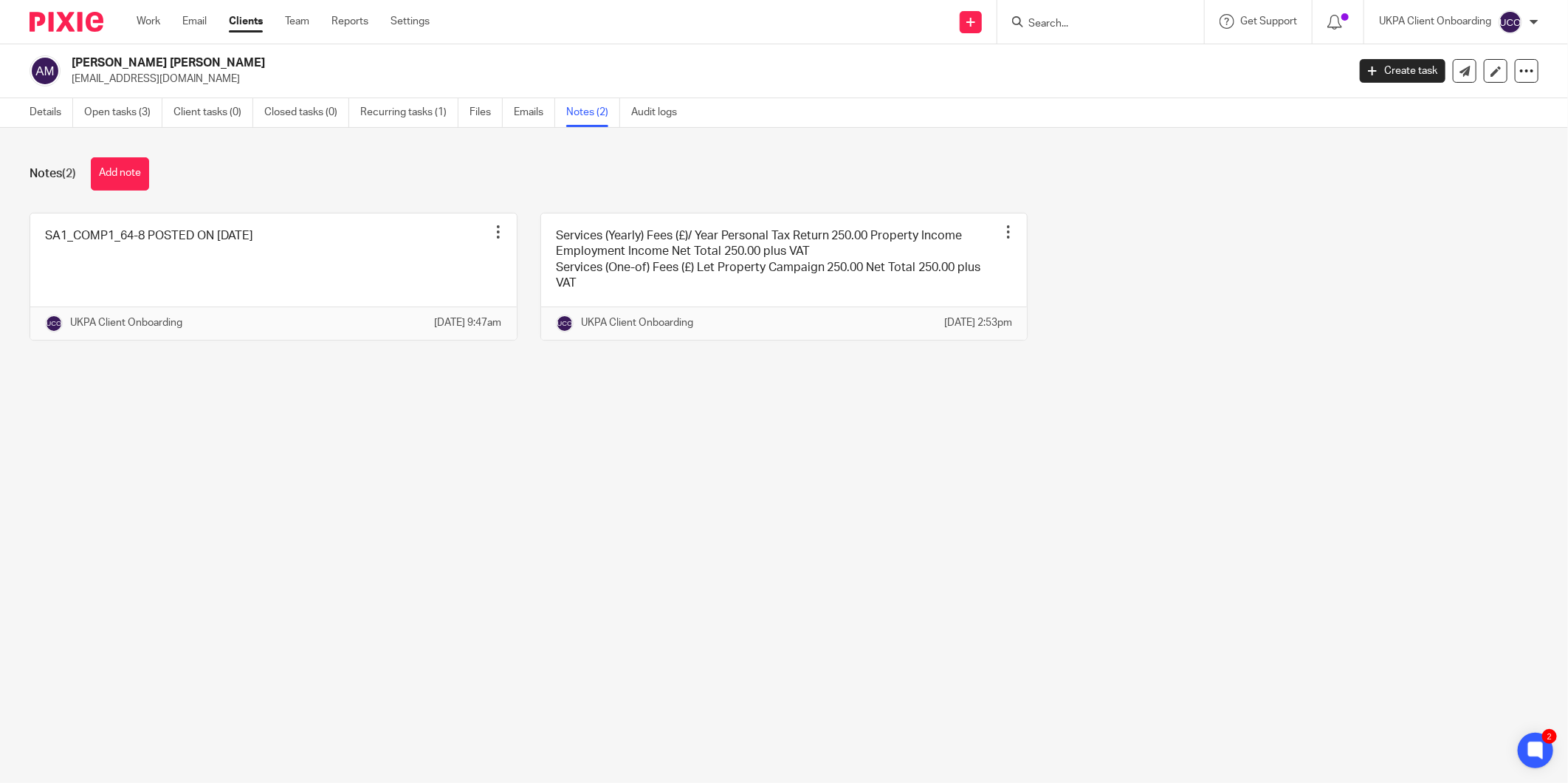
click at [28, 93] on div "Ashley Steven Mark ashley_mark89@yahoo.com Create task Update from Companies Ho…" at bounding box center [784, 71] width 1568 height 54
click at [30, 108] on link "Details" at bounding box center [51, 112] width 43 height 29
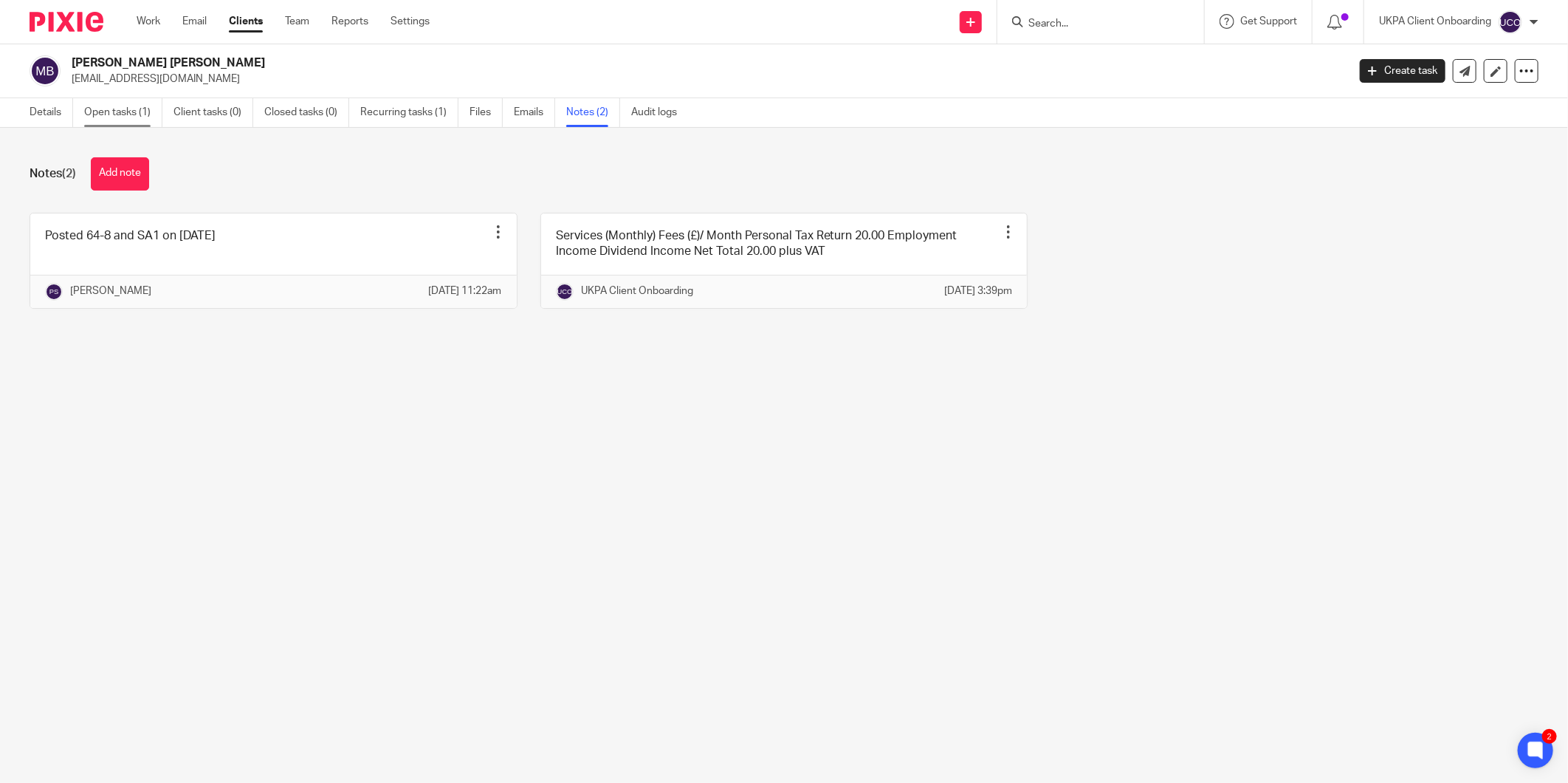
click at [116, 117] on link "Open tasks (1)" at bounding box center [124, 112] width 79 height 29
click at [53, 117] on link "Details" at bounding box center [51, 112] width 43 height 29
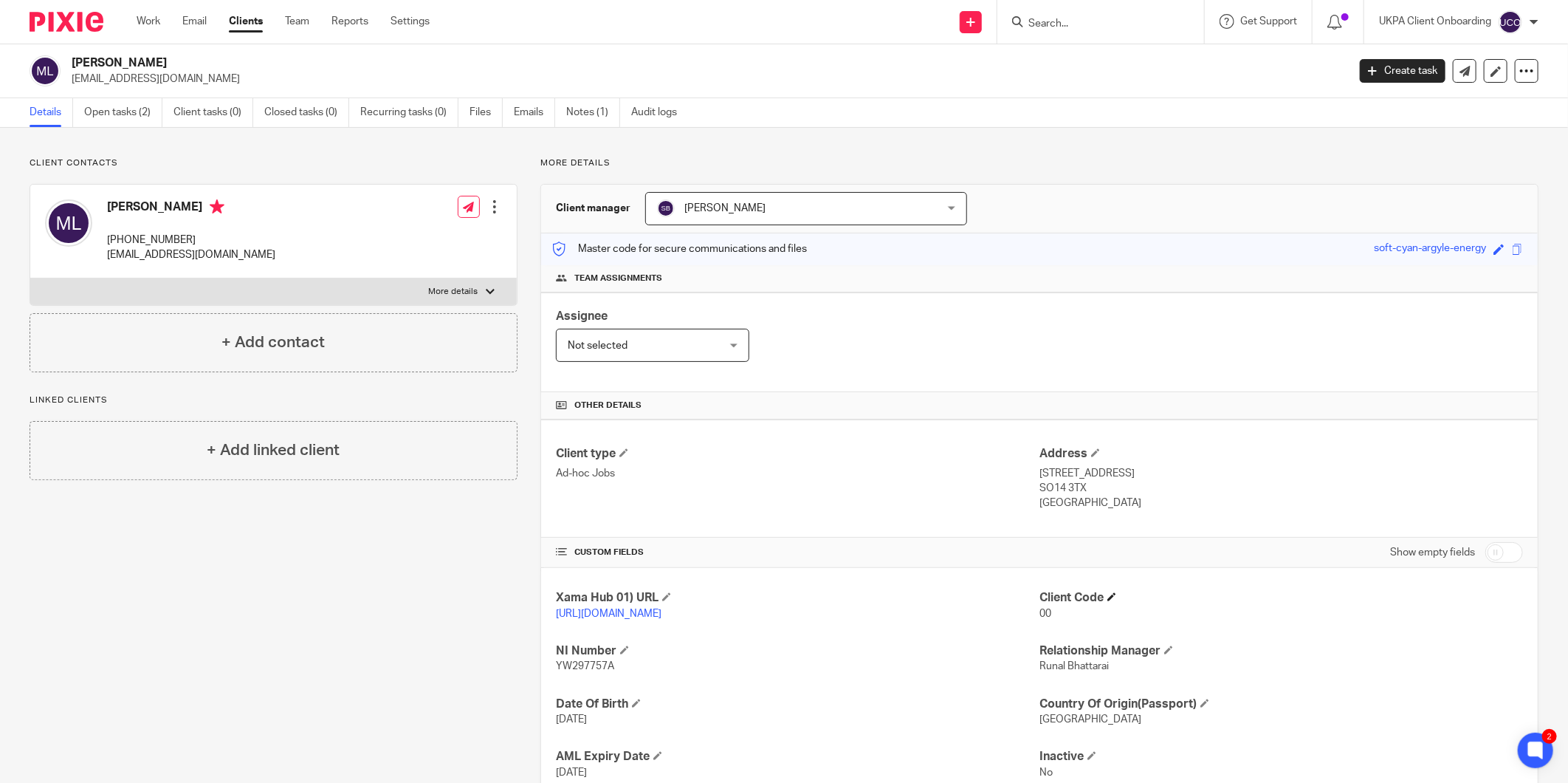
click at [1101, 598] on h4 "Client Code" at bounding box center [1282, 598] width 484 height 16
drag, startPoint x: 1103, startPoint y: 587, endPoint x: 1109, endPoint y: 596, distance: 10.8
click at [1103, 589] on div "Xama Hub 01) URL [URL][DOMAIN_NAME] Client Code 00 NI Number YW297757A Relation…" at bounding box center [1039, 711] width 996 height 287
click at [1108, 601] on span at bounding box center [1112, 596] width 9 height 9
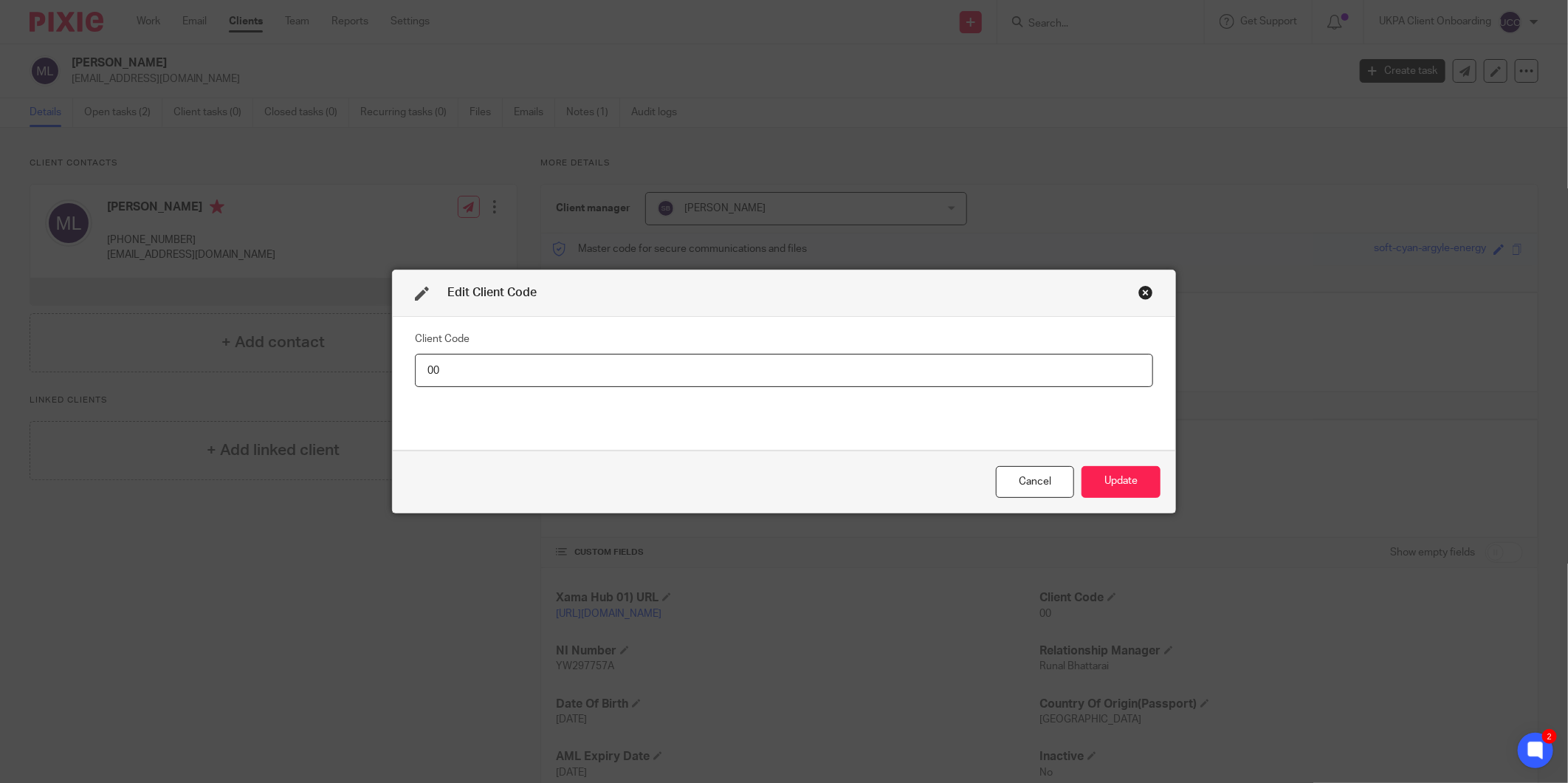
click at [910, 371] on input "00" at bounding box center [784, 370] width 738 height 33
type input "MIC015"
click at [1108, 484] on button "Update" at bounding box center [1120, 482] width 79 height 31
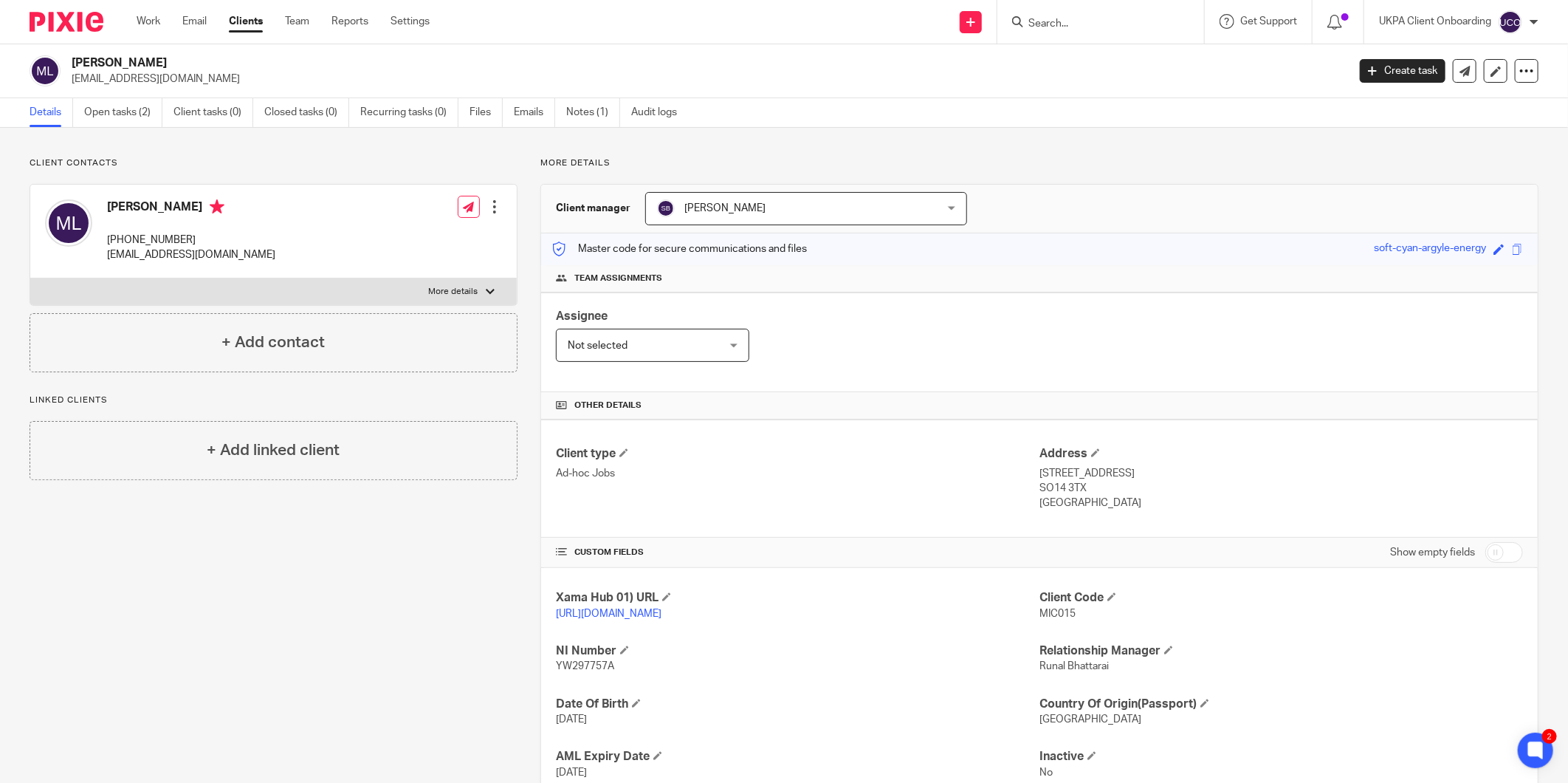
click at [1052, 21] on input "Search" at bounding box center [1093, 25] width 133 height 14
paste input "[EMAIL_ADDRESS][DOMAIN_NAME]"
type input "[EMAIL_ADDRESS][DOMAIN_NAME]"
click at [1094, 59] on link at bounding box center [1134, 63] width 221 height 34
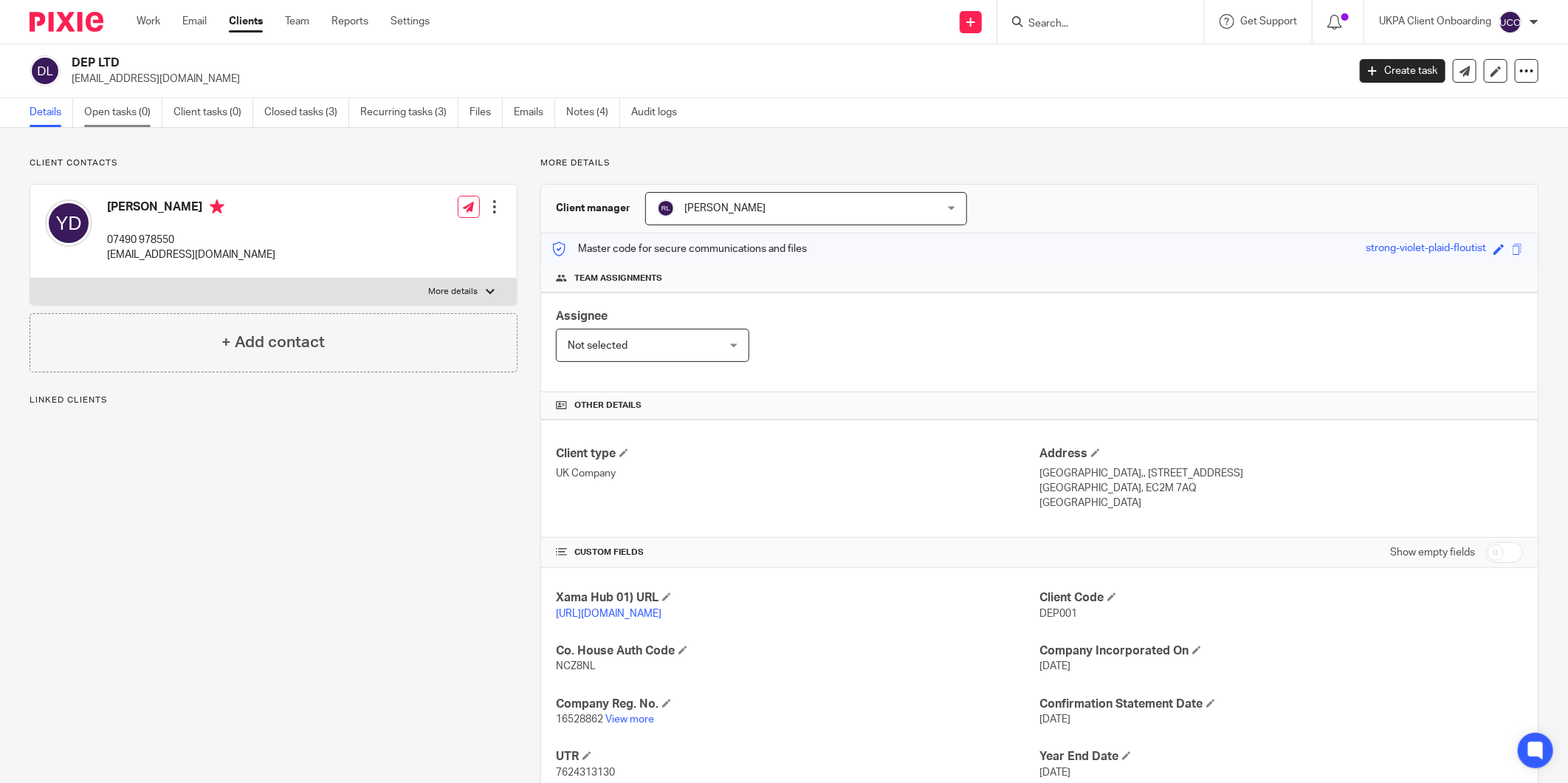
click at [146, 126] on link "Open tasks (0)" at bounding box center [124, 112] width 79 height 29
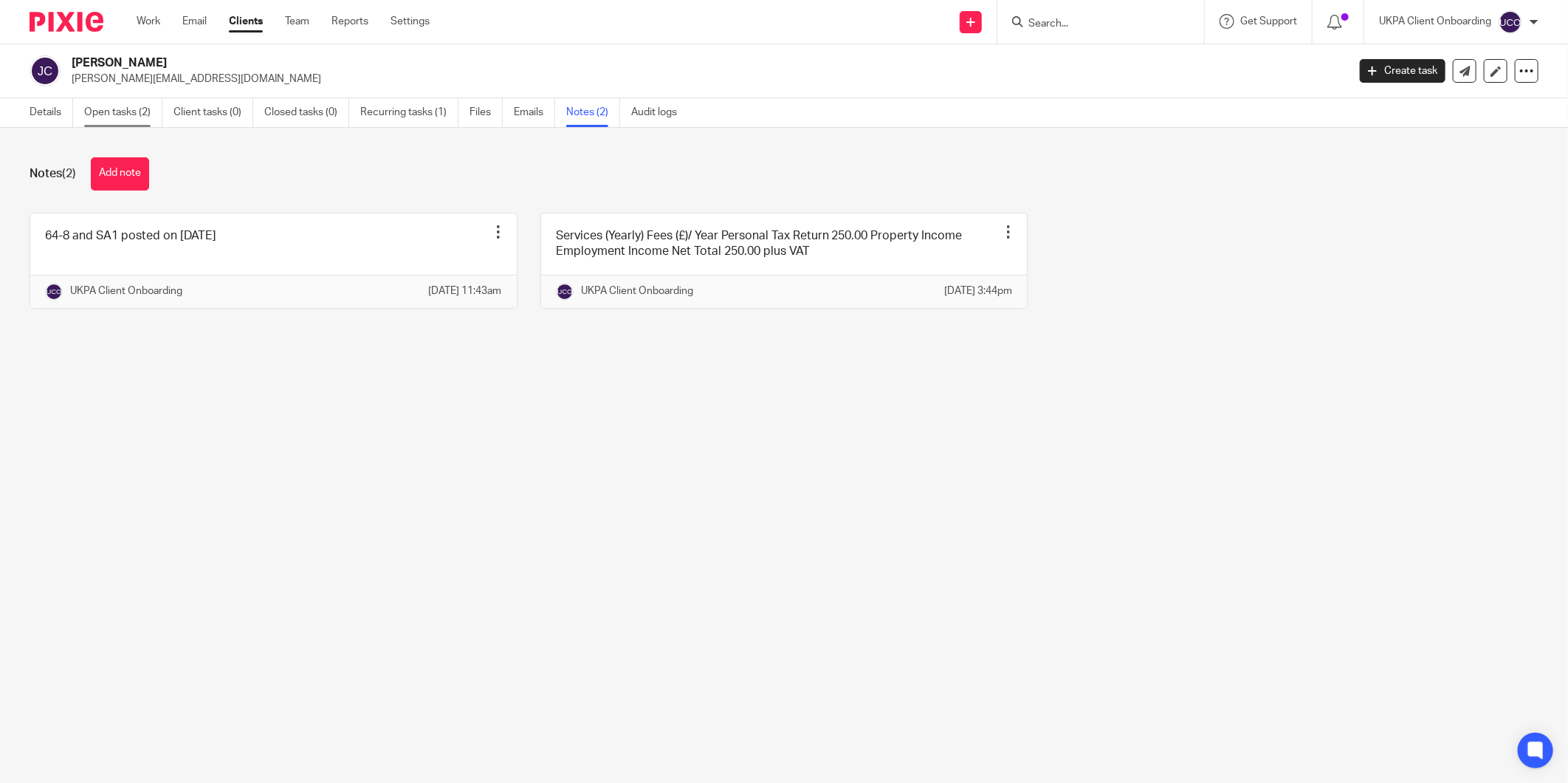
click at [121, 120] on link "Open tasks (2)" at bounding box center [124, 112] width 79 height 29
click at [29, 120] on div "Details Open tasks (2) Client tasks (0) Closed tasks (0) Recurring tasks (1) Fi…" at bounding box center [357, 112] width 714 height 29
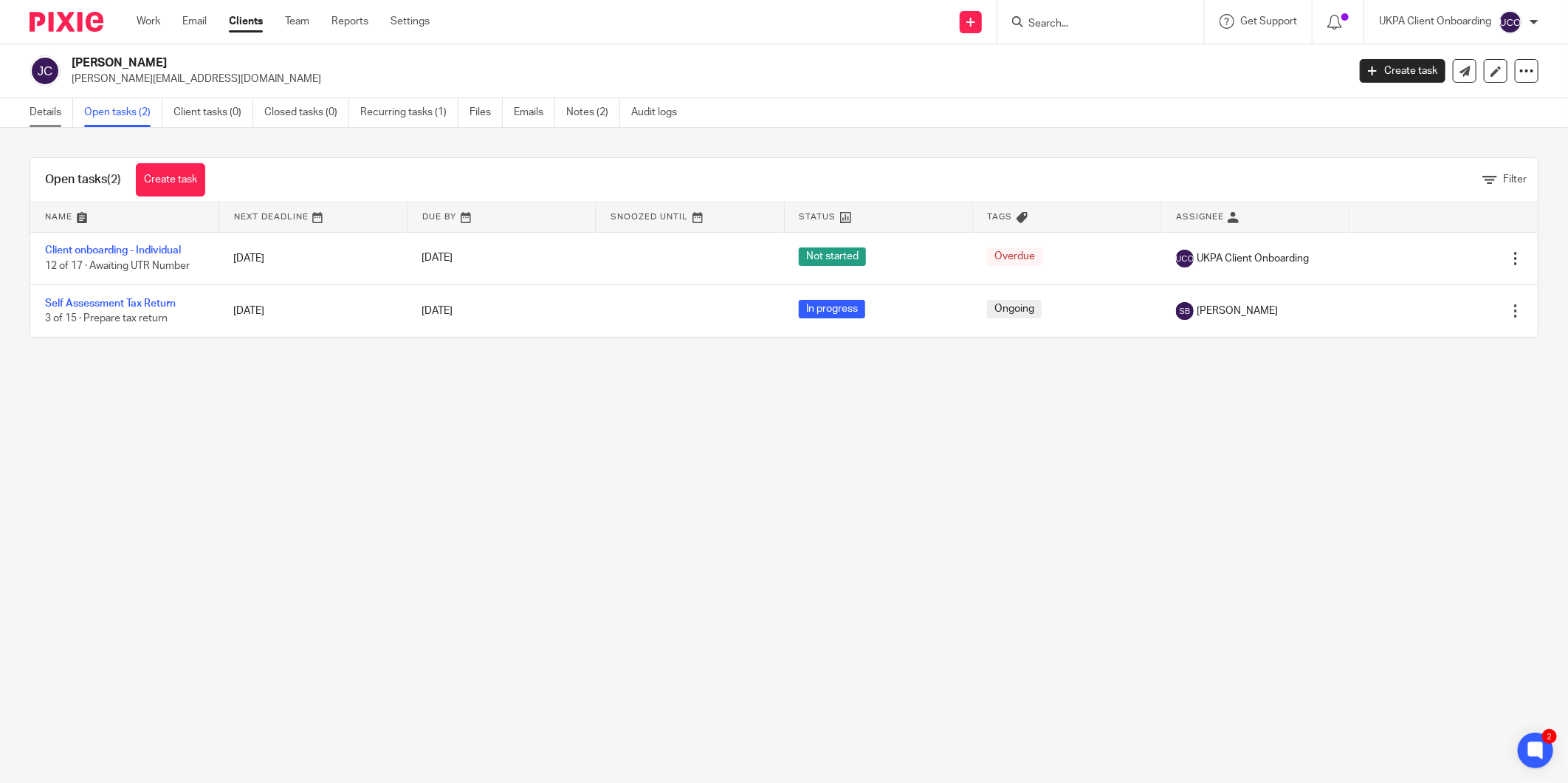
click at [37, 118] on link "Details" at bounding box center [51, 112] width 43 height 29
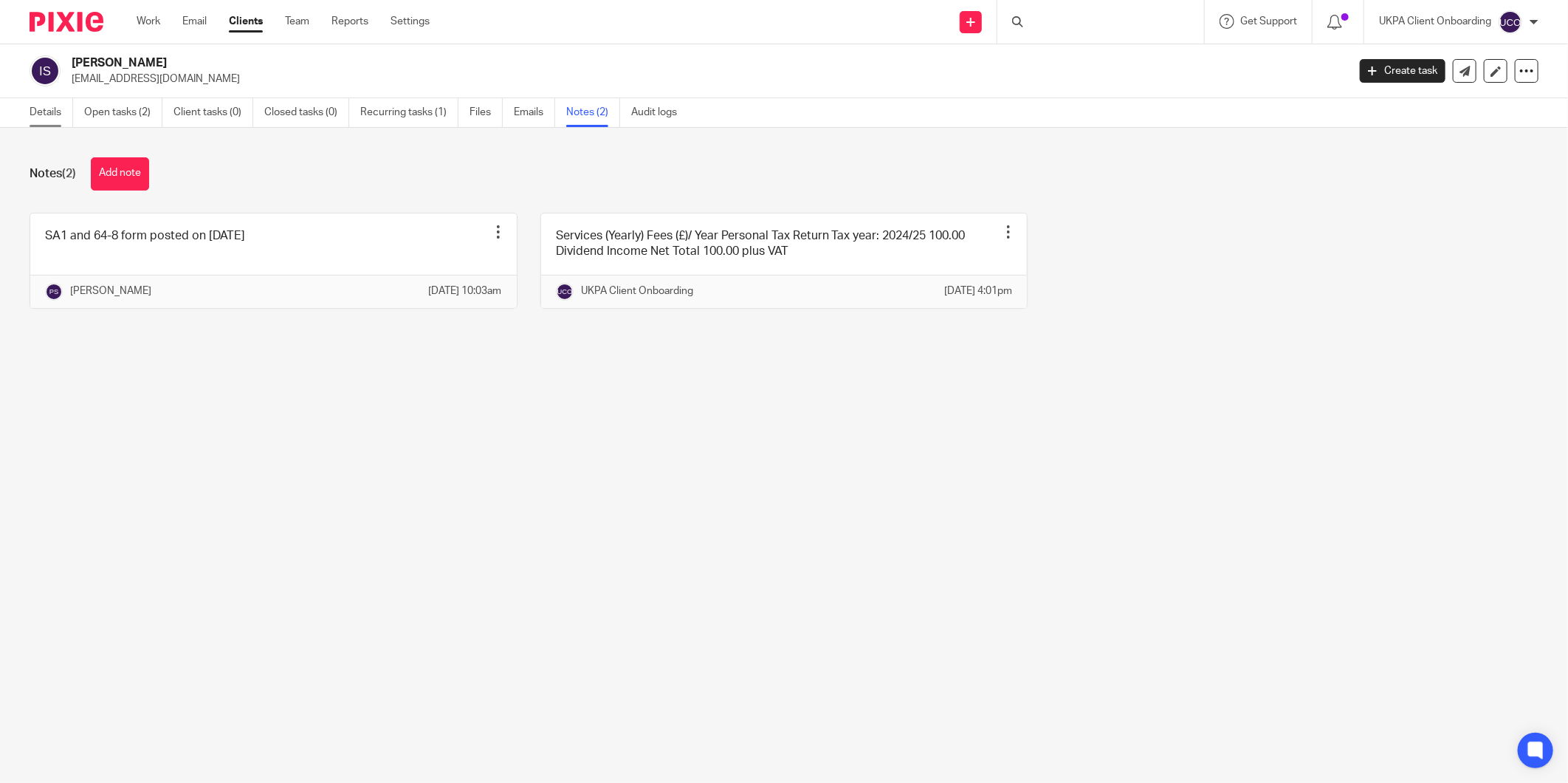
click at [38, 105] on link "Details" at bounding box center [51, 112] width 43 height 29
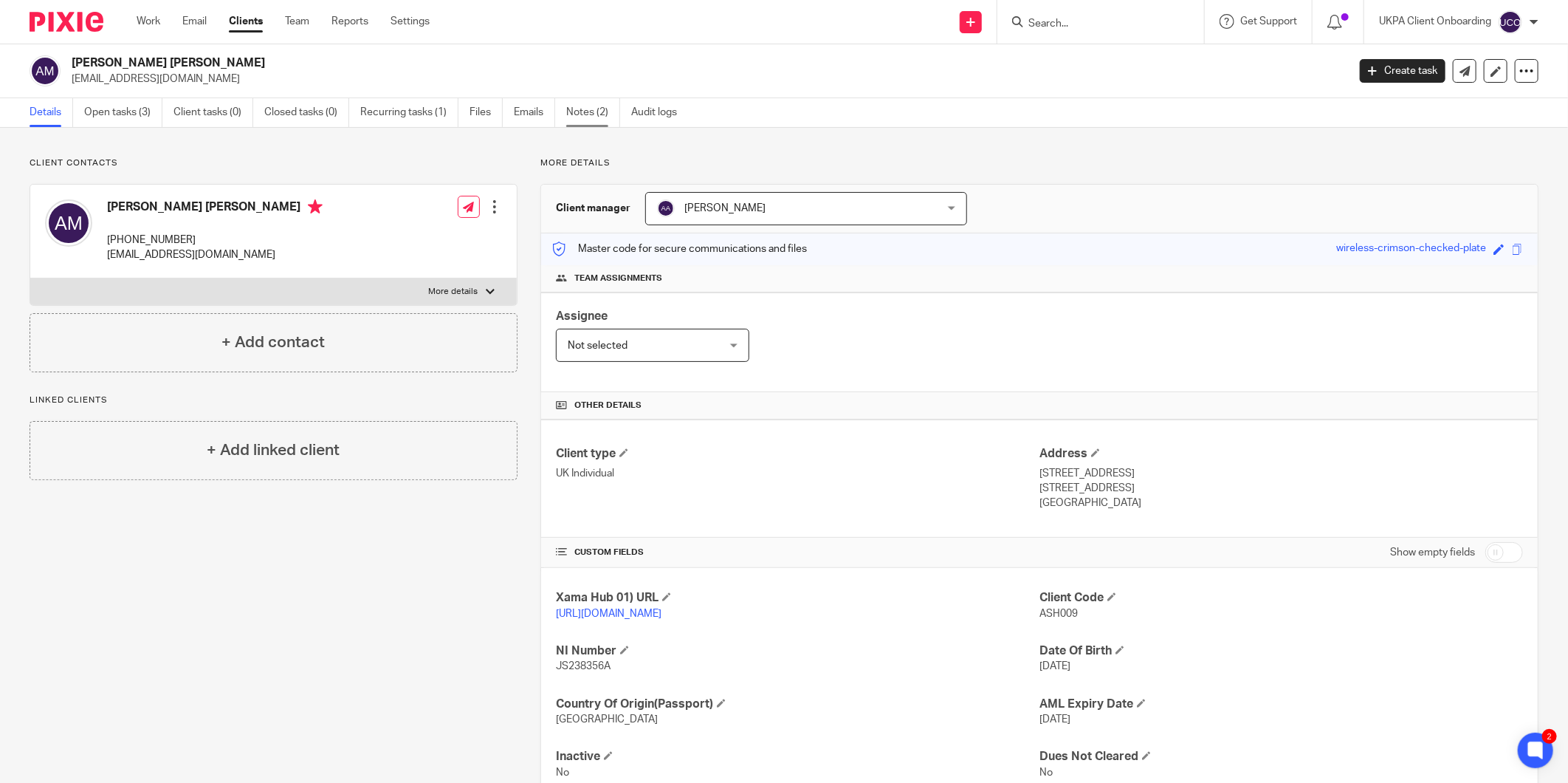
click at [584, 107] on link "Notes (2)" at bounding box center [593, 112] width 54 height 29
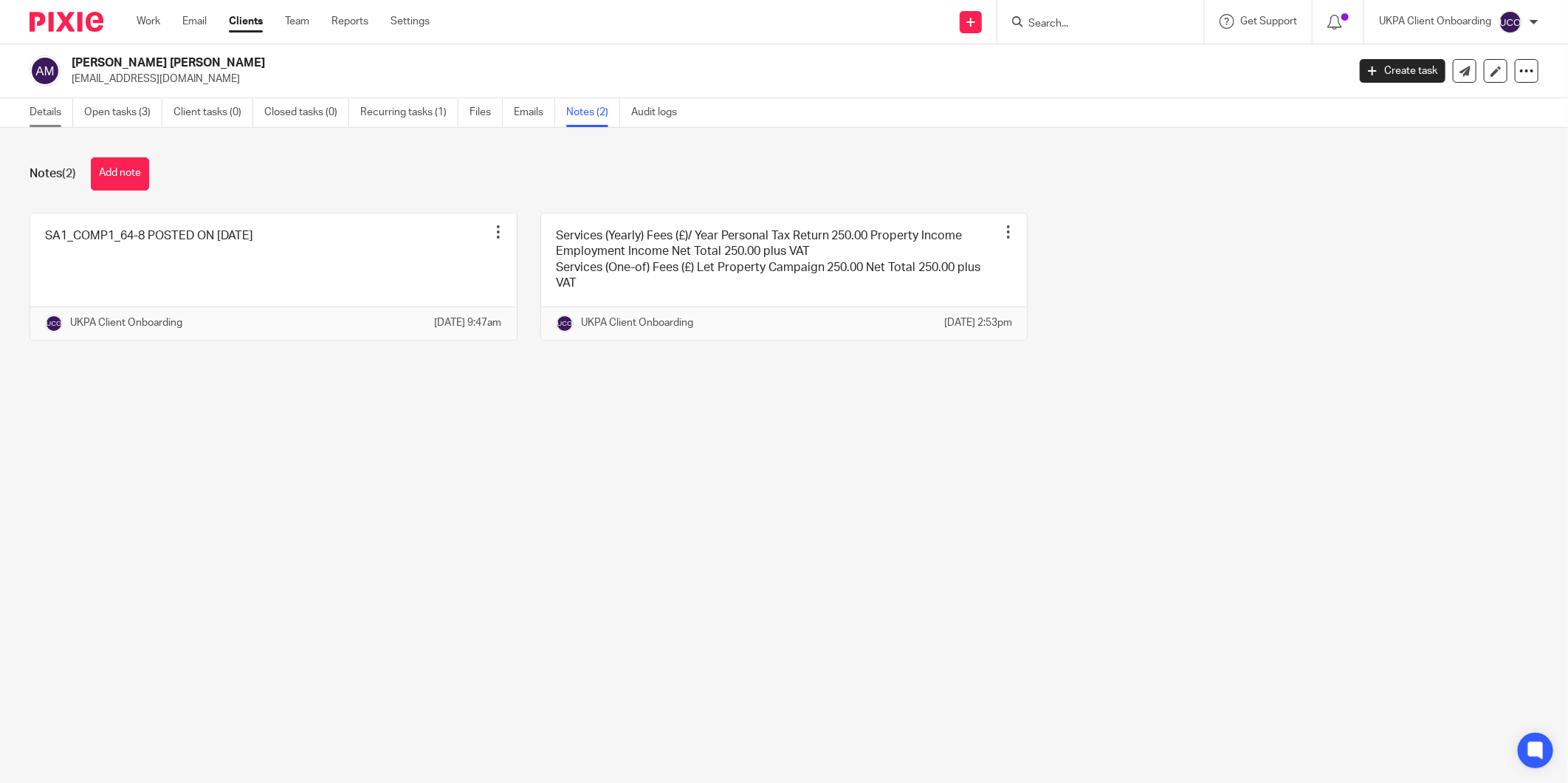
click at [54, 111] on link "Details" at bounding box center [51, 112] width 43 height 29
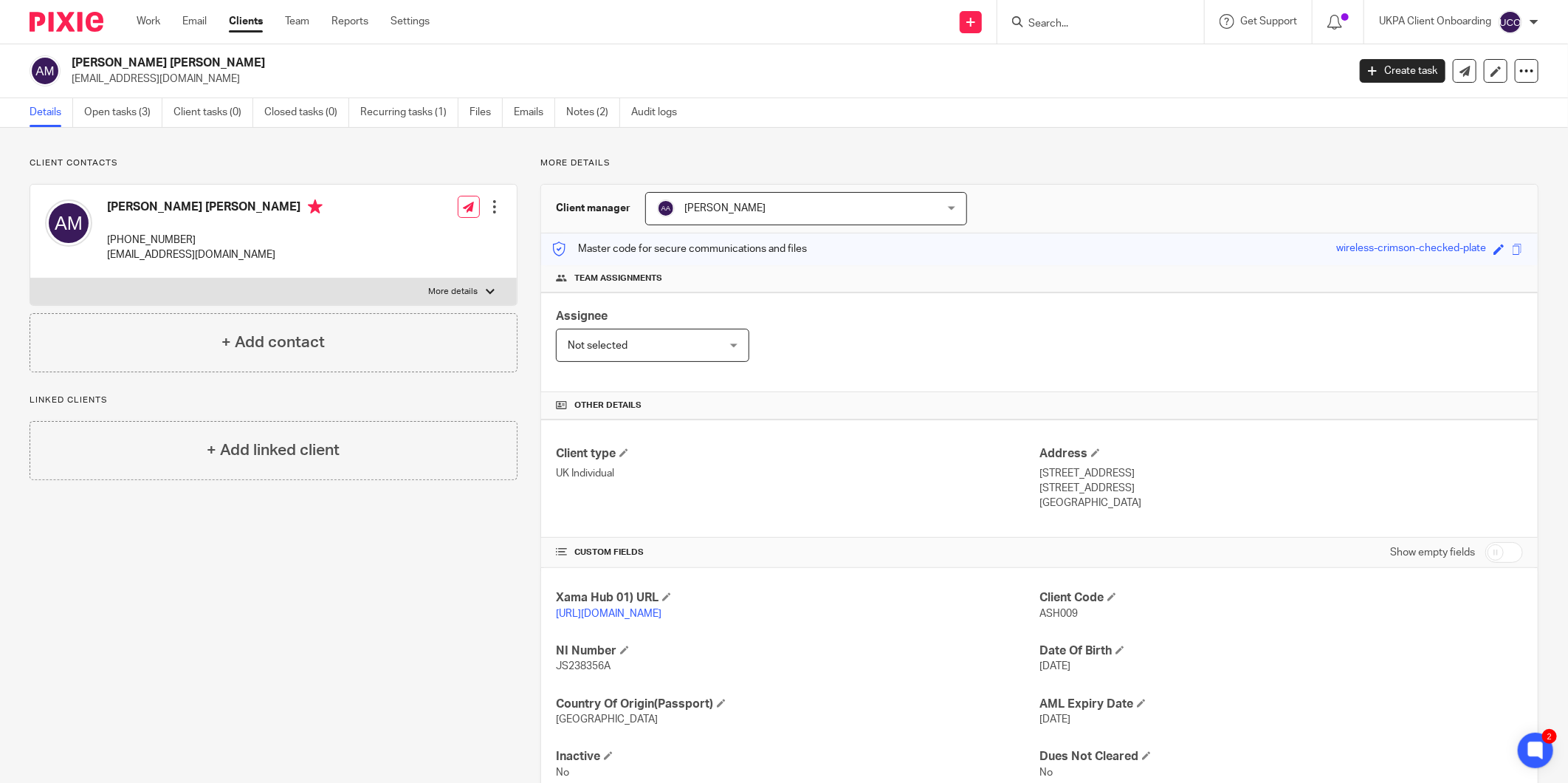
click at [1065, 21] on input "Search" at bounding box center [1093, 25] width 133 height 14
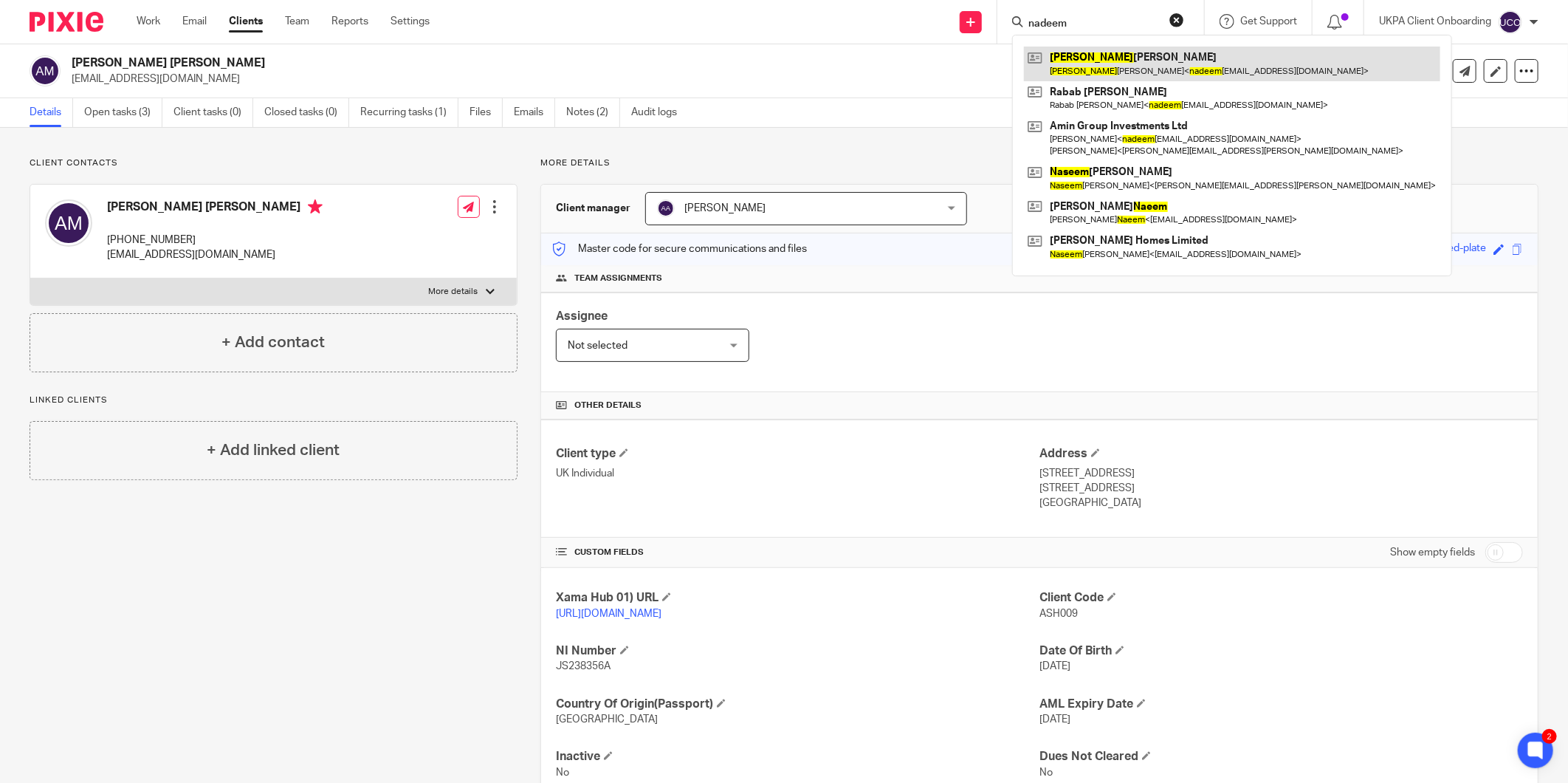
type input "nadeem"
click at [1089, 59] on link at bounding box center [1232, 63] width 416 height 34
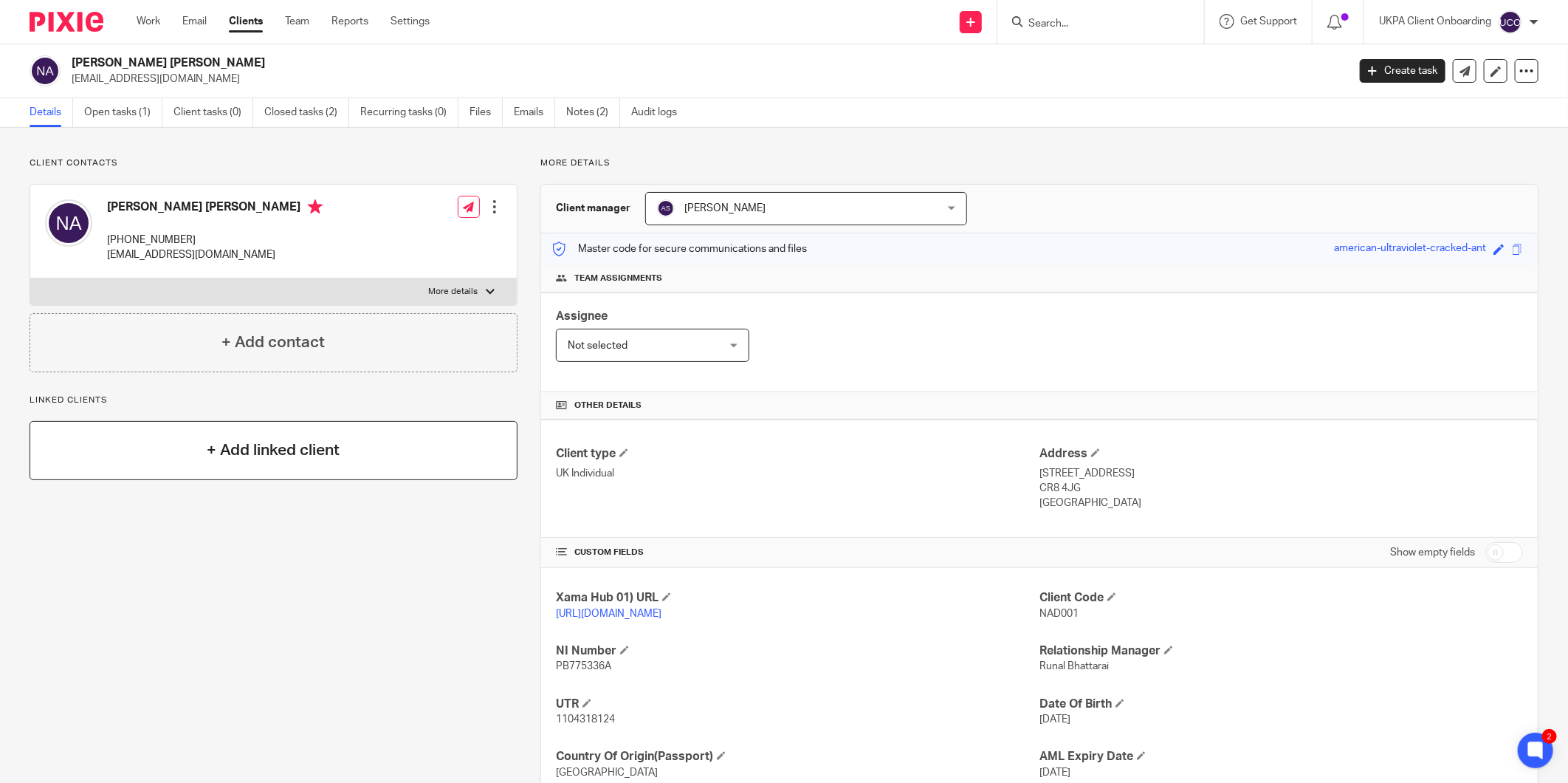
click at [256, 452] on h4 "+ Add linked client" at bounding box center [272, 450] width 133 height 23
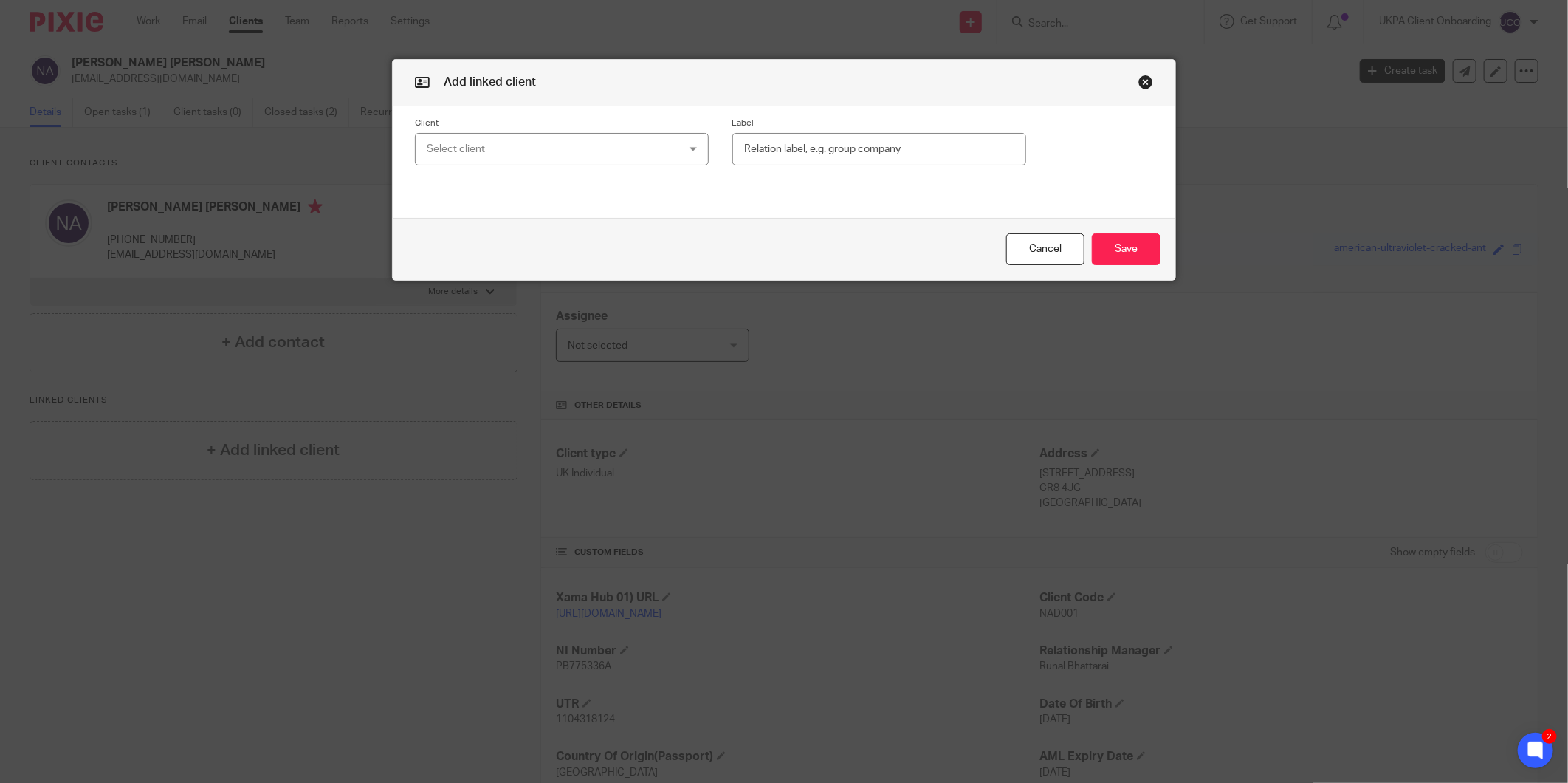
click at [503, 155] on div "Select client" at bounding box center [539, 150] width 225 height 31
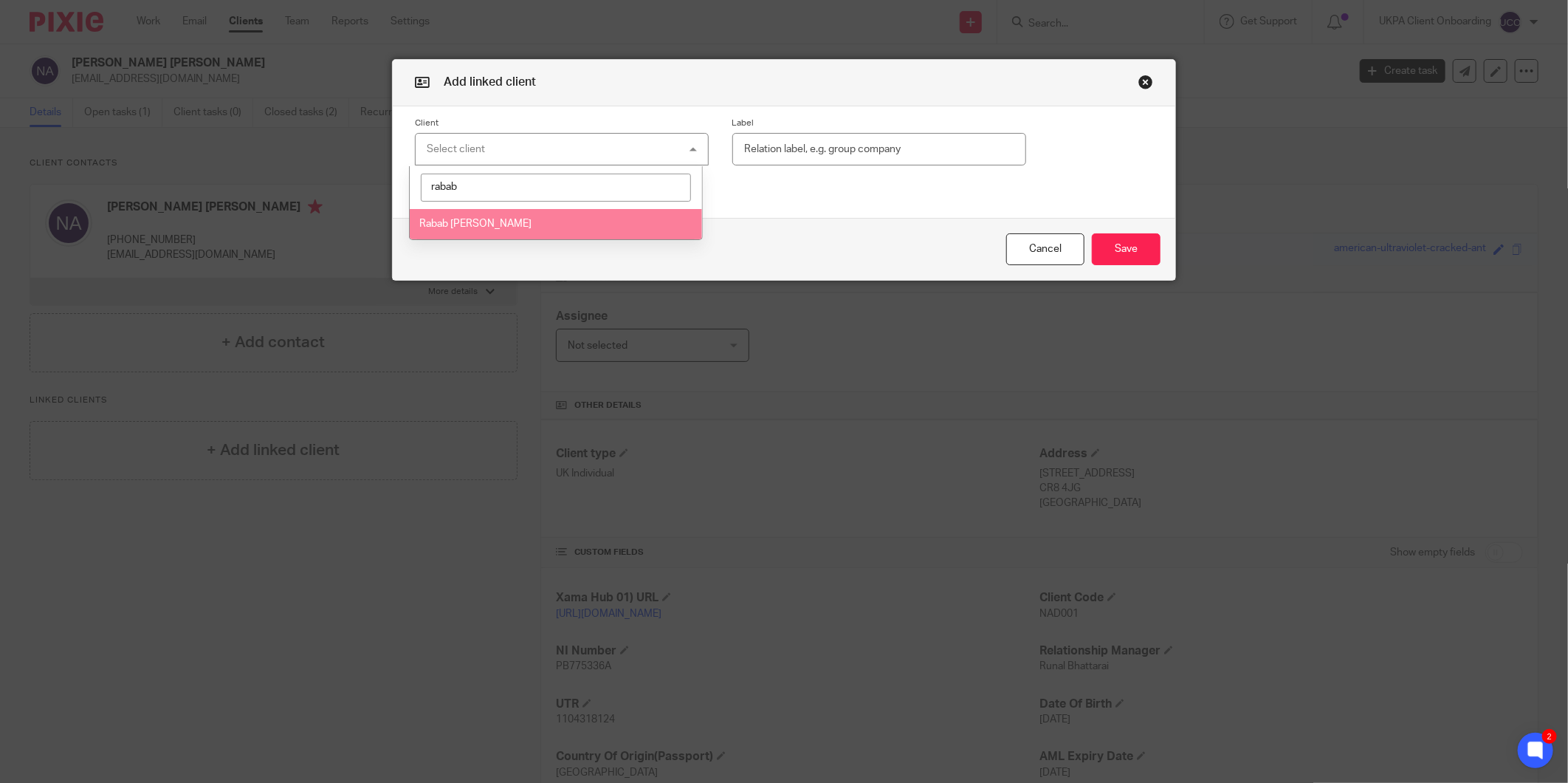
type input "rabab"
click at [532, 230] on li "Rabab [PERSON_NAME]" at bounding box center [556, 223] width 292 height 30
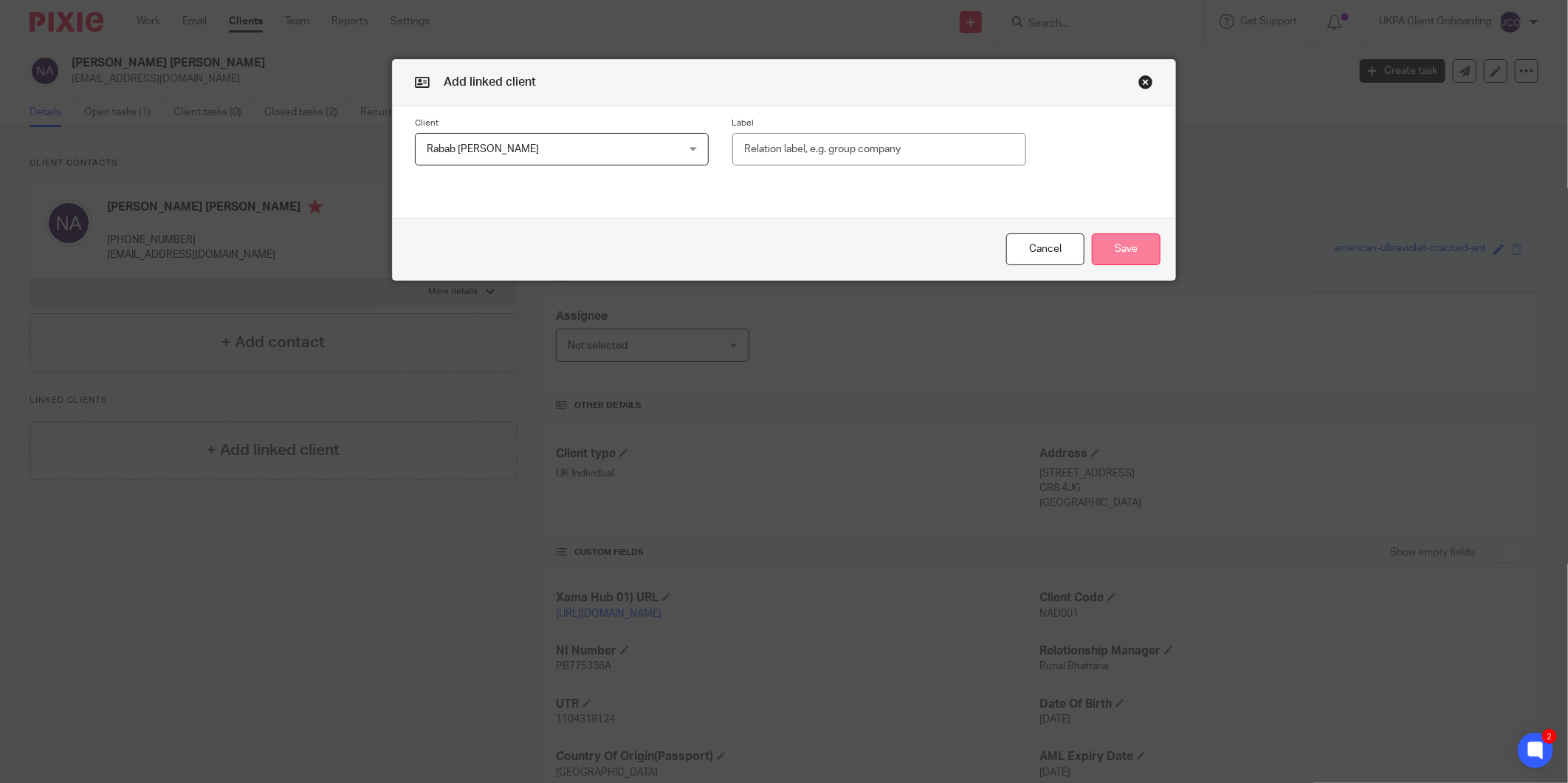
click at [1113, 245] on button "Save" at bounding box center [1126, 249] width 69 height 31
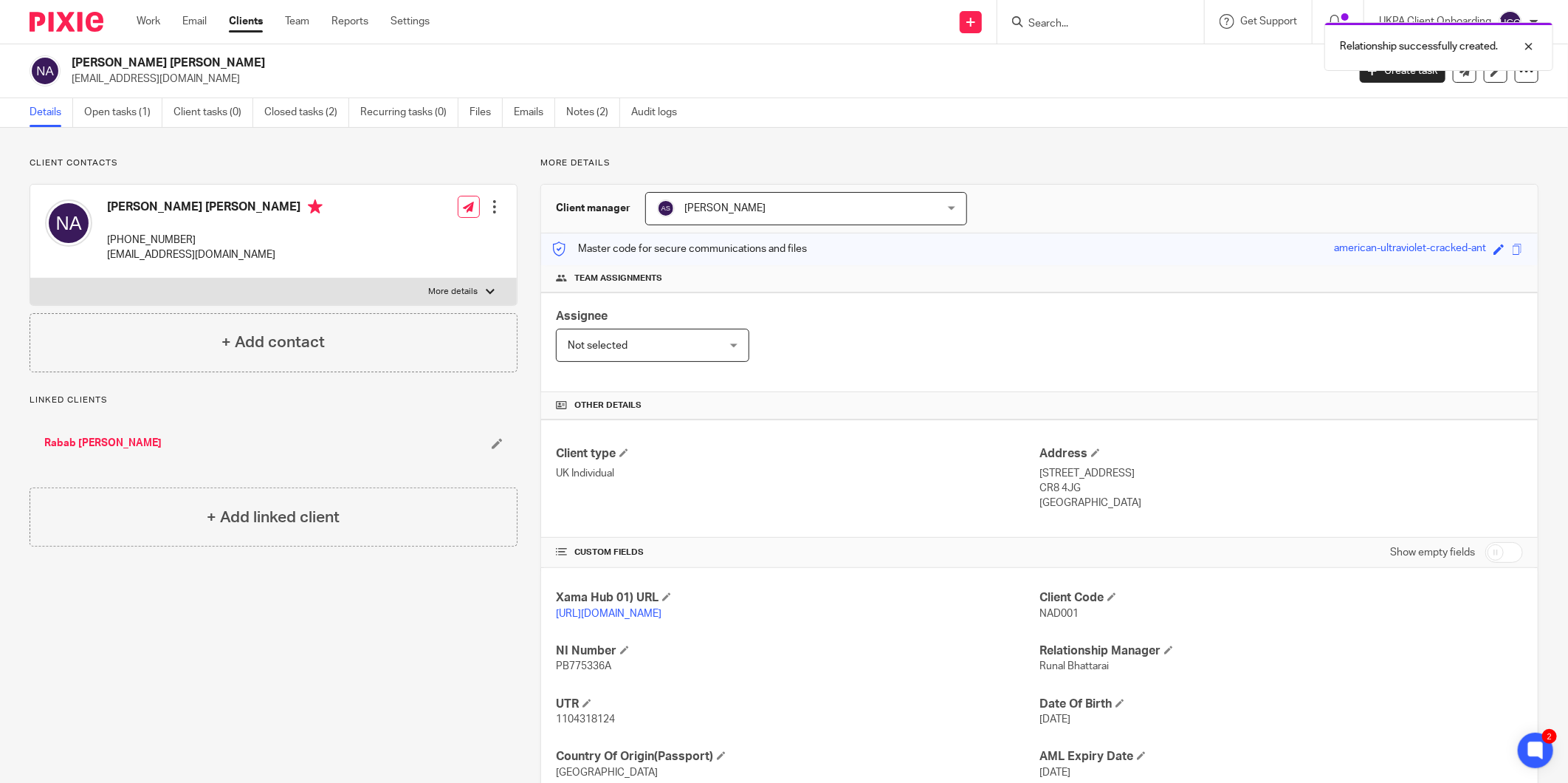
click at [106, 439] on link "Rabab [PERSON_NAME]" at bounding box center [102, 443] width 117 height 15
